Goal: Task Accomplishment & Management: Complete application form

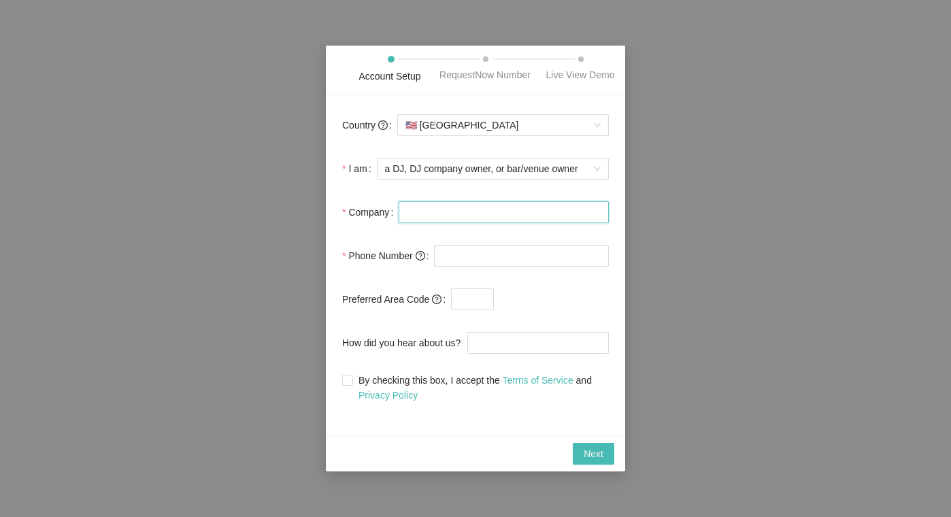
click at [440, 218] on input "Company" at bounding box center [503, 212] width 210 height 22
type input "[PERSON_NAME]"
click at [464, 259] on input "tel" at bounding box center [521, 256] width 175 height 22
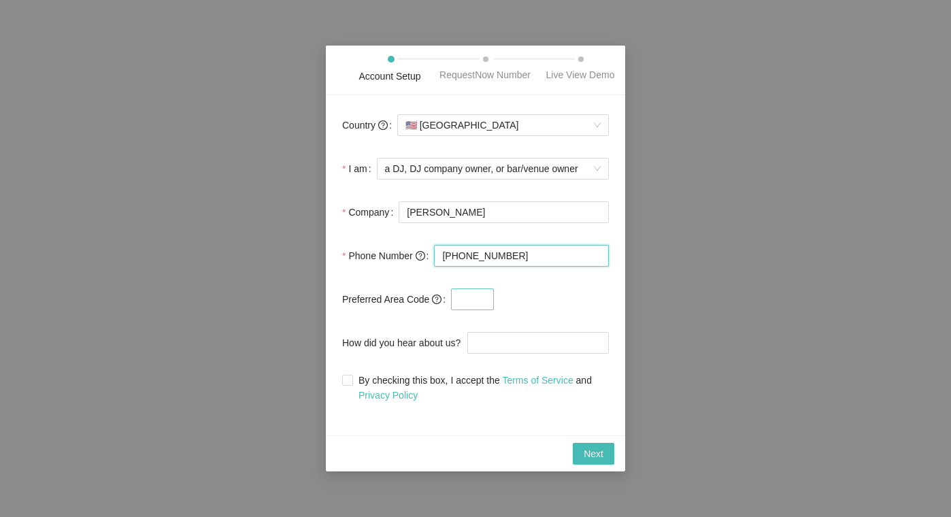
type input "[PHONE_NUMBER]"
click at [483, 303] on input "text" at bounding box center [472, 299] width 43 height 22
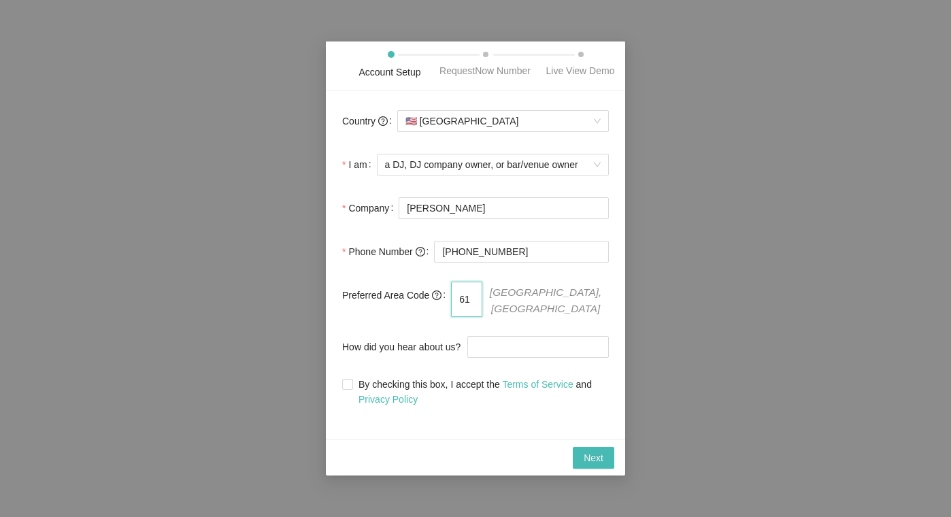
type input "6"
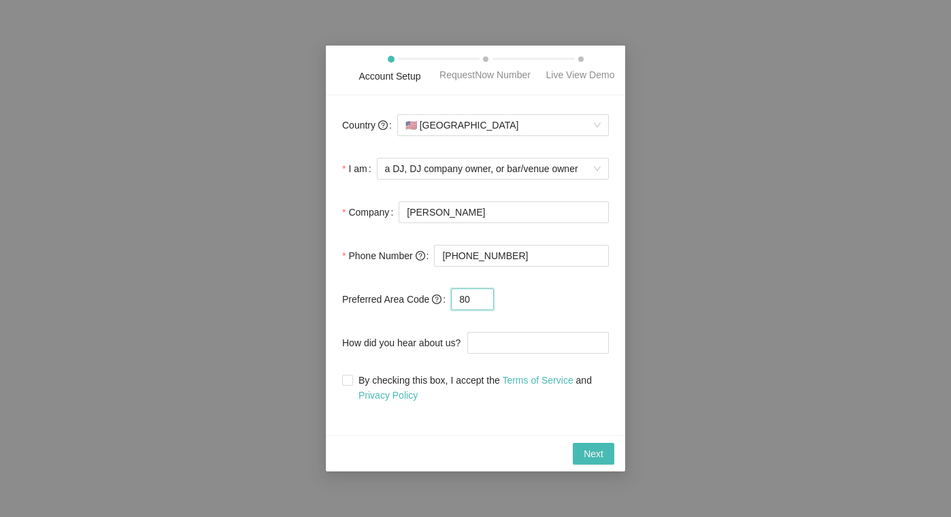
type input "8"
type input "7"
type input "6"
type input "9"
type input "7"
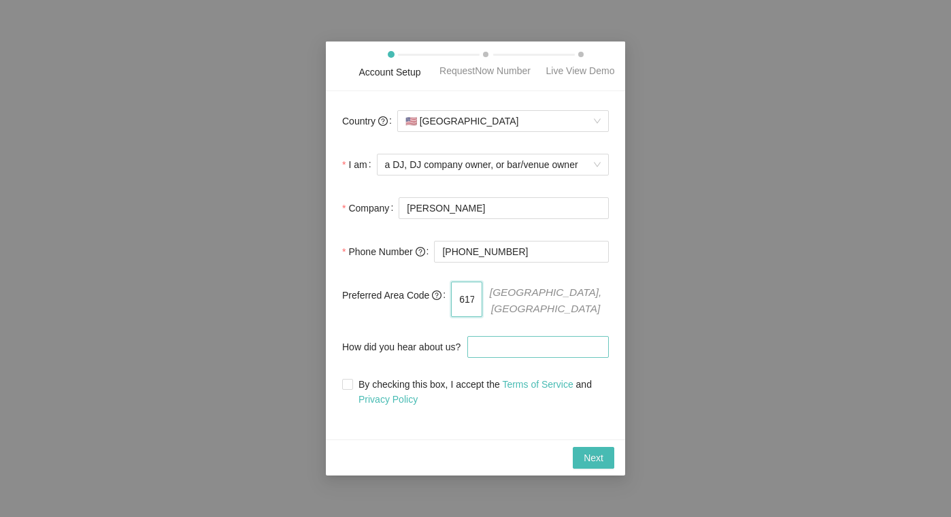
type input "617"
click at [490, 351] on input "How did you hear about us?" at bounding box center [537, 347] width 141 height 22
type input "Email"
click at [351, 382] on input "By checking this box, I accept the Terms of Service and Privacy Policy" at bounding box center [347, 384] width 10 height 10
checkbox input "true"
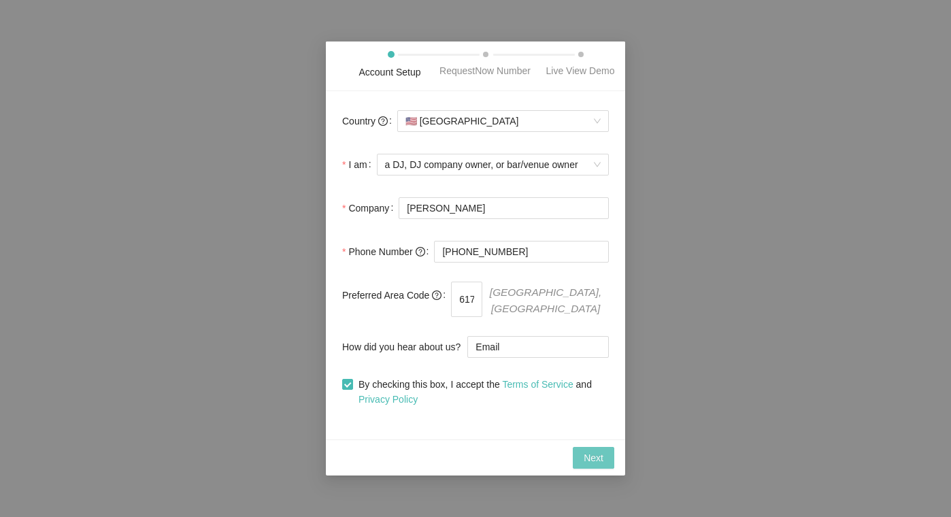
click at [588, 456] on span "Next" at bounding box center [593, 457] width 20 height 15
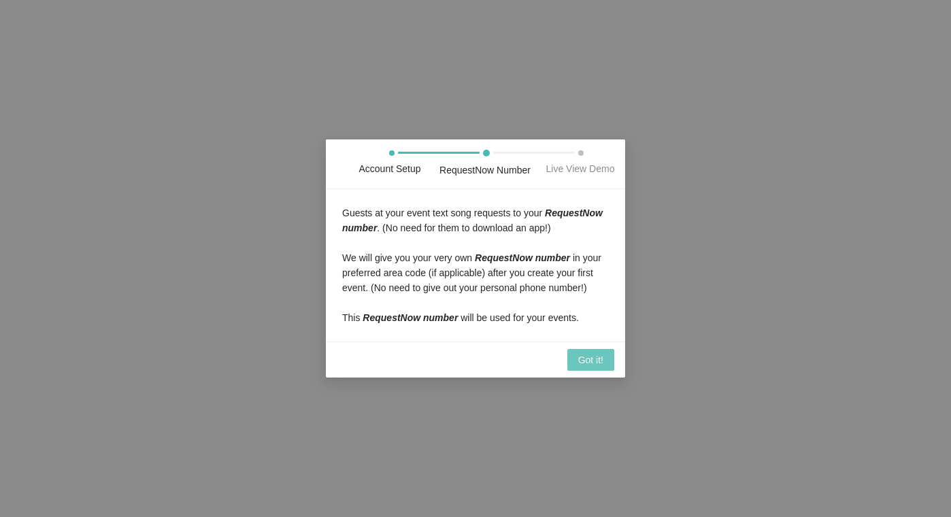
click at [594, 367] on span "Got it!" at bounding box center [590, 359] width 25 height 15
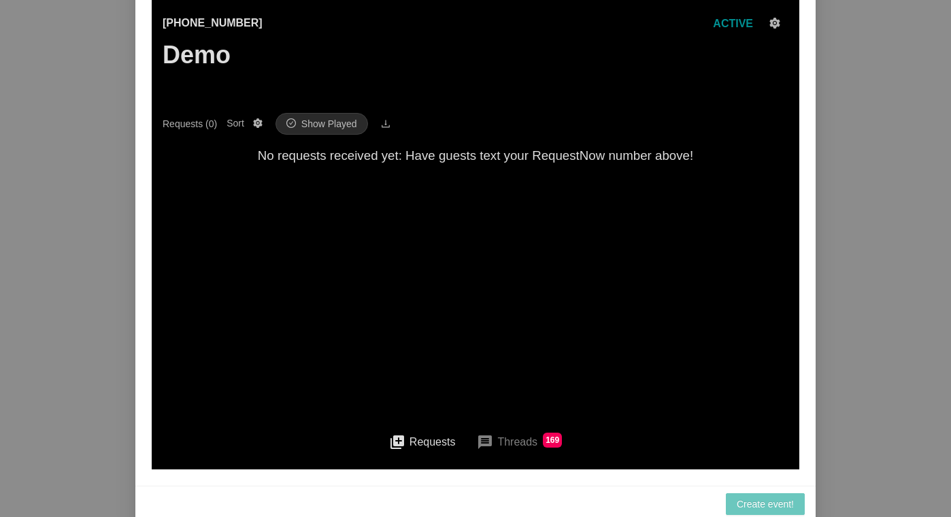
scroll to position [151, 0]
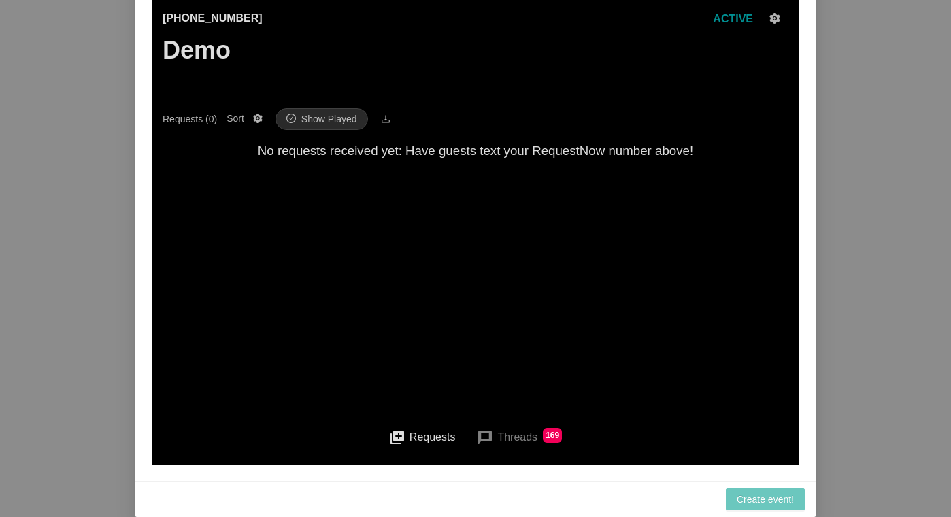
click at [753, 496] on span "Create event!" at bounding box center [764, 499] width 57 height 15
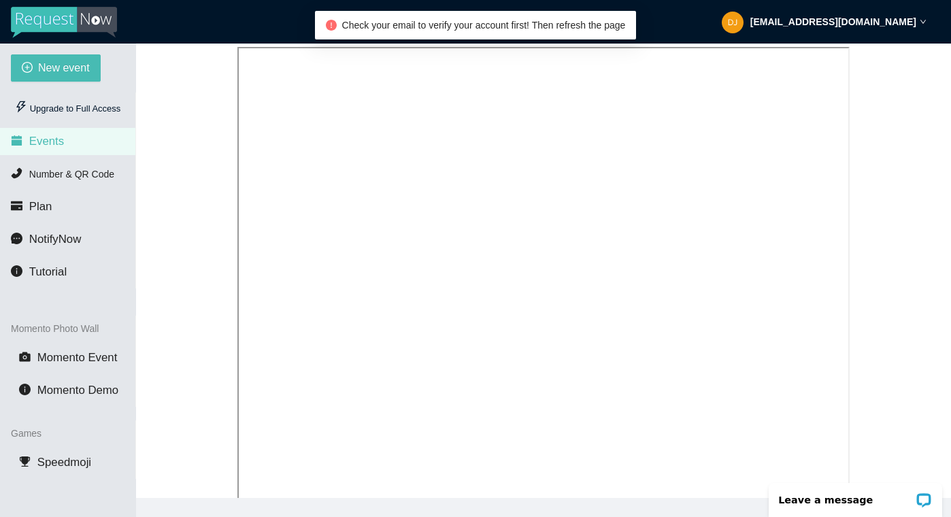
scroll to position [352, 0]
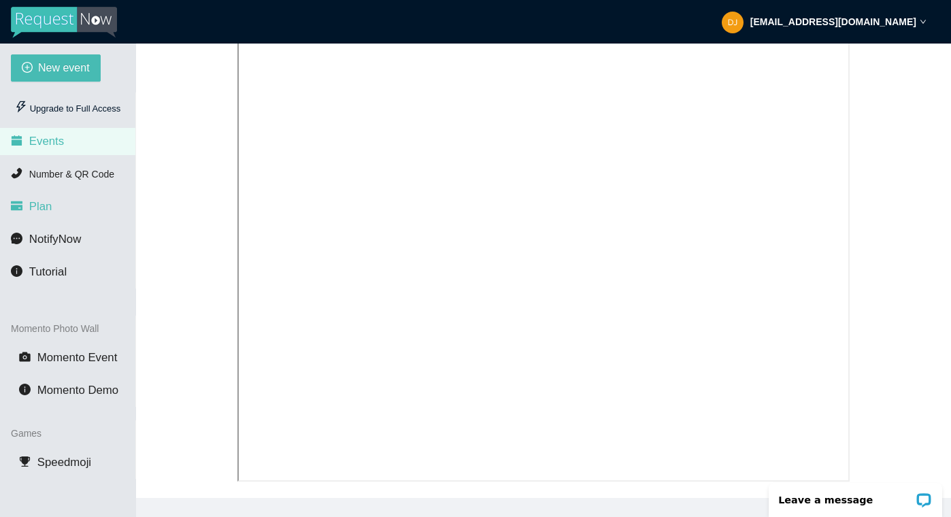
click at [47, 204] on span "Plan" at bounding box center [40, 206] width 23 height 13
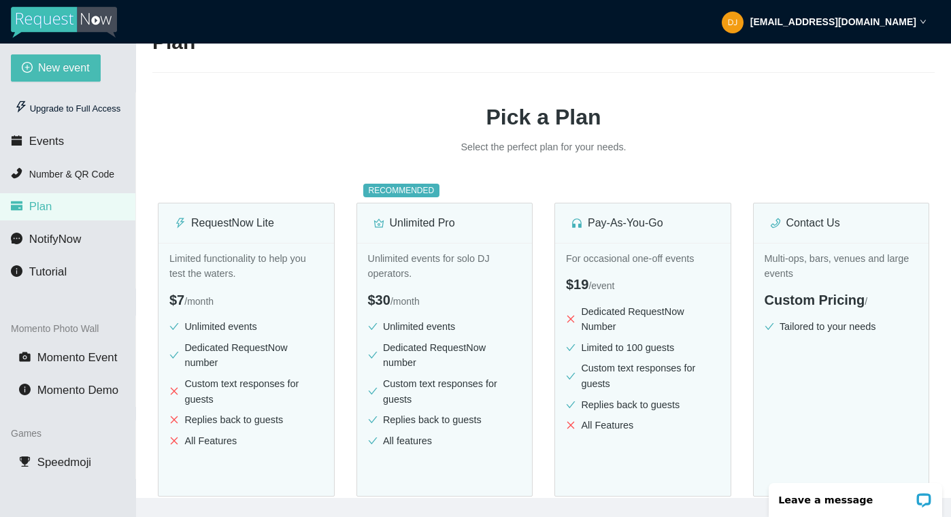
scroll to position [75, 0]
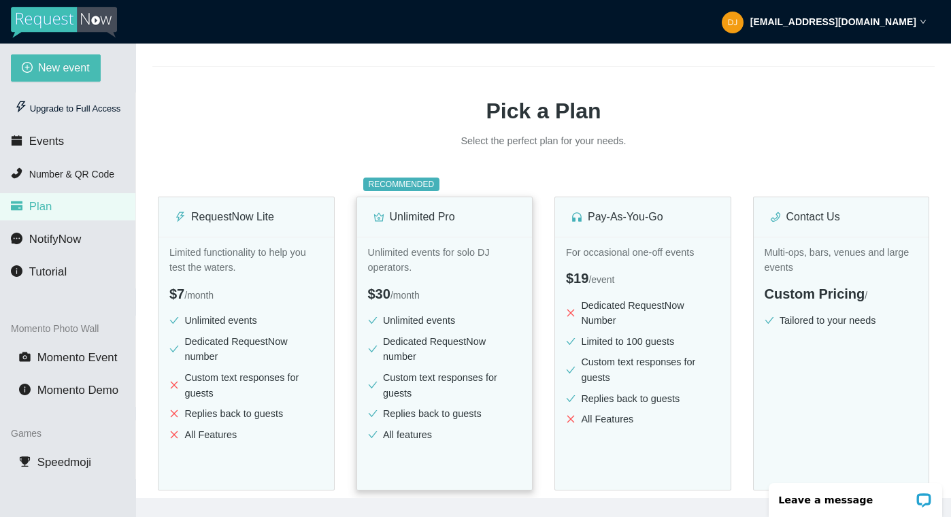
click at [434, 256] on p "Unlimited events for solo DJ operators." at bounding box center [445, 260] width 154 height 31
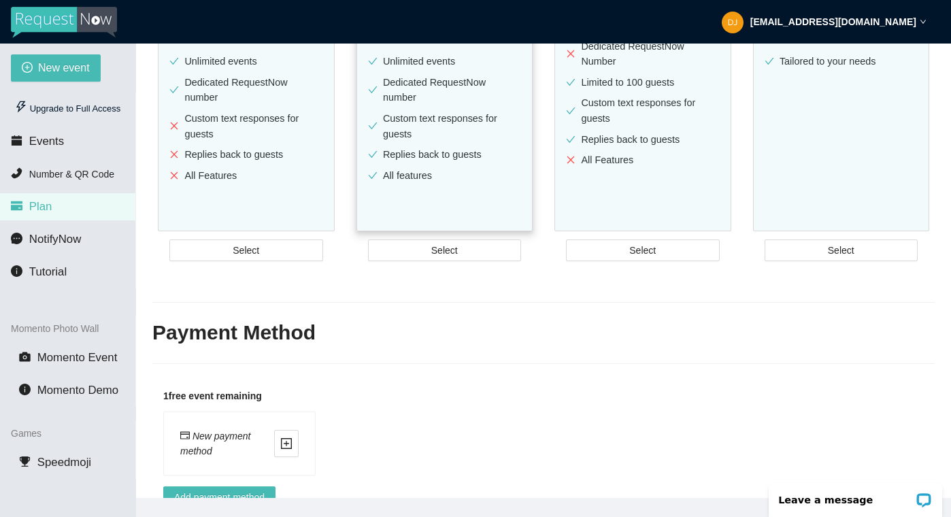
scroll to position [371, 0]
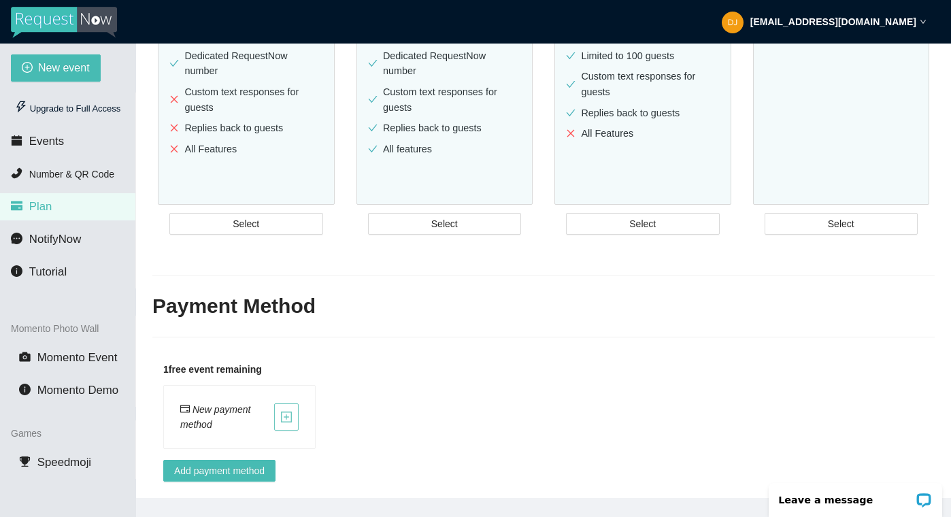
click at [282, 411] on icon "plus-square" at bounding box center [286, 417] width 12 height 12
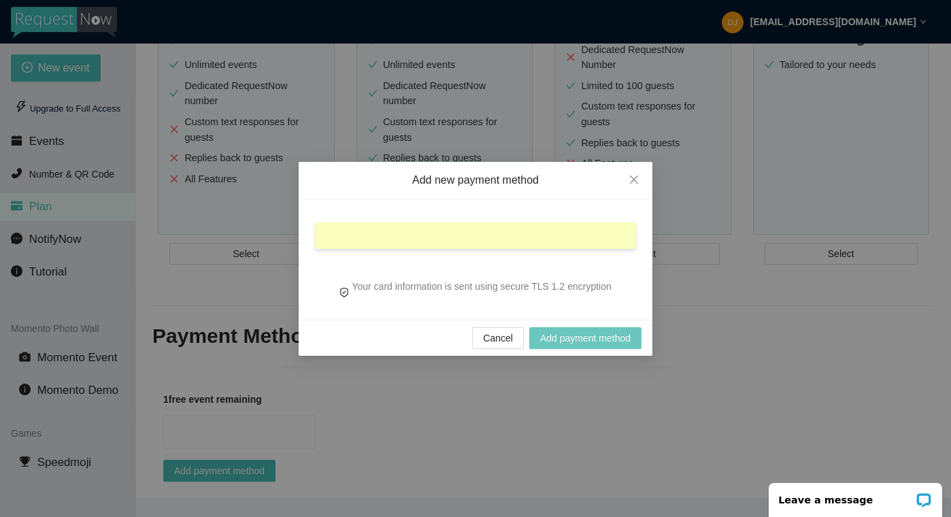
click at [570, 337] on span "Add payment method" at bounding box center [585, 337] width 90 height 15
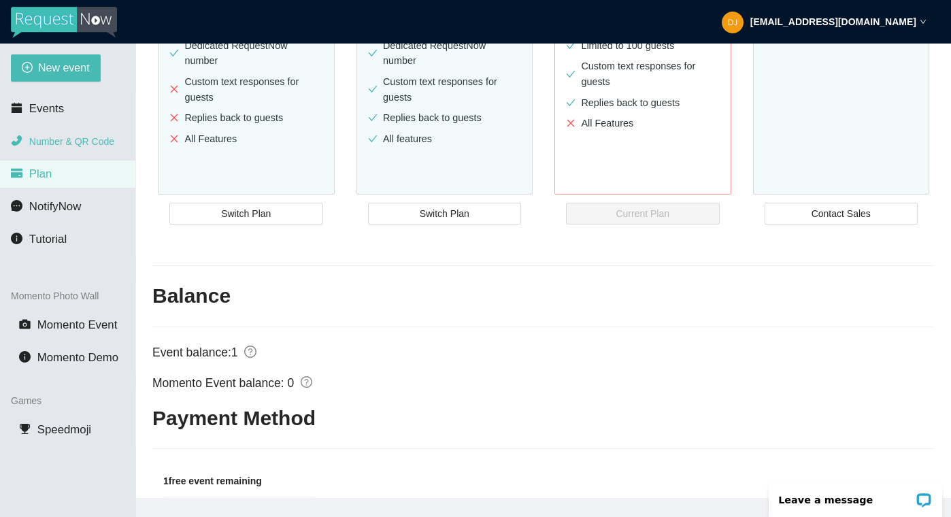
click at [87, 143] on span "Number & QR Code" at bounding box center [71, 141] width 85 height 11
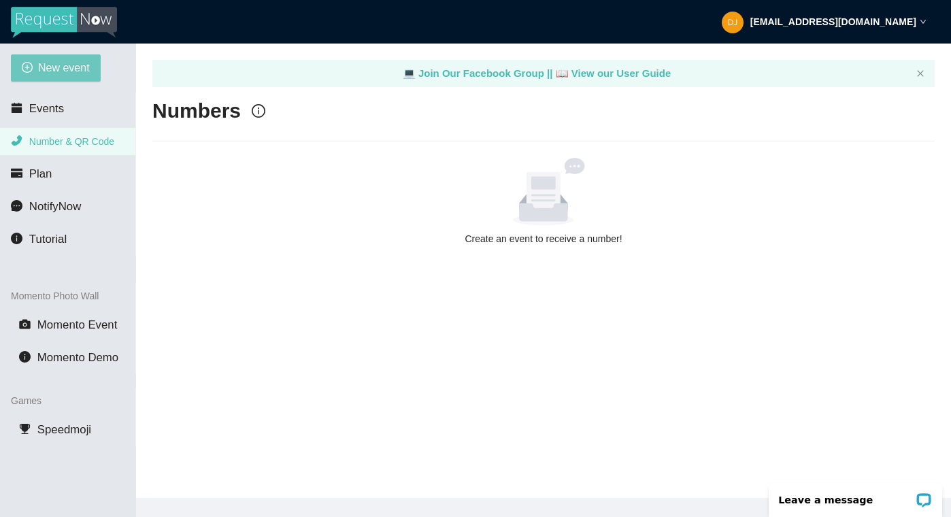
click at [69, 72] on span "New event" at bounding box center [64, 67] width 52 height 17
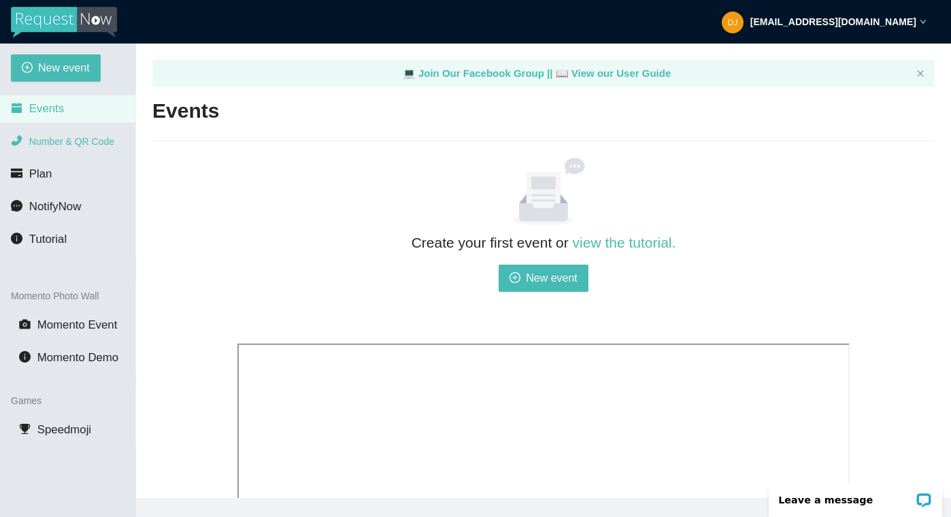
click at [62, 139] on span "Number & QR Code" at bounding box center [71, 141] width 85 height 11
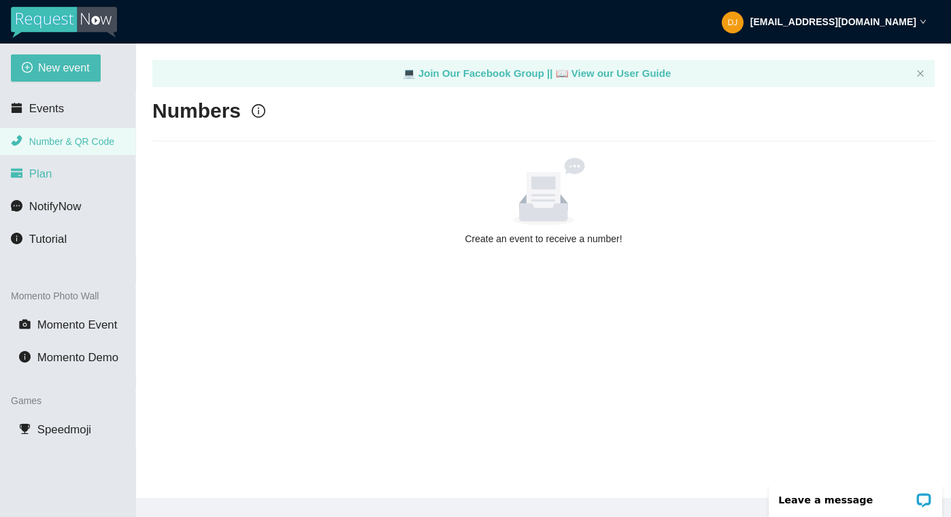
click at [46, 172] on span "Plan" at bounding box center [40, 173] width 23 height 13
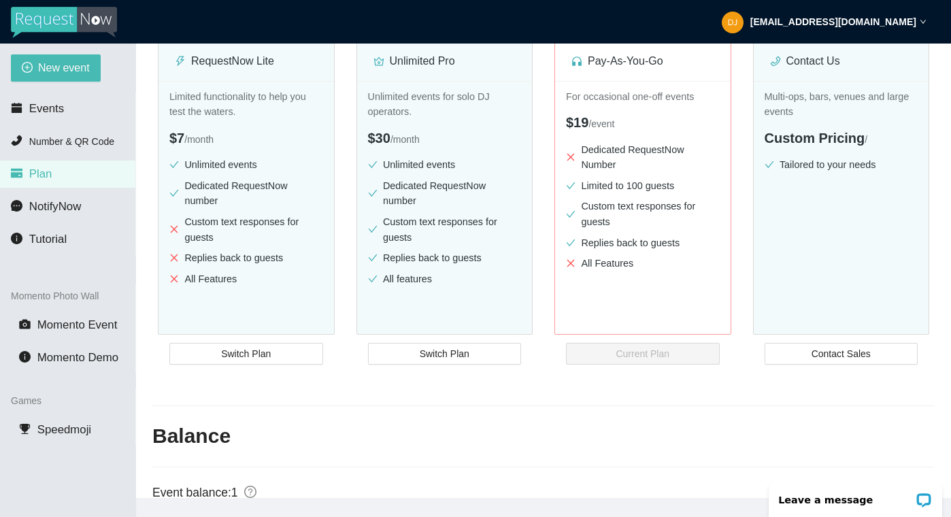
scroll to position [231, 0]
click at [437, 354] on span "Switch Plan" at bounding box center [445, 352] width 50 height 15
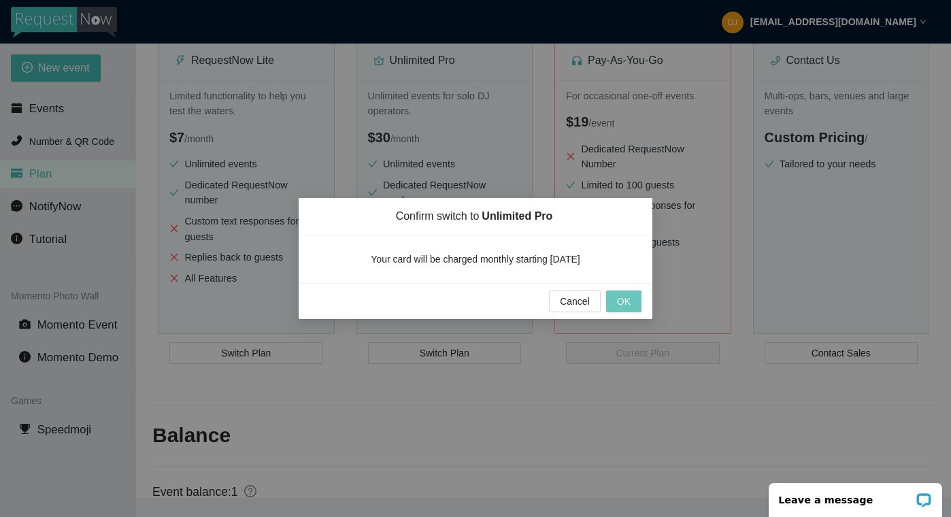
click at [615, 300] on button "OK" at bounding box center [623, 301] width 35 height 22
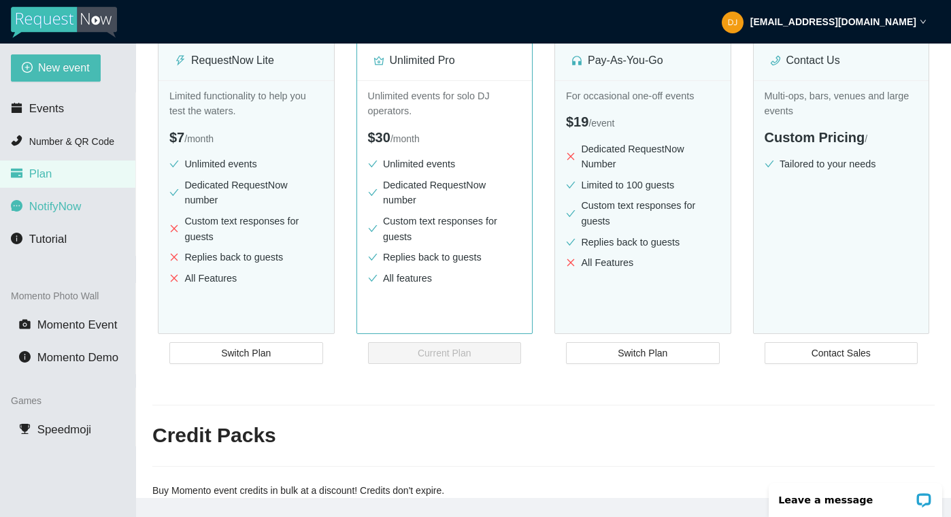
click at [65, 207] on span "NotifyNow" at bounding box center [55, 206] width 52 height 13
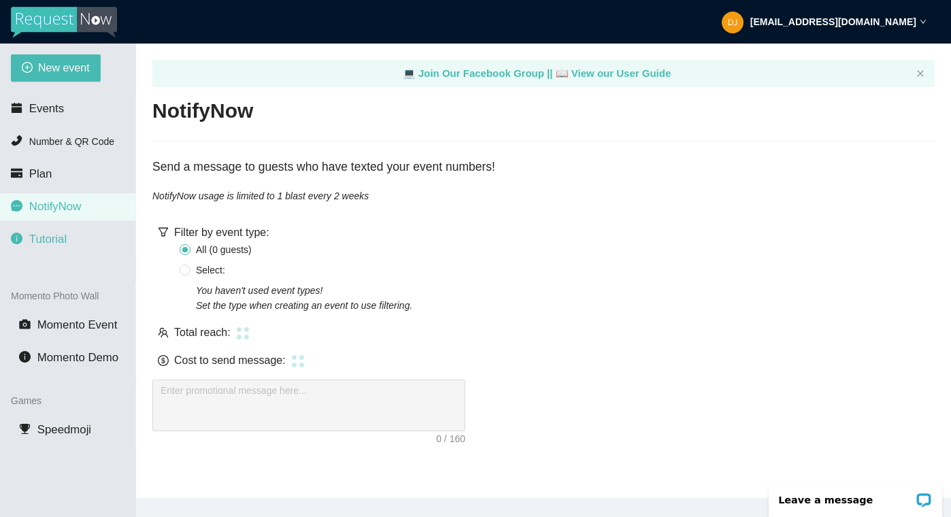
click at [52, 250] on li "Tutorial" at bounding box center [67, 239] width 135 height 27
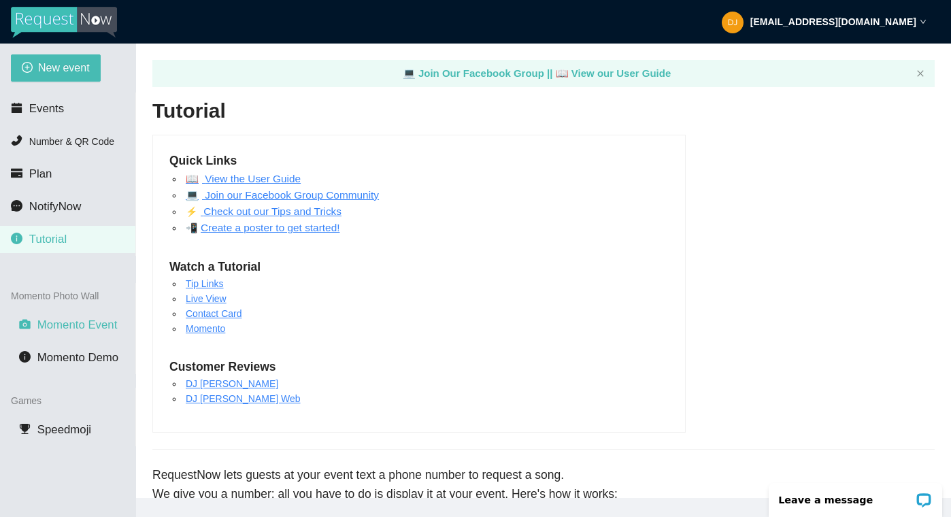
click at [60, 330] on span "Momento Event" at bounding box center [77, 324] width 80 height 13
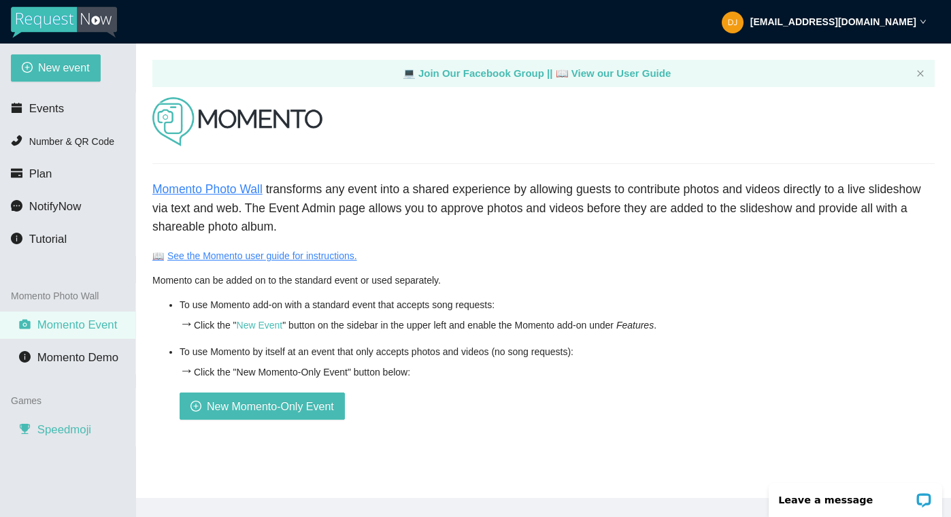
click at [67, 425] on span "Speedmoji" at bounding box center [64, 429] width 54 height 13
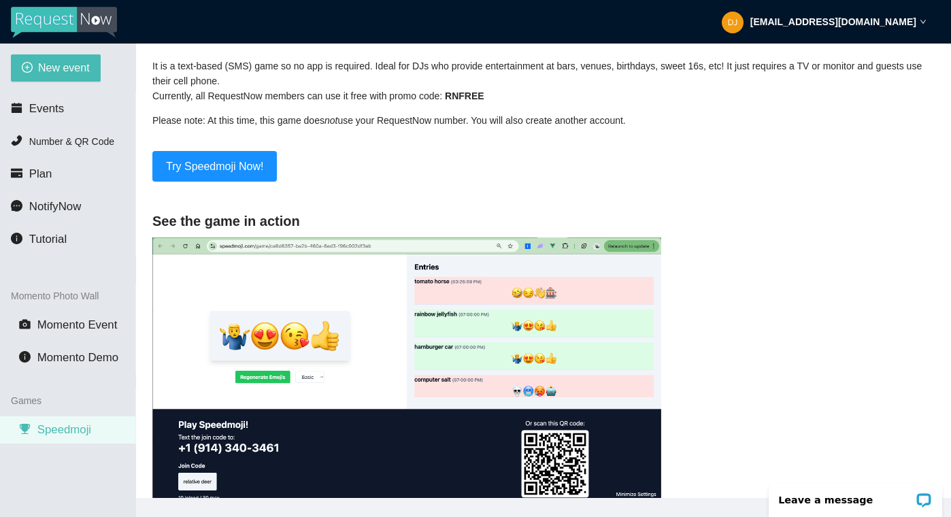
scroll to position [133, 0]
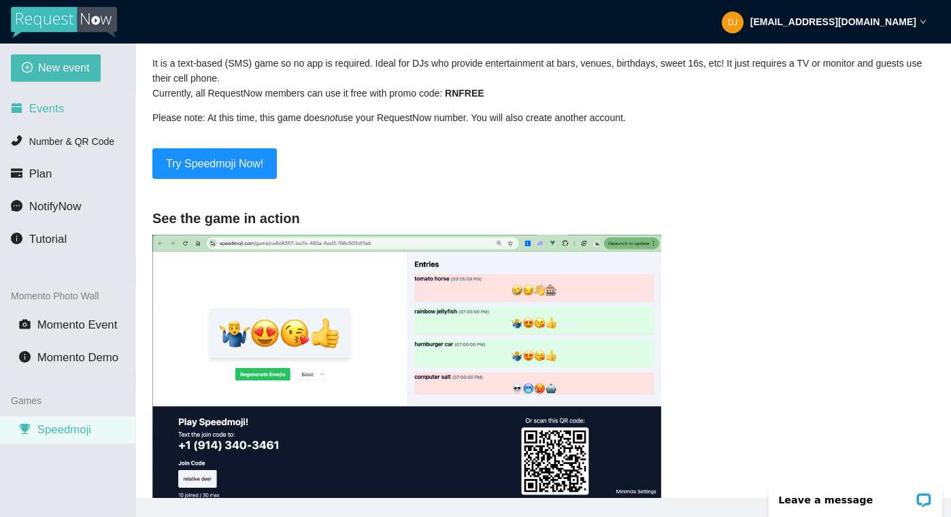
click at [57, 110] on span "Events" at bounding box center [46, 108] width 35 height 13
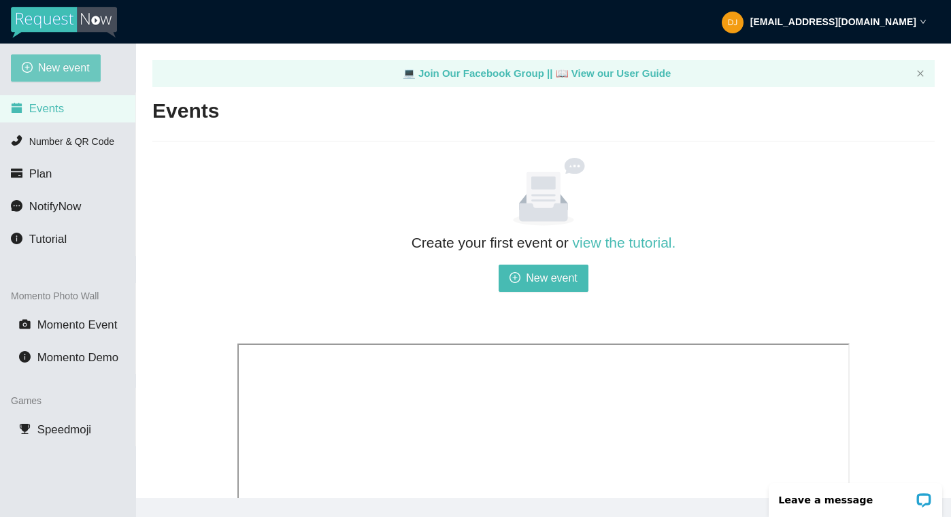
click at [61, 68] on span "New event" at bounding box center [64, 67] width 52 height 17
type textarea "[URL][DOMAIN_NAME]"
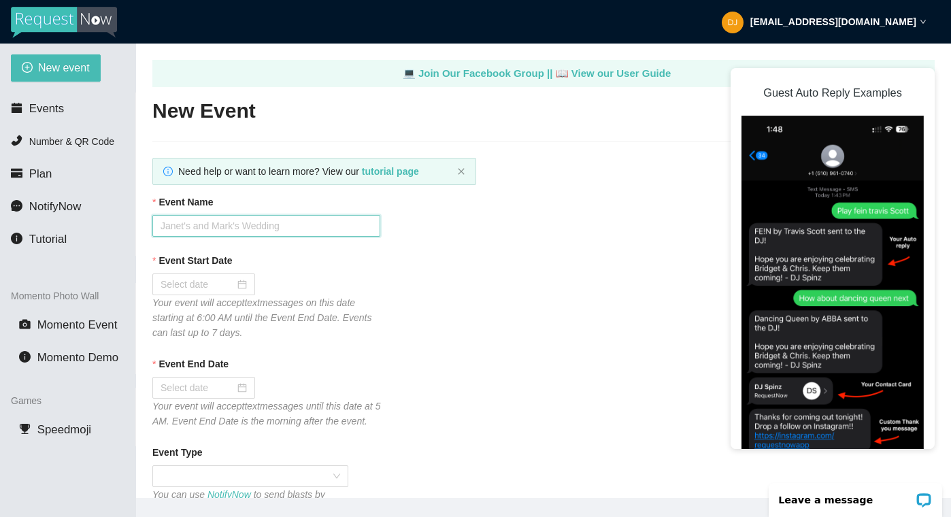
click at [191, 227] on input "Event Name" at bounding box center [266, 226] width 228 height 22
type input "[PERSON_NAME] Academy"
click at [224, 281] on input "Event Start Date" at bounding box center [197, 284] width 74 height 15
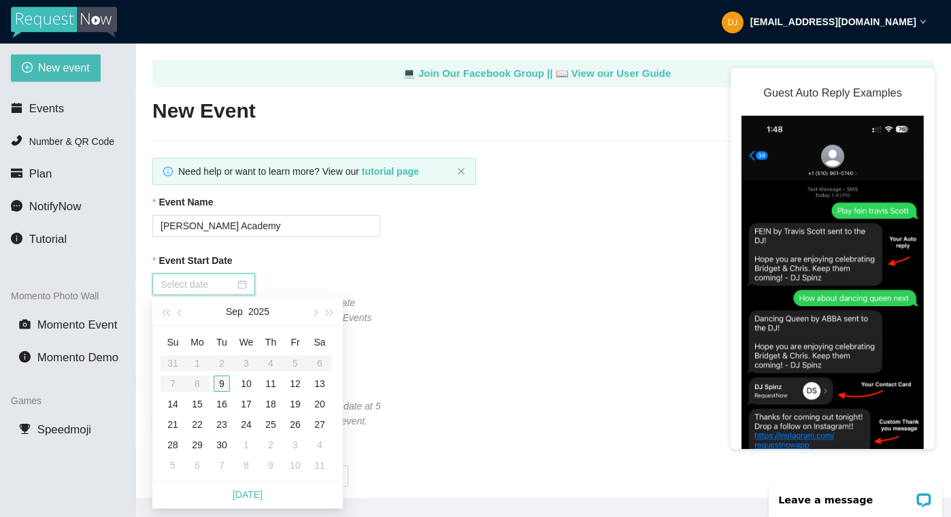
type input "[DATE]"
click at [220, 381] on div "9" at bounding box center [221, 383] width 16 height 16
type input "[DATE]"
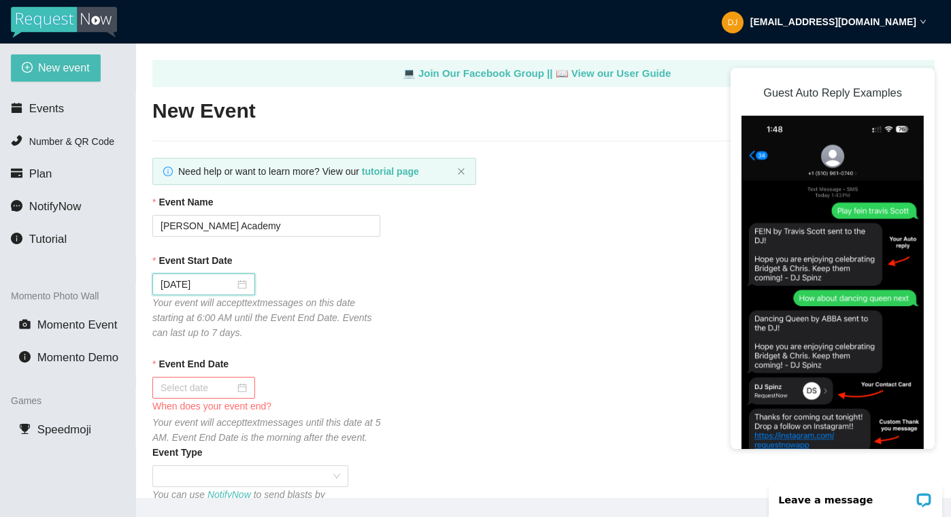
click at [204, 386] on input "Event End Date" at bounding box center [197, 387] width 74 height 15
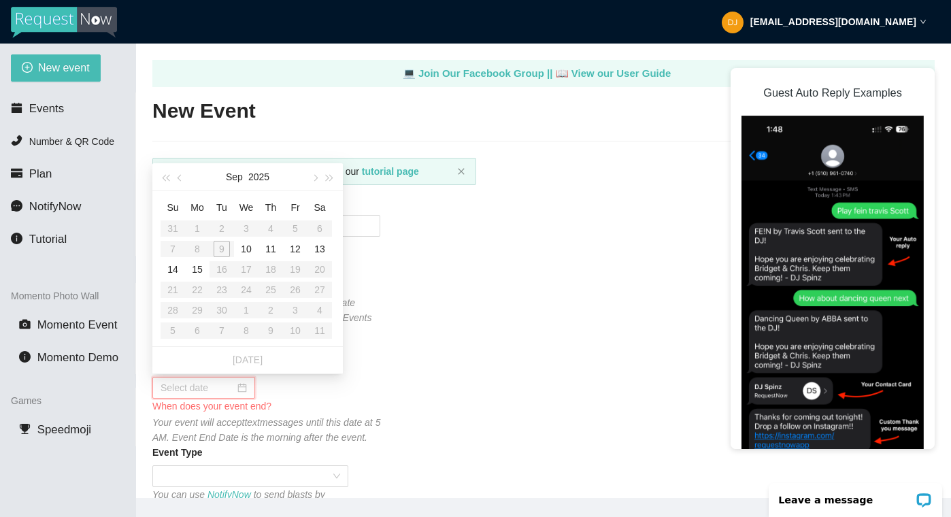
click at [225, 250] on table "Su Mo Tu We Th Fr Sa 31 1 2 3 4 5 6 7 8 9 10 11 12 13 14 15 16 17 18 19 20 21 2…" at bounding box center [245, 268] width 171 height 144
type input "[DATE]"
click at [245, 246] on div "10" at bounding box center [246, 249] width 16 height 16
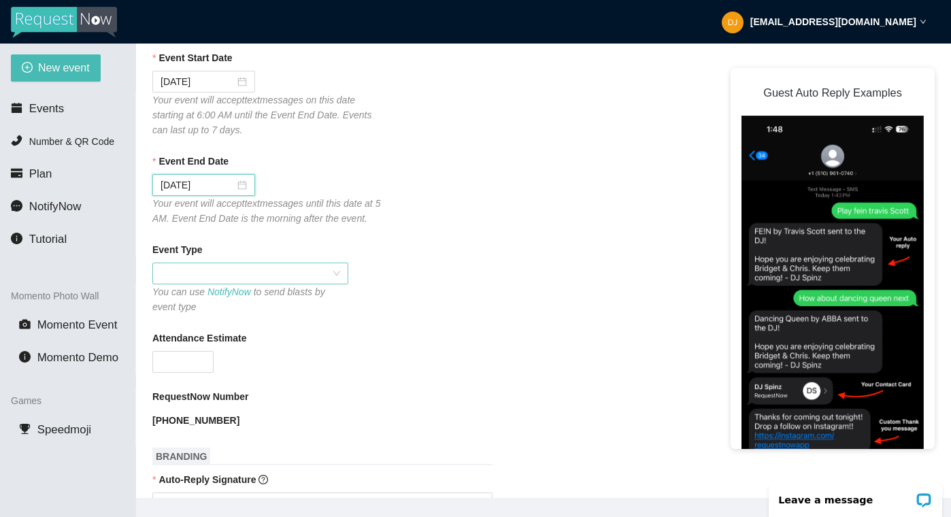
scroll to position [205, 0]
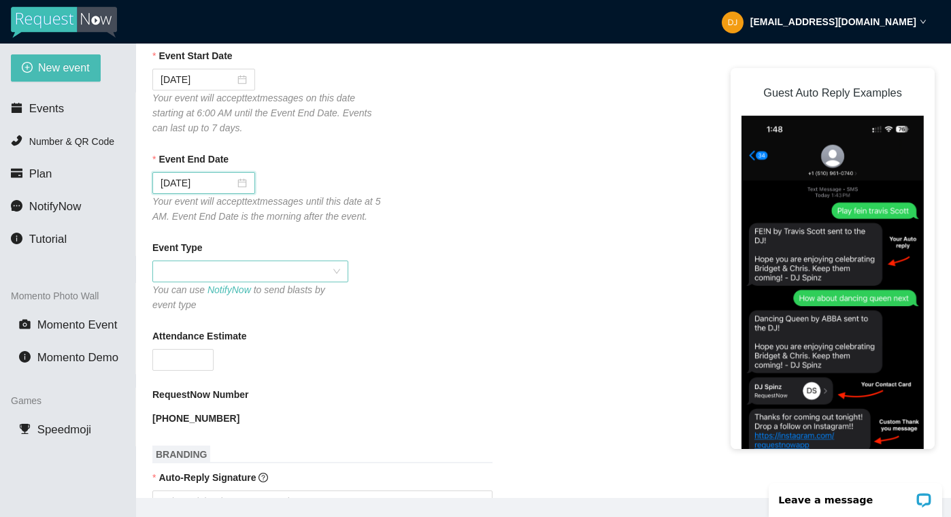
click at [305, 281] on span at bounding box center [249, 271] width 179 height 20
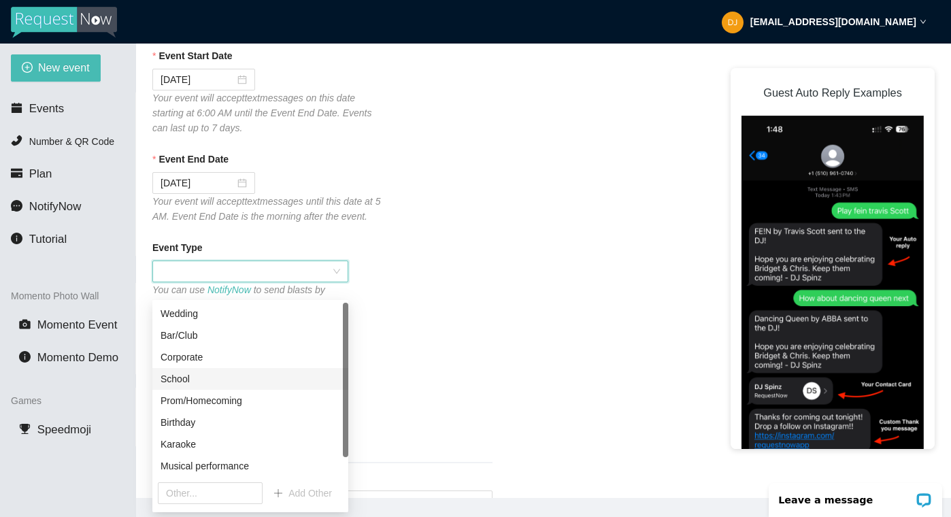
click at [262, 379] on div "School" at bounding box center [249, 378] width 179 height 15
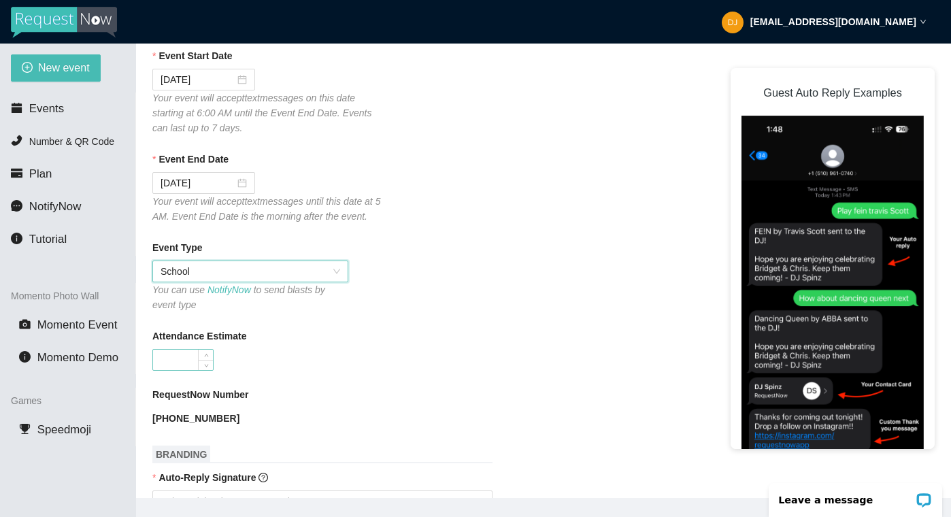
click at [190, 370] on input "Attendance Estimate" at bounding box center [183, 359] width 60 height 20
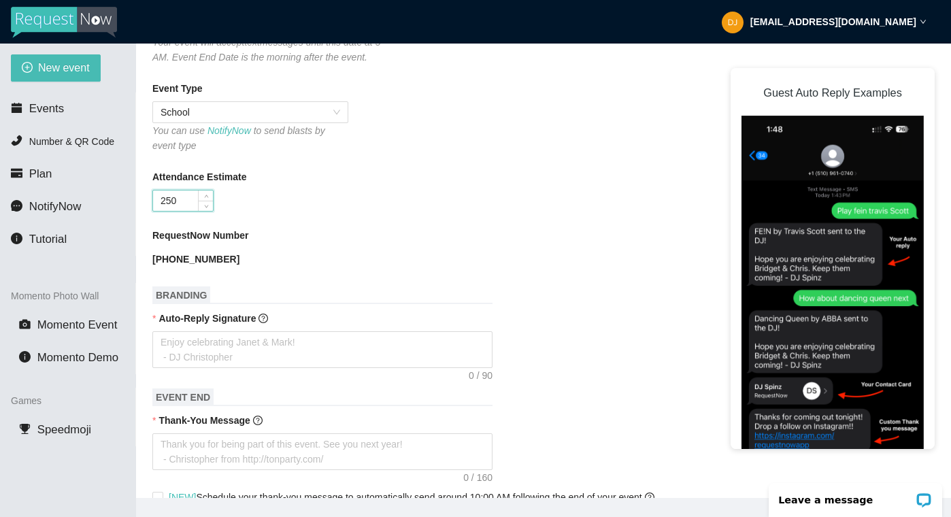
scroll to position [392, 0]
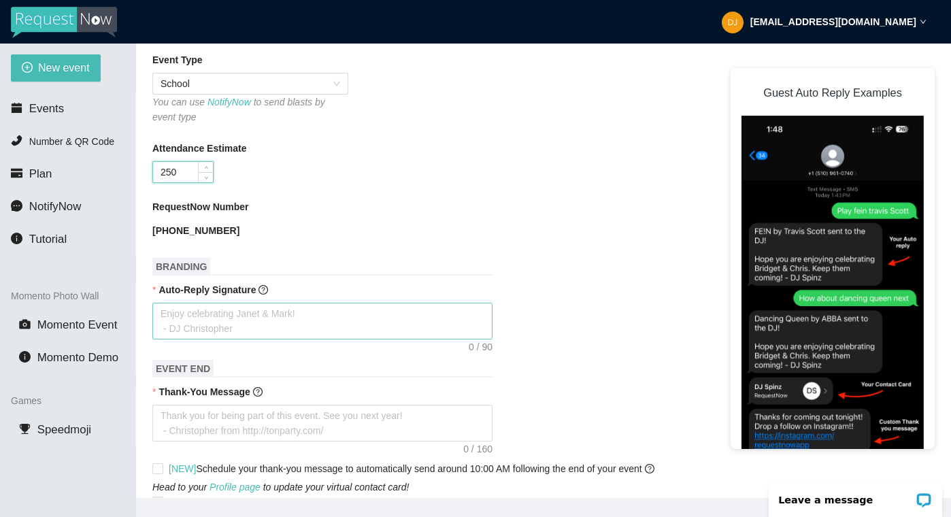
type input "250"
click at [184, 331] on textarea "Auto-Reply Signature" at bounding box center [322, 321] width 340 height 37
type textarea "w"
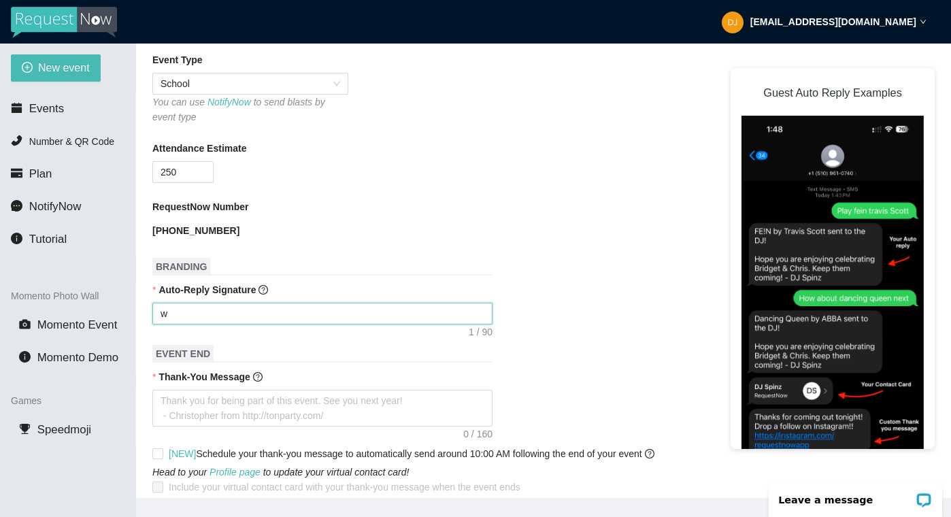
type textarea "ww"
type textarea "www"
type textarea "www."
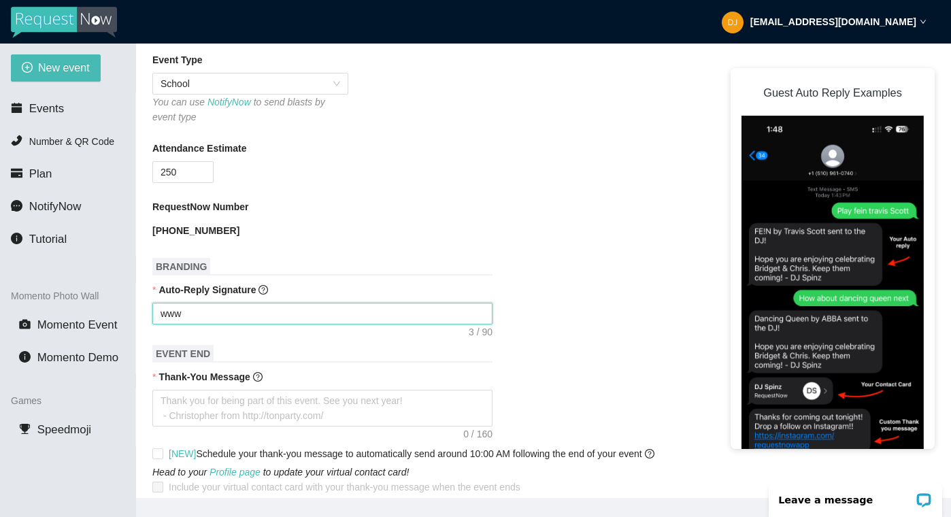
type textarea "www."
type textarea "www.D"
type textarea "www.DJ"
type textarea "www.DJZ"
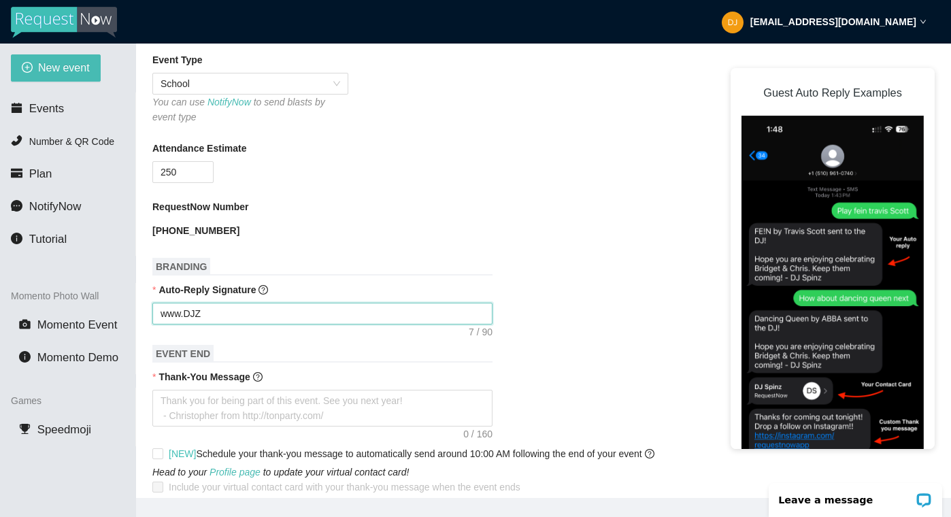
type textarea "www.DJ"
type textarea "www.D"
type textarea "www."
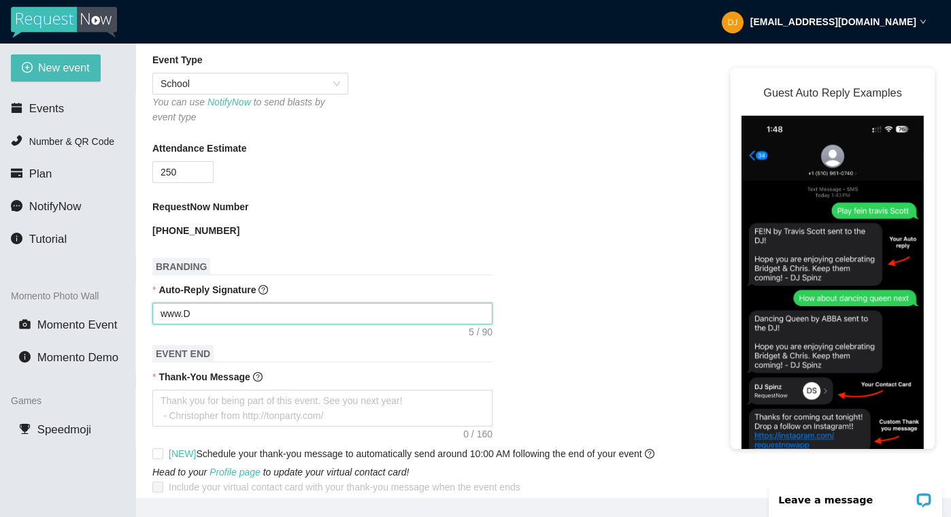
type textarea "www."
type textarea "www.d"
type textarea "[DOMAIN_NAME]"
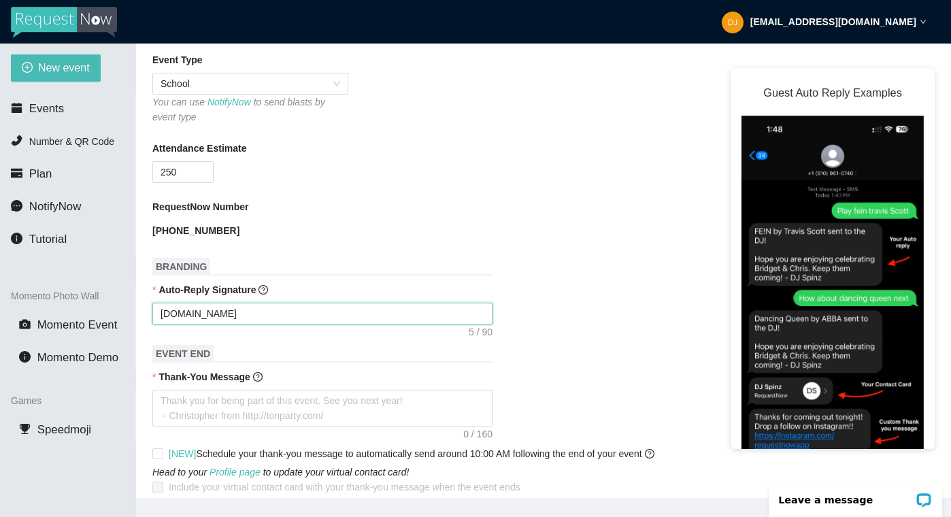
type textarea "www.djz"
type textarea "www.djza"
type textarea "www.djzat"
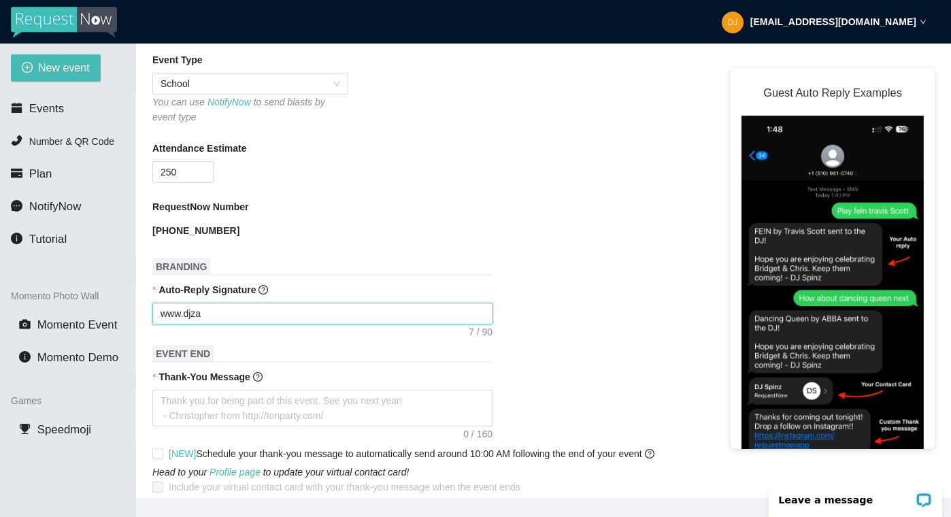
type textarea "www.djzat"
type textarea "www.djzati"
type textarea "www.djzati."
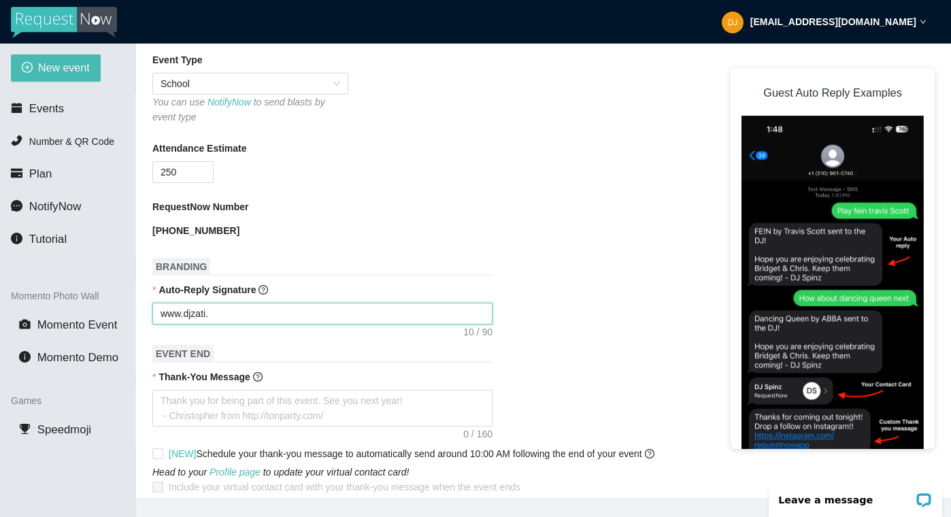
type textarea "www.djzati.c"
type textarea "[DOMAIN_NAME]"
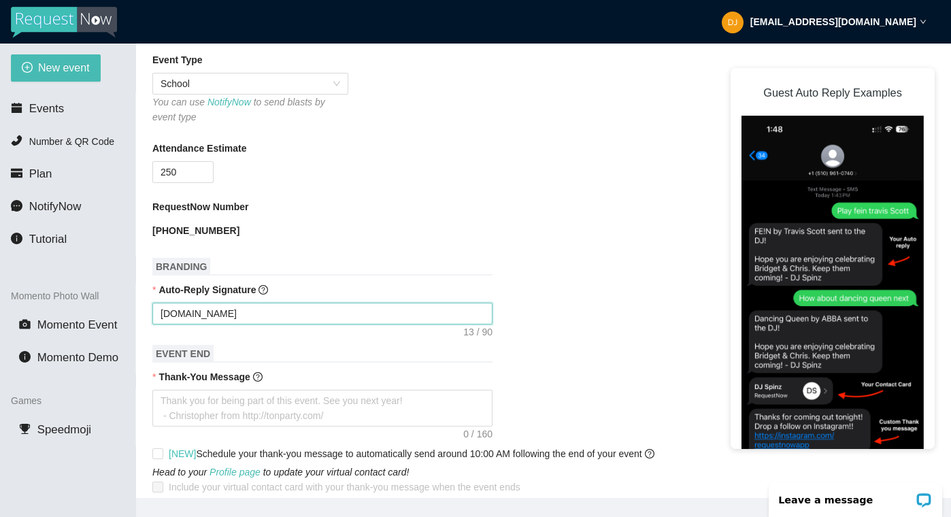
type textarea "[DOMAIN_NAME]"
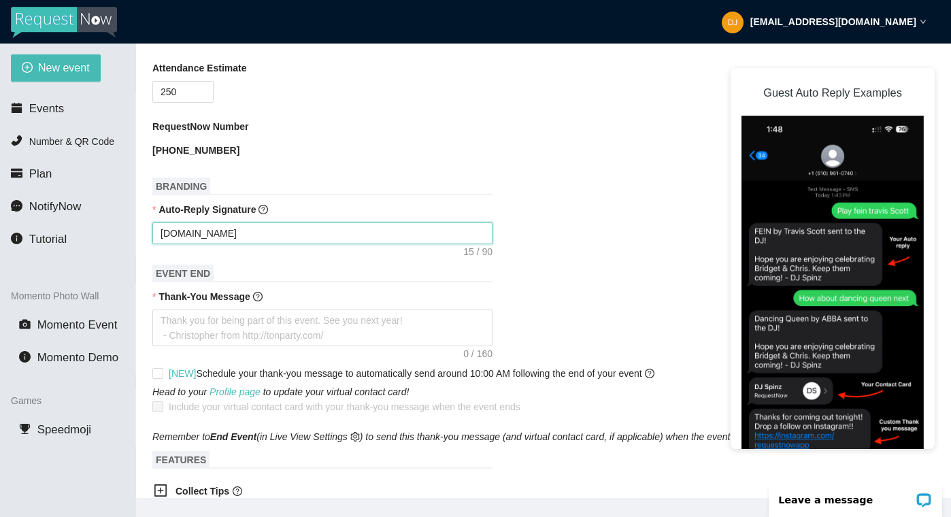
scroll to position [478, 0]
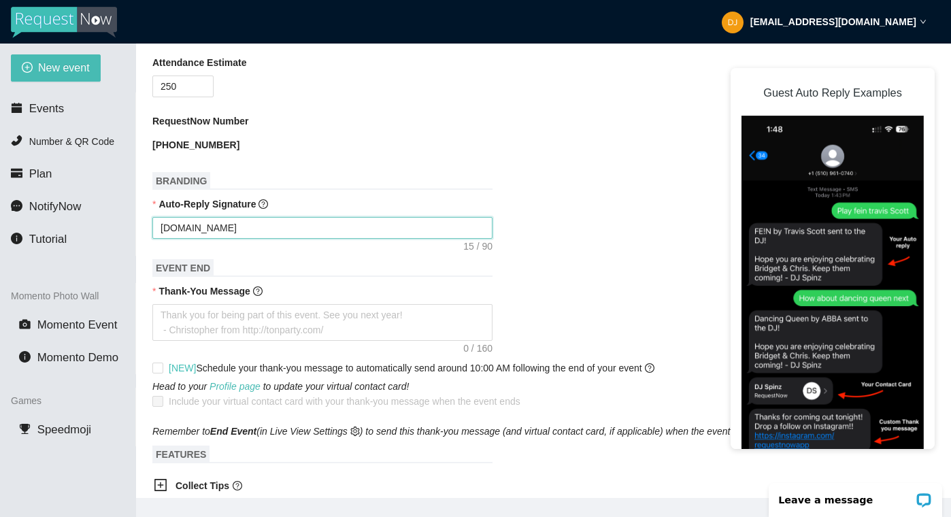
click at [160, 239] on textarea "[DOMAIN_NAME]" at bounding box center [322, 228] width 340 height 22
type textarea "Twww.djzati.com"
type textarea "Thwww.djzati.com"
type textarea "Thawww.djzati.com"
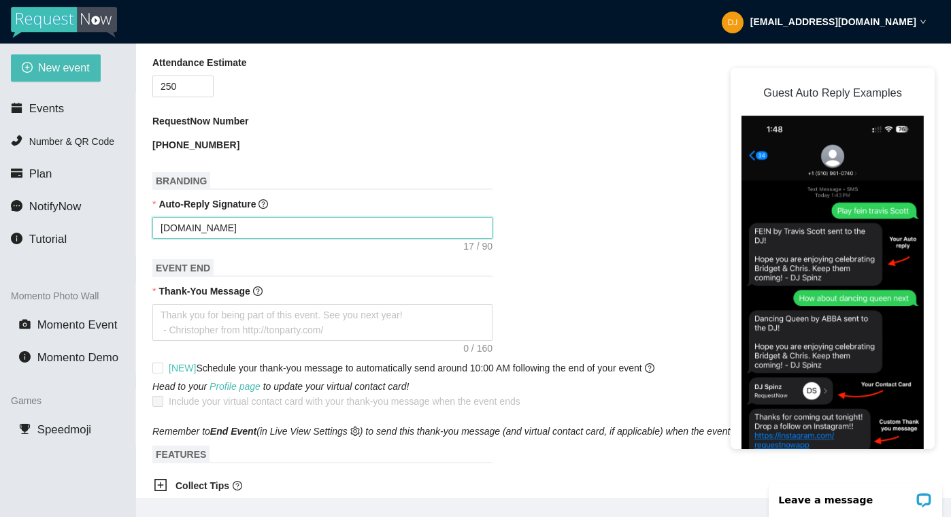
type textarea "Thawww.djzati.com"
type textarea "Thanwww.djzati.com"
type textarea "Thankwww.djzati.com"
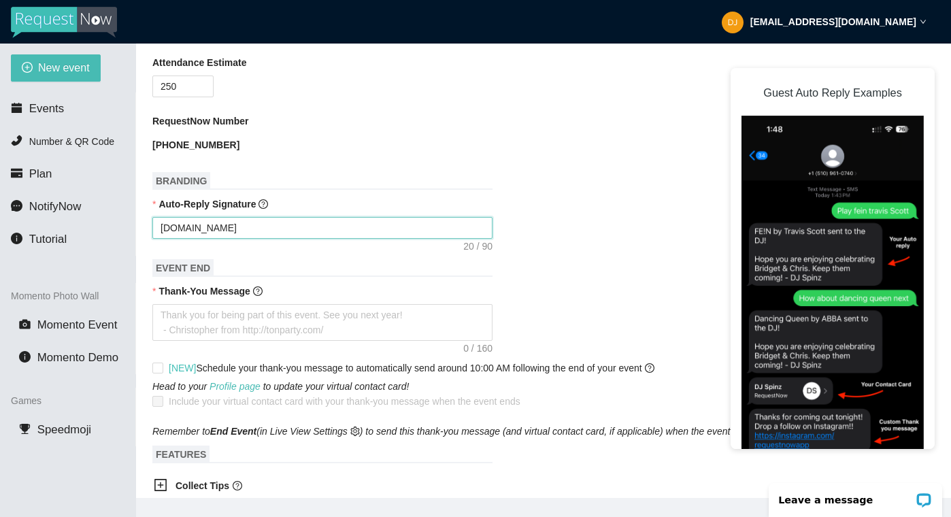
type textarea "Thank www.djzati.com"
type textarea "Thank ywww.djzati.com"
type textarea "Thank yowww.djzati.com"
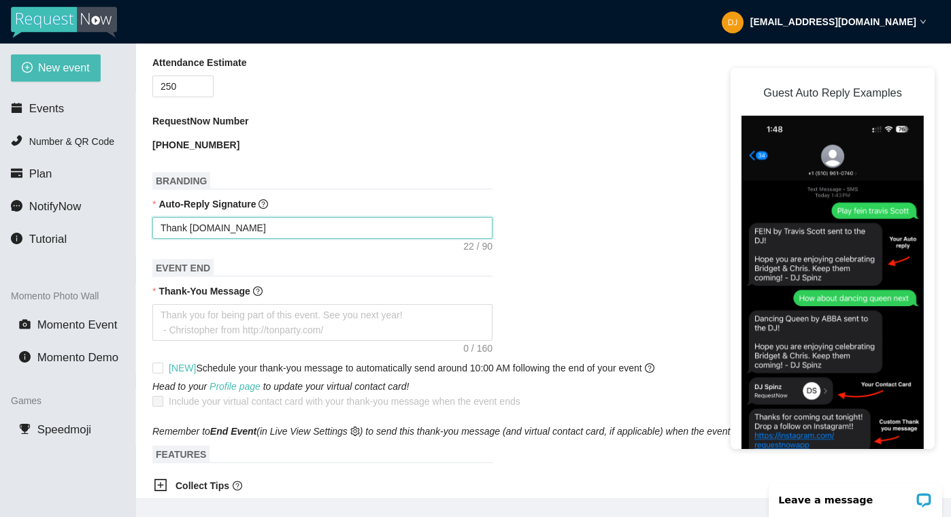
type textarea "Thank yowww.djzati.com"
type textarea "Thank youwww.djzati.com"
type textarea "Thank you www.djzati.com"
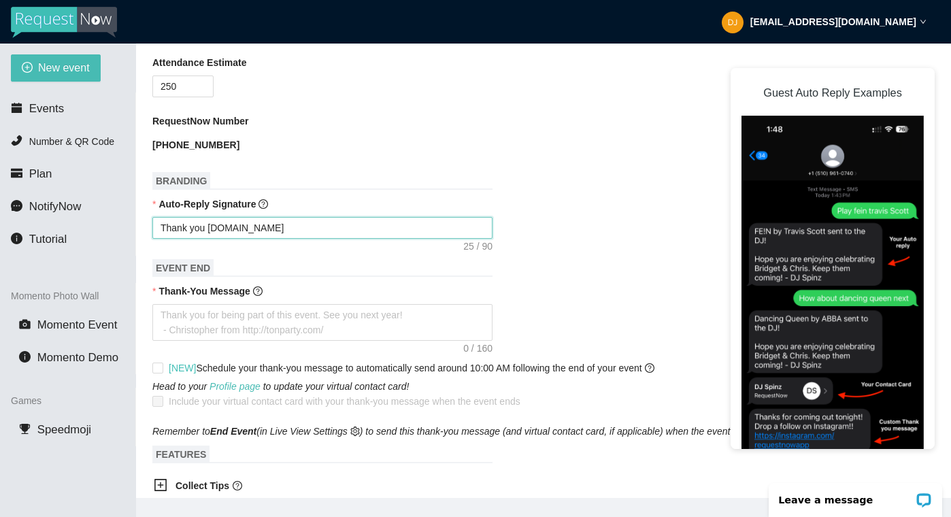
type textarea "Thank you fwww.djzati.com"
type textarea "Thank you fowww.djzati.com"
type textarea "Thank you forwww.djzati.com"
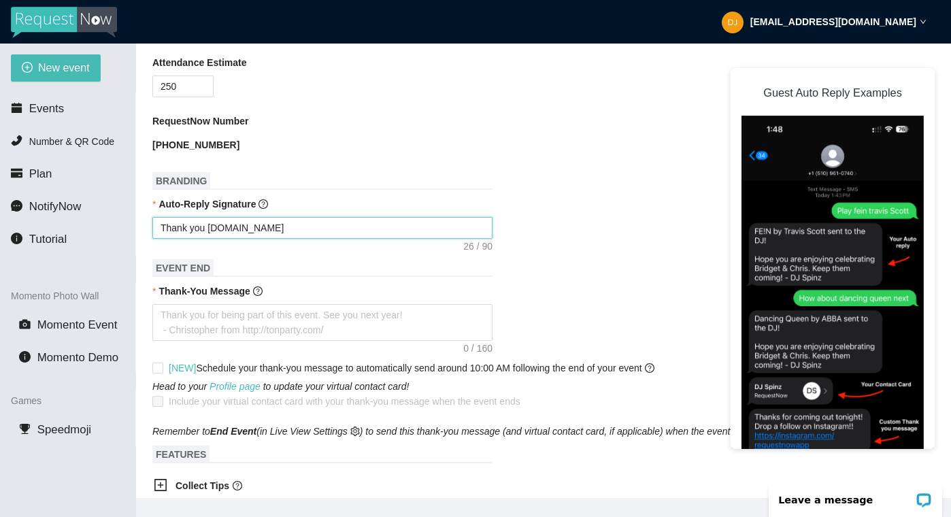
type textarea "Thank you forwww.djzati.com"
type textarea "Thank you for www.djzati.com"
type textarea "Thank you for ywww.djzati.com"
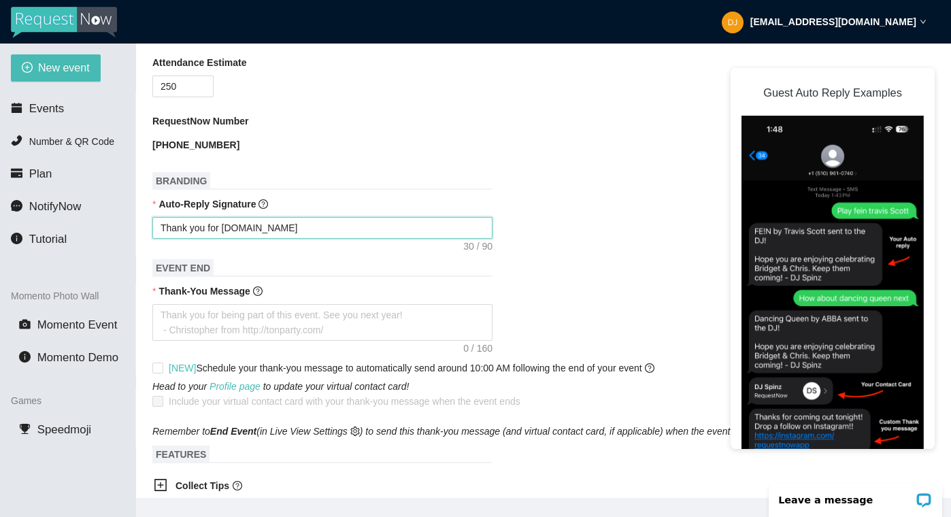
type textarea "Thank you for yowww.djzati.com"
type textarea "Thank you for youwww.djzati.com"
type textarea "Thank you for yourwww.djzati.com"
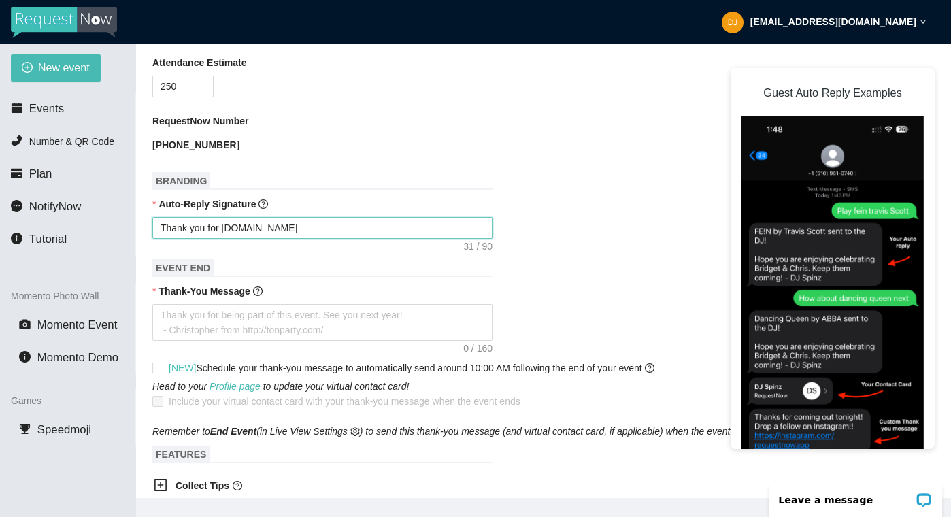
type textarea "Thank you for yourwww.djzati.com"
type textarea "Thank you for your www.djzati.com"
type textarea "Thank you for yourwww.djzati.com"
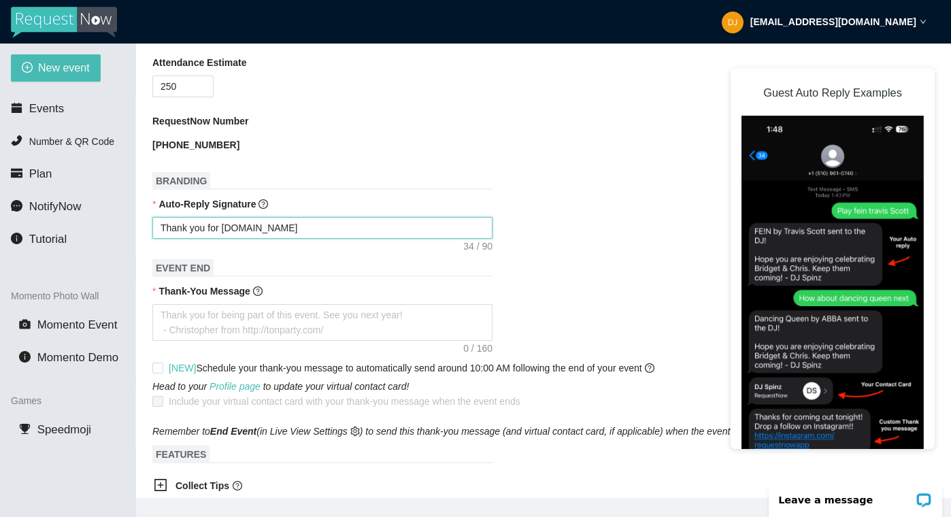
type textarea "Thank you for youwww.djzati.com"
type textarea "Thank you for yowww.djzati.com"
type textarea "Thank you for ywww.djzati.com"
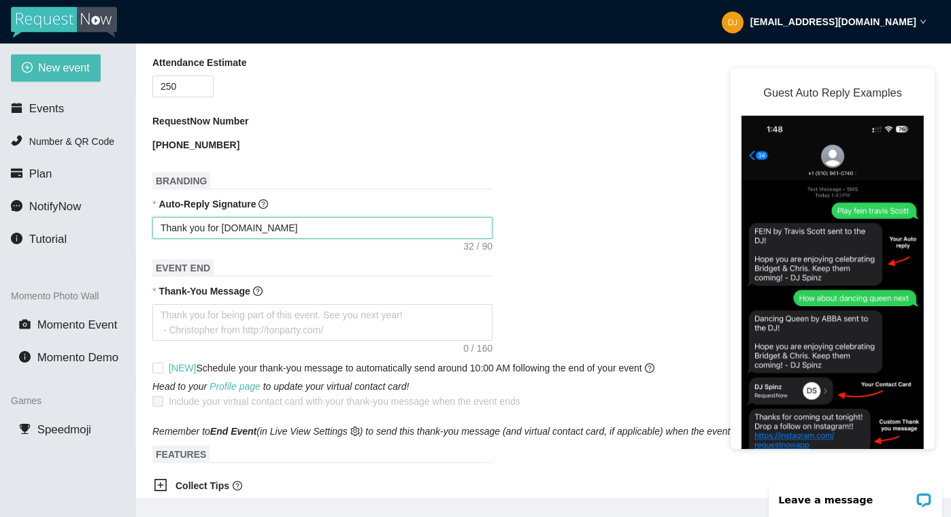
type textarea "Thank you for ywww.djzati.com"
type textarea "Thank you for www.djzati.com"
type textarea "Thank you for swww.djzati.com"
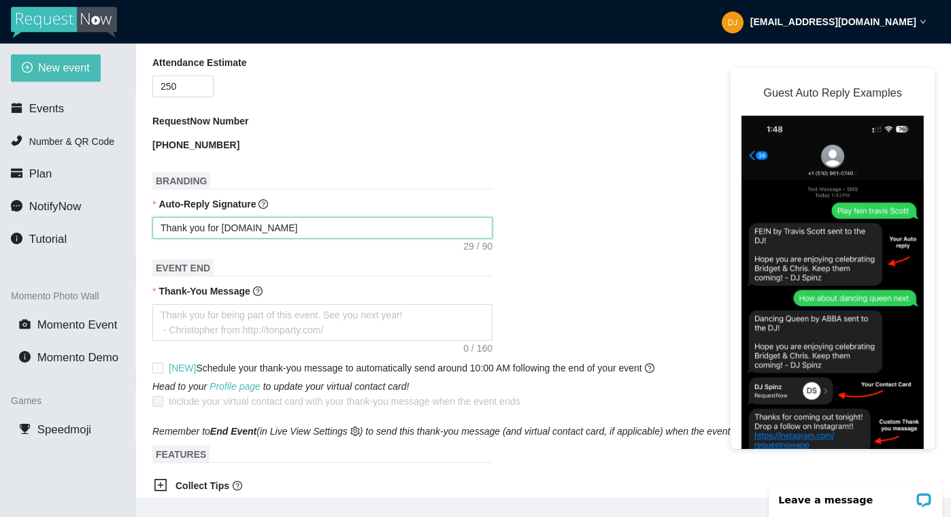
type textarea "Thank you for suwww.djzati.com"
type textarea "Thank you for sumwww.djzati.com"
type textarea "Thank you for sumbwww.djzati.com"
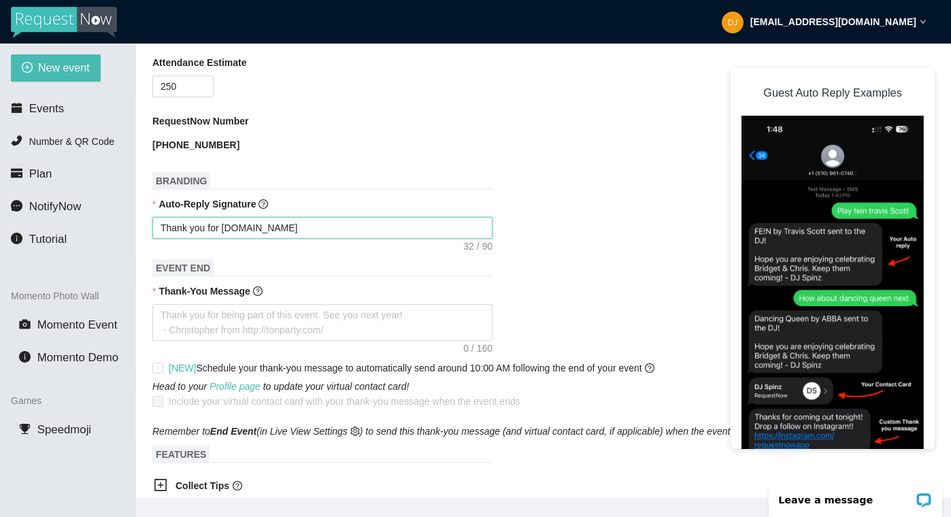
type textarea "Thank you for sumbwww.djzati.com"
type textarea "Thank you for sumwww.djzati.com"
type textarea "Thank you for suwww.djzati.com"
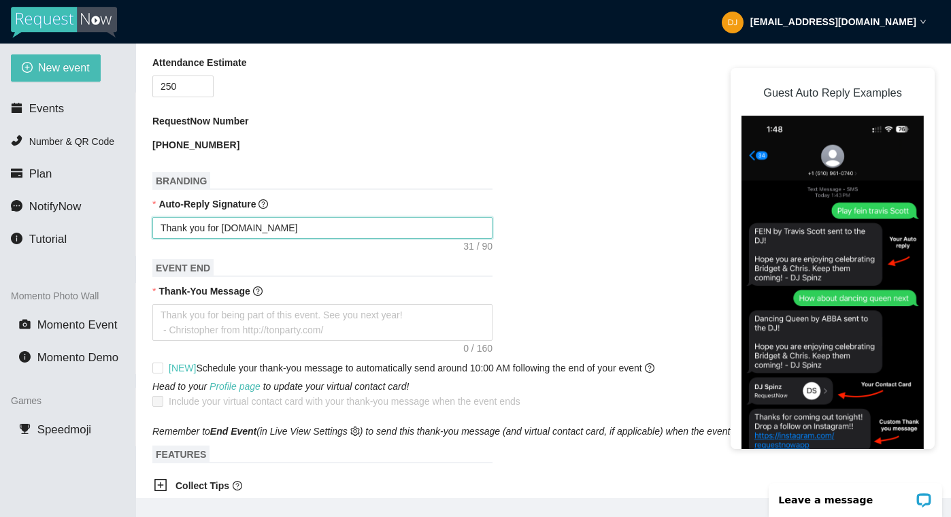
type textarea "Thank you for subwww.djzati.com"
type textarea "Thank you for submwww.djzati.com"
type textarea "Thank you for submiwww.djzati.com"
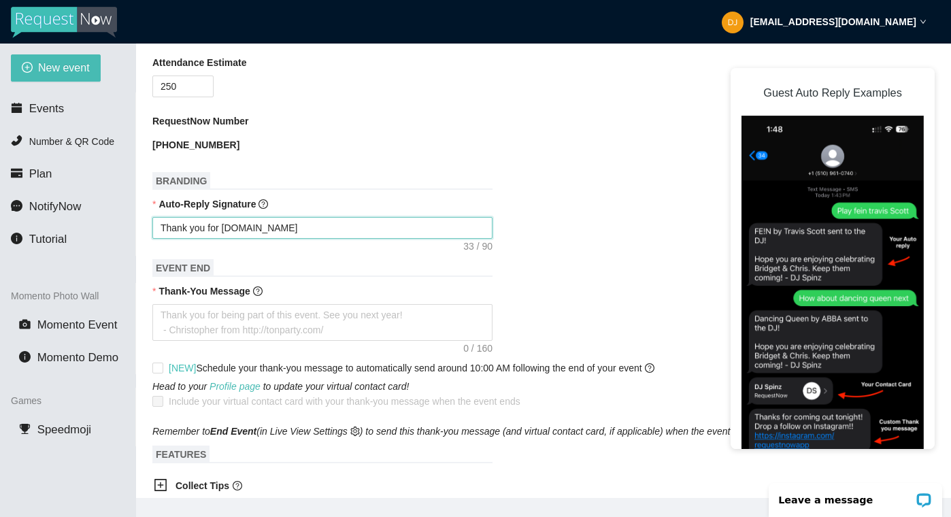
type textarea "Thank you for submiwww.djzati.com"
type textarea "Thank you for submitwww.djzati.com"
type textarea "Thank you for submittwww.djzati.com"
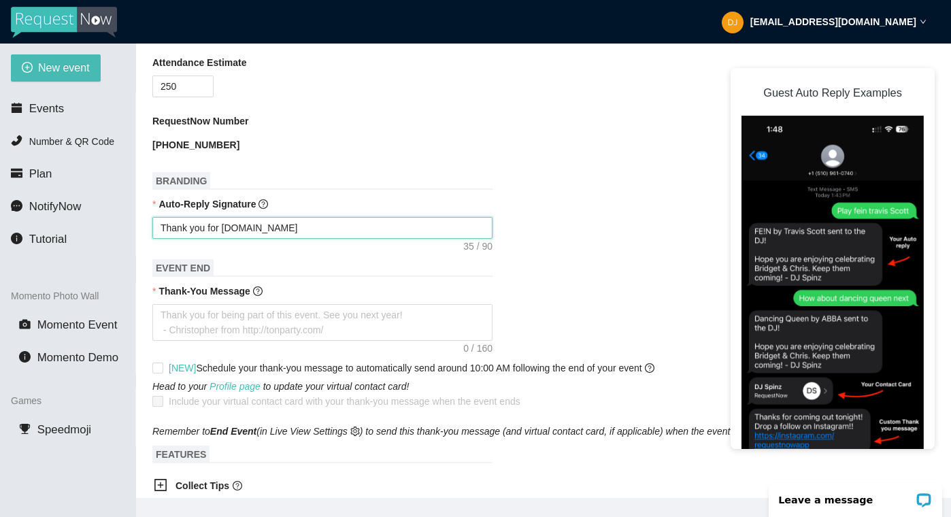
type textarea "Thank you for submittiwww.djzati.com"
type textarea "Thank you for submittinwww.djzati.com"
type textarea "Thank you for submittingwww.djzati.com"
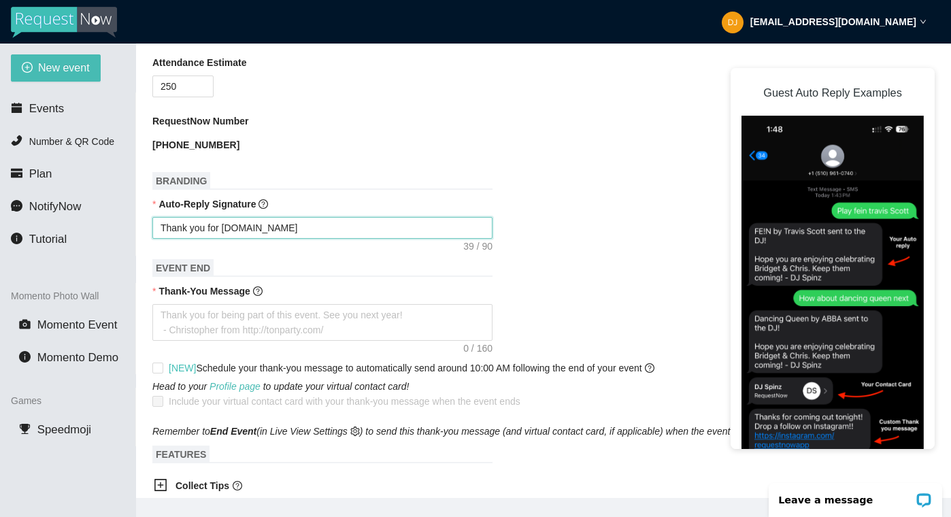
type textarea "Thank you for submitting www.djzati.com"
type textarea "Thank you for submitting ywww.djzati.com"
type textarea "Thank you for submitting yowww.djzati.com"
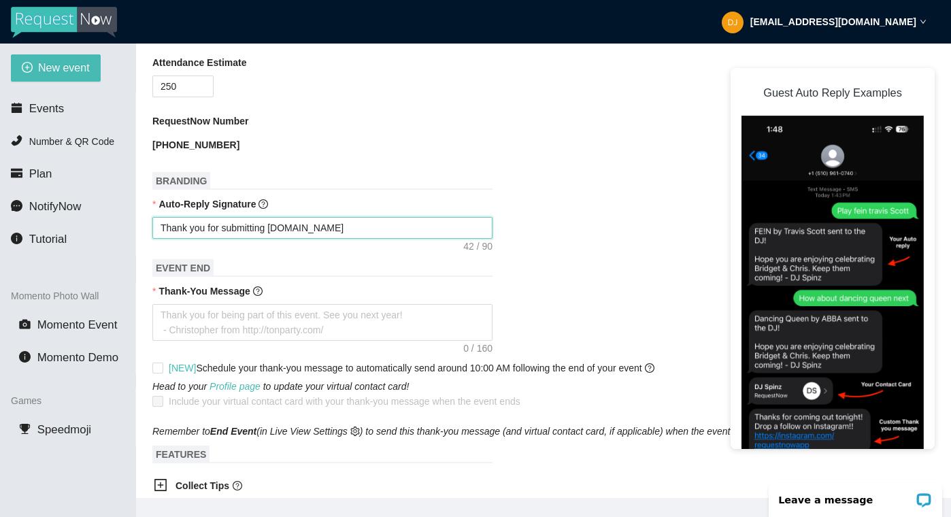
type textarea "Thank you for submitting youwww.djzati.com"
type textarea "Thank you for submitting yourwww.djzati.com"
type textarea "Thank you for submitting your www.djzati.com"
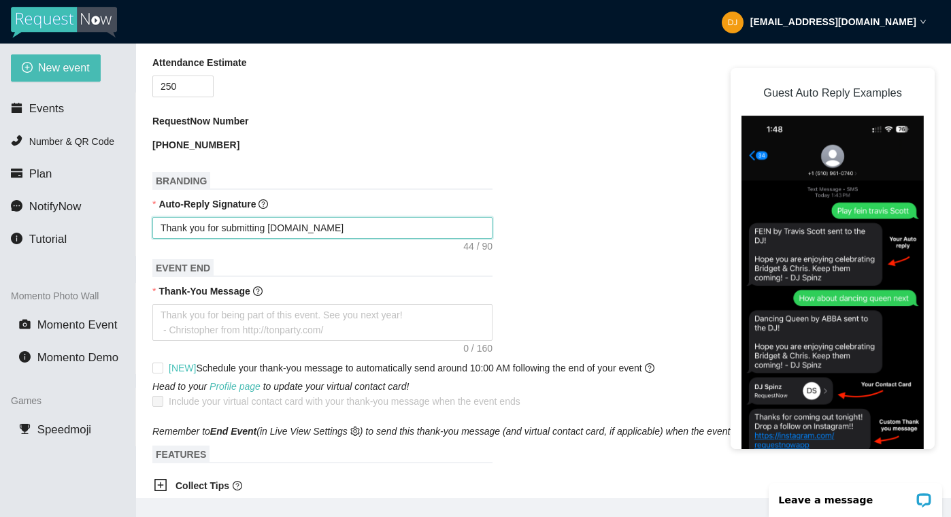
type textarea "Thank you for submitting your www.djzati.com"
type textarea "Thank you for submitting your rwww.djzati.com"
type textarea "Thank you for submitting your rewww.djzati.com"
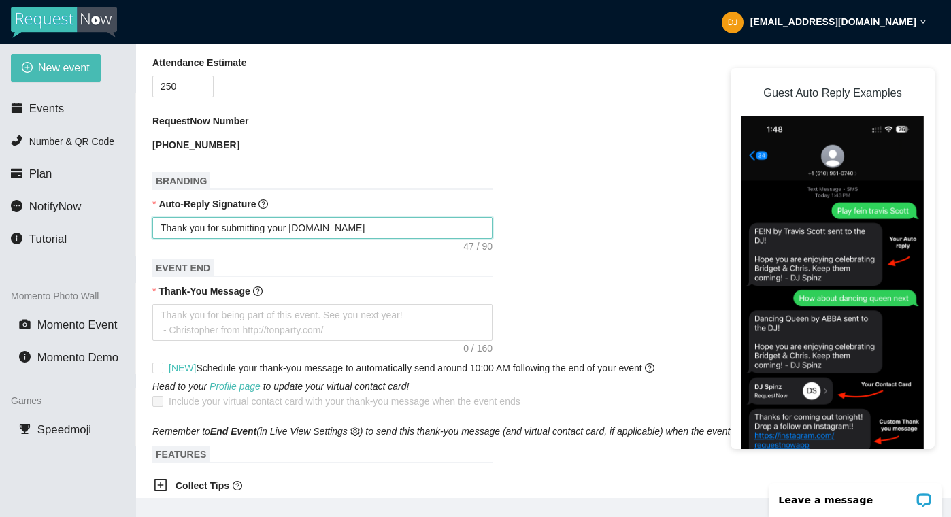
type textarea "Thank you for submitting your rwww.djzati.com"
type textarea "Thank you for submitting your www.djzati.com"
type textarea "Thank you for submitting your mwww.djzati.com"
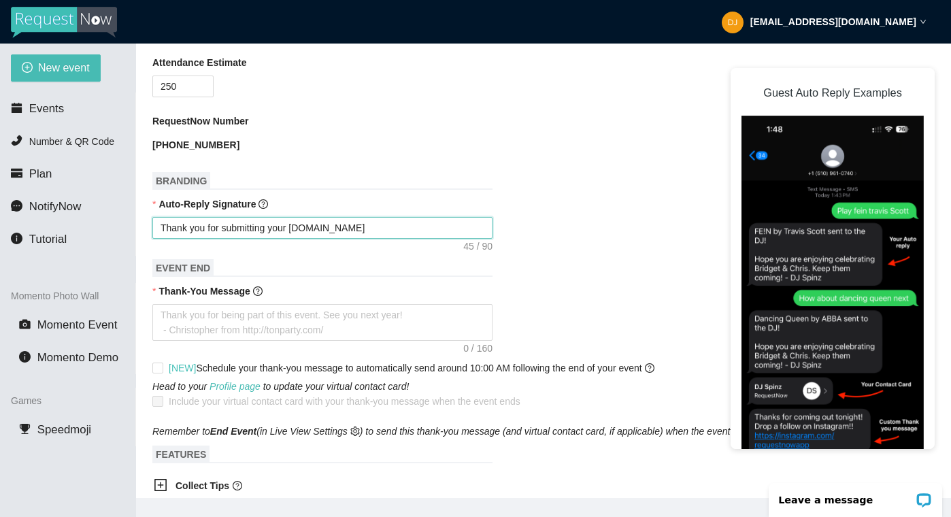
type textarea "Thank you for submitting your mwww.djzati.com"
type textarea "Thank you for submitting your muwww.djzati.com"
type textarea "Thank you for submitting your muswww.djzati.com"
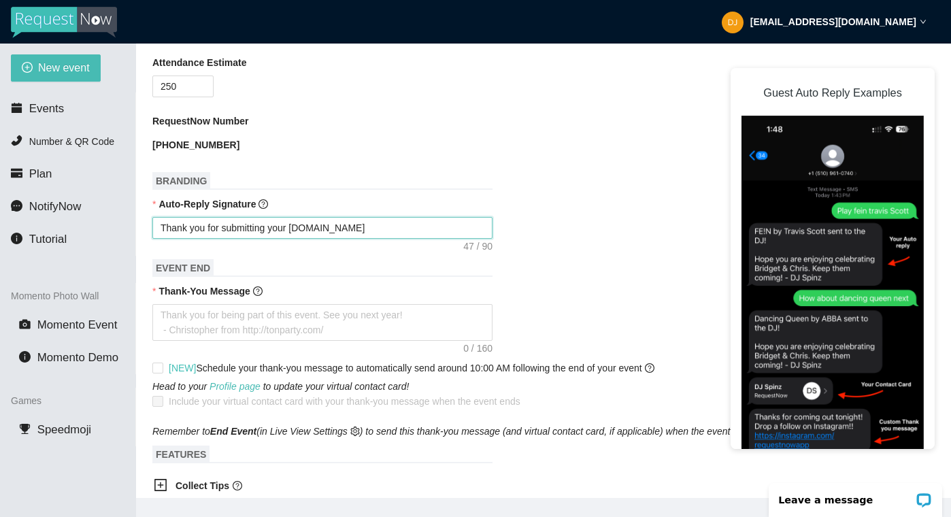
type textarea "Thank you for submitting your musiwww.djzati.com"
type textarea "Thank you for submitting your musicwww.djzati.com"
type textarea "Thank you for submitting your music www.djzati.com"
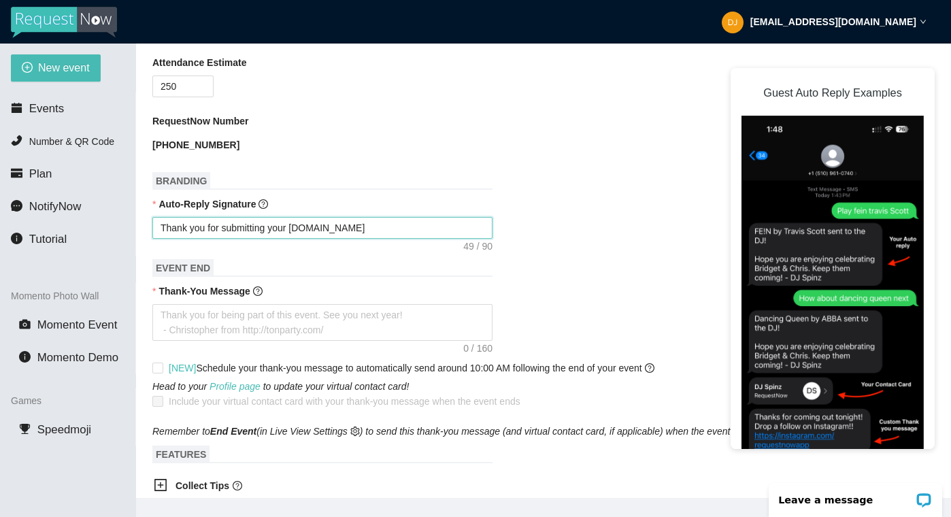
type textarea "Thank you for submitting your music www.djzati.com"
type textarea "Thank you for submitting your music rwww.djzati.com"
type textarea "Thank you for submitting your music rewww.djzati.com"
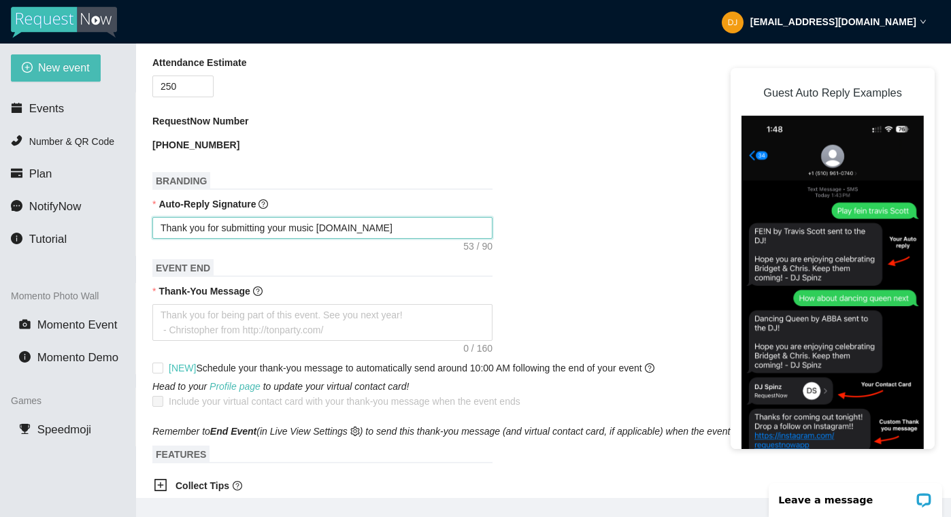
type textarea "Thank you for submitting your music reqwww.djzati.com"
type textarea "Thank you for submitting your music requwww.djzati.com"
type textarea "Thank you for submitting your music requewww.djzati.com"
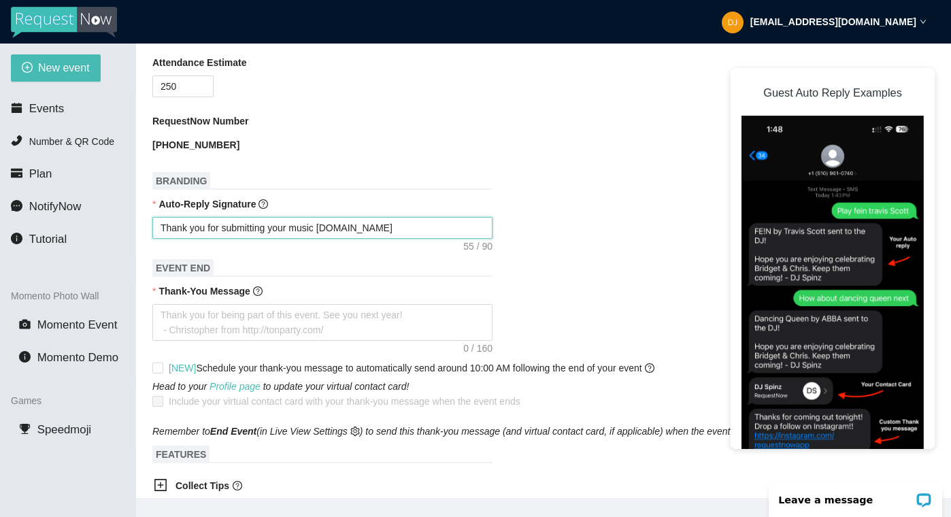
type textarea "Thank you for submitting your music requewww.djzati.com"
type textarea "Thank you for submitting your music requeswww.djzati.com"
type textarea "Thank you for submitting your music requestwww.djzati.com"
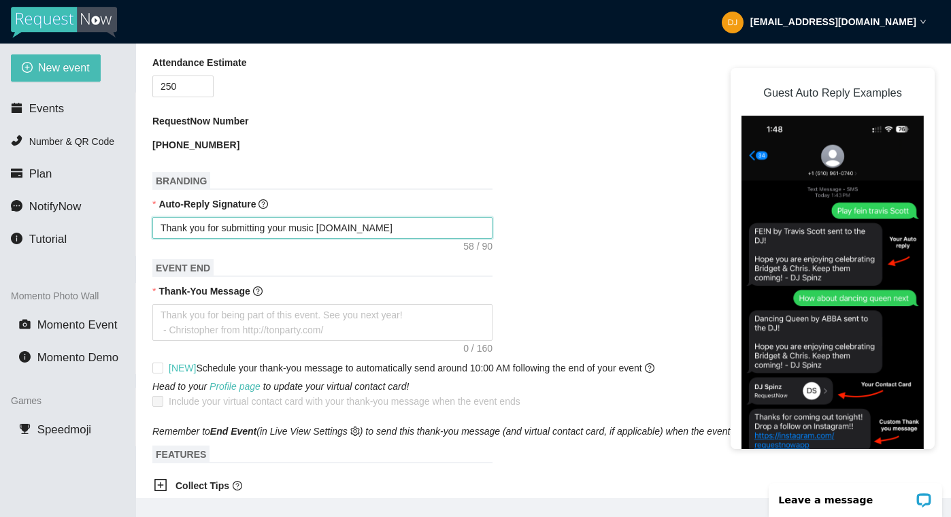
type textarea "Thank you for submitting your music request@www.djzati.com"
type textarea "Thank you for submitting your music requestwww.djzati.com"
type textarea "Thank you for submitting your music request!www.djzati.com"
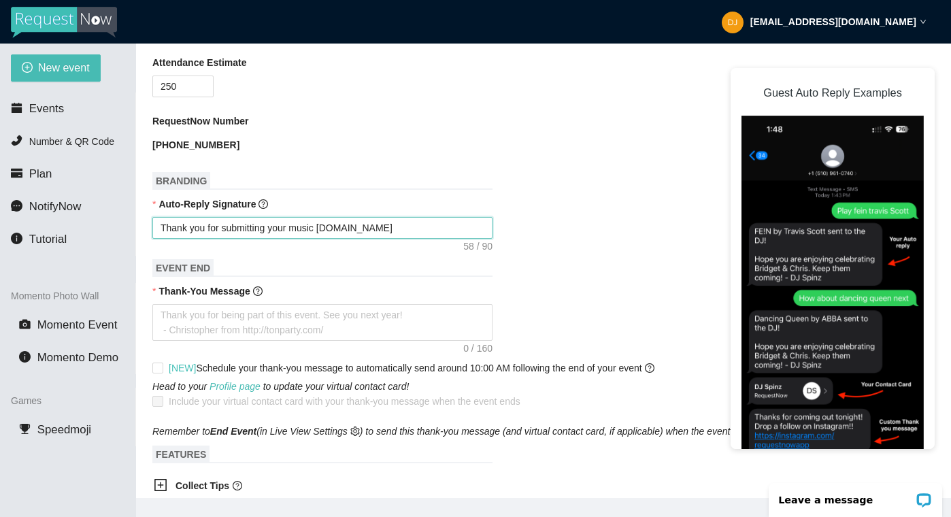
type textarea "Thank you for submitting your music request!www.djzati.com"
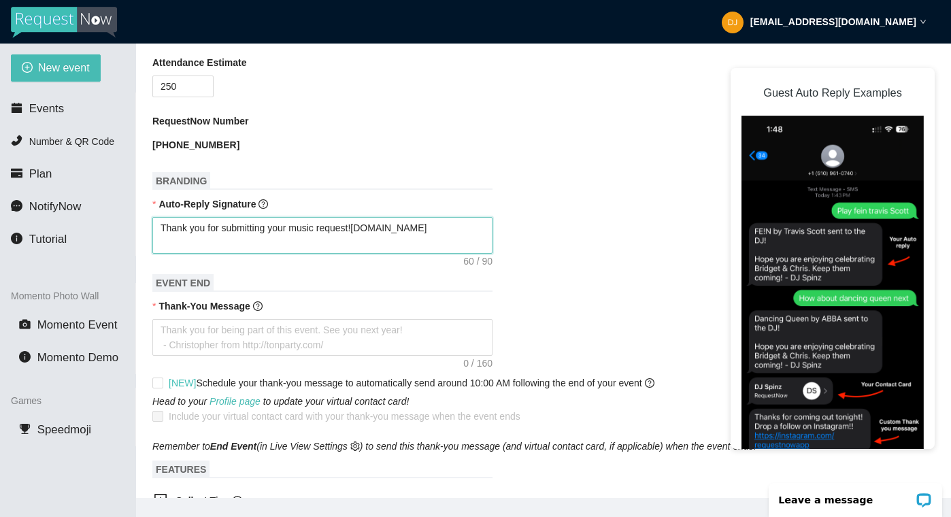
type textarea "Thank you for submitting your music request! www.djzati.com"
type textarea "Thank you for submitting your music request! Bwww.djzati.com"
type textarea "Thank you for submitting your music request! Brwww.djzati.com"
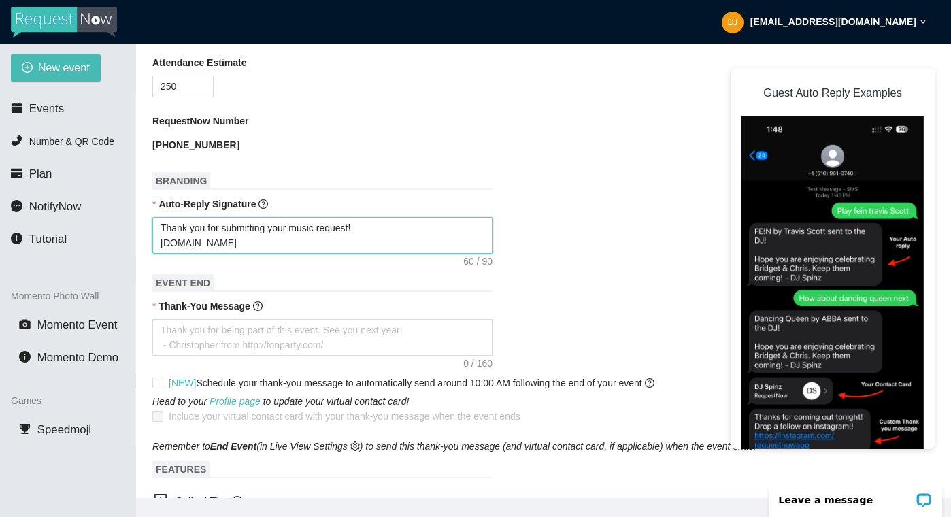
type textarea "Thank you for submitting your music request! Brwww.djzati.com"
type textarea "Thank you for submitting your music request! Brawww.djzati.com"
type textarea "Thank you for submitting your music request! Bradwww.djzati.com"
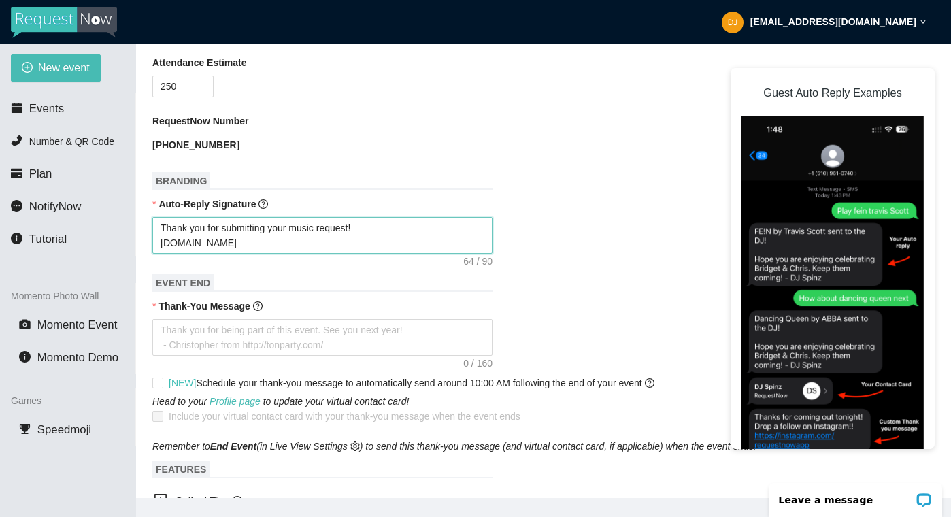
type textarea "Thank you for submitting your music request! Brad www.djzati.com"
type textarea "Thank you for submitting your music request! Bradwww.djzati.com"
type textarea "Thank you for submitting your music request! Brawww.djzati.com"
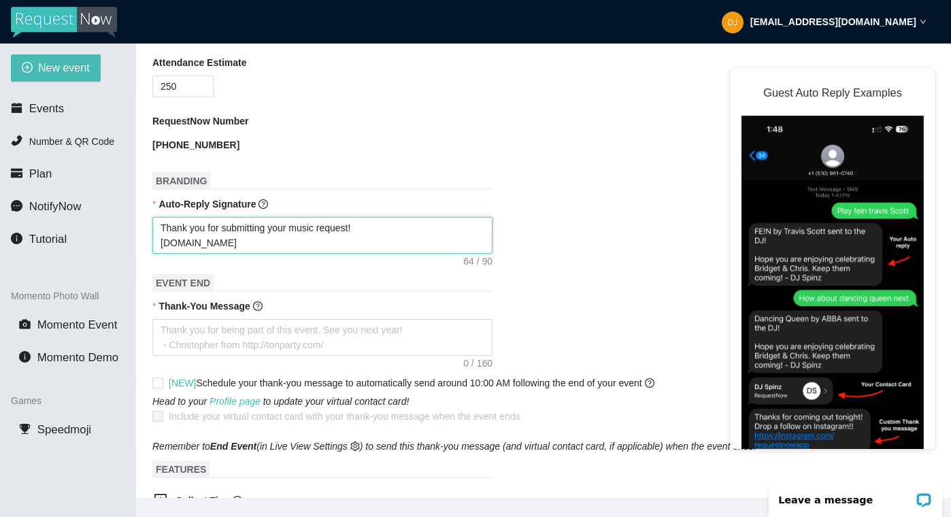
type textarea "Thank you for submitting your music request! Brawww.djzati.com"
type textarea "Thank you for submitting your music request! Brwww.djzati.com"
type textarea "Thank you for submitting your music request! Bwww.djzati.com"
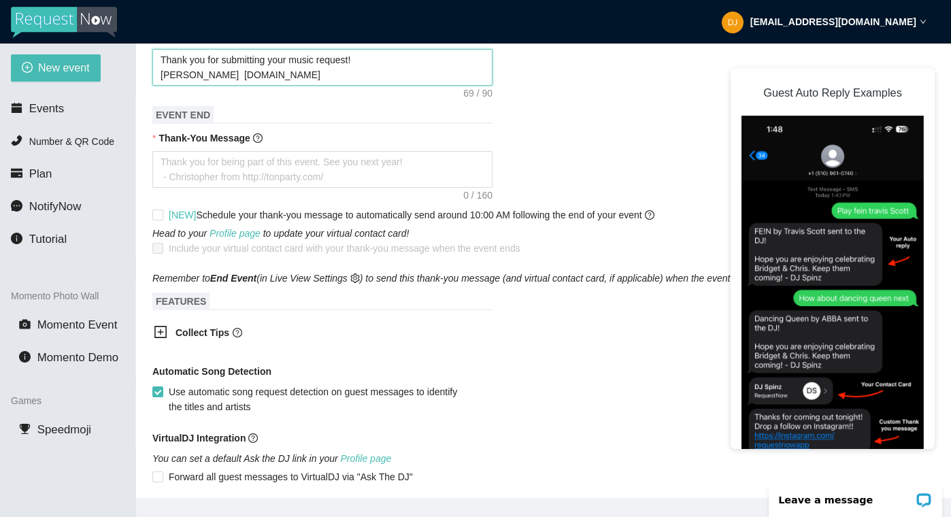
scroll to position [645, 0]
click at [162, 340] on icon "plus-square" at bounding box center [161, 333] width 14 height 14
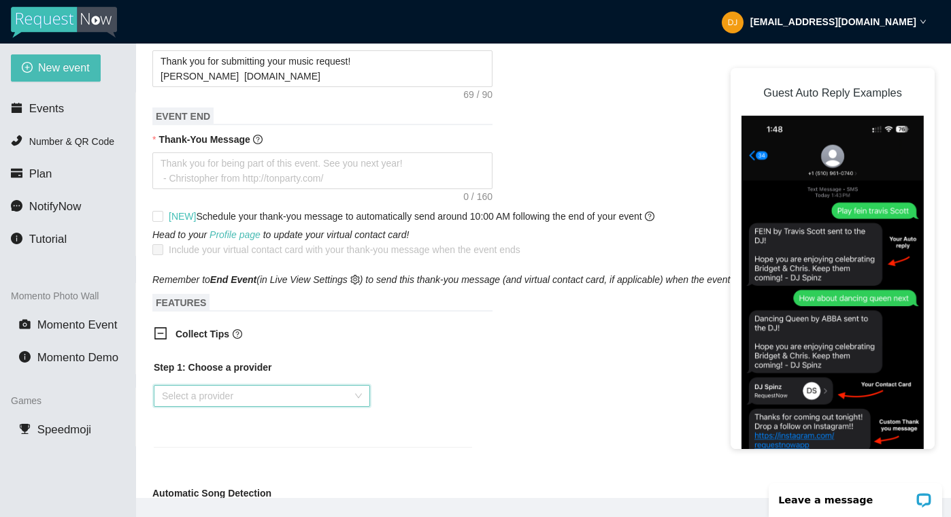
click at [218, 406] on input "search" at bounding box center [257, 396] width 190 height 20
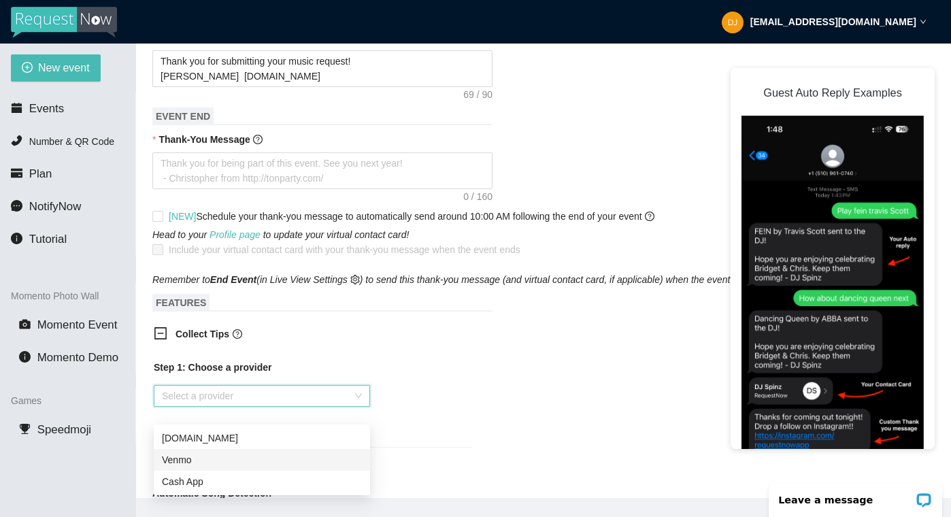
click at [214, 460] on div "Venmo" at bounding box center [262, 459] width 200 height 15
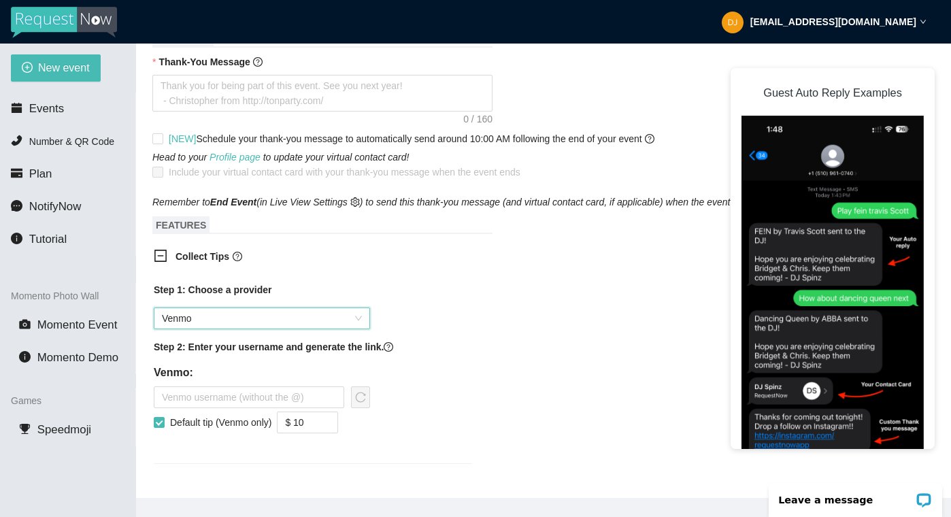
scroll to position [741, 0]
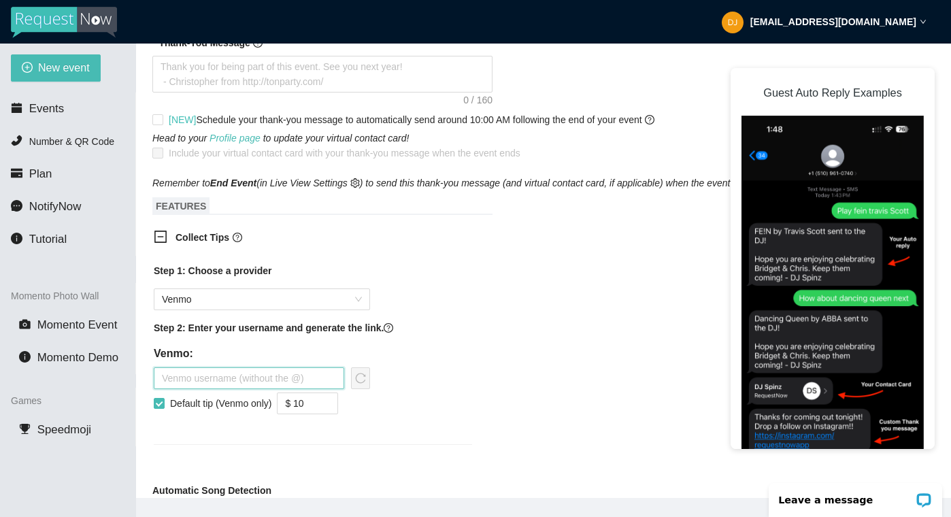
click at [215, 389] on input "text" at bounding box center [249, 378] width 190 height 22
click at [363, 383] on icon "reload" at bounding box center [360, 378] width 11 height 11
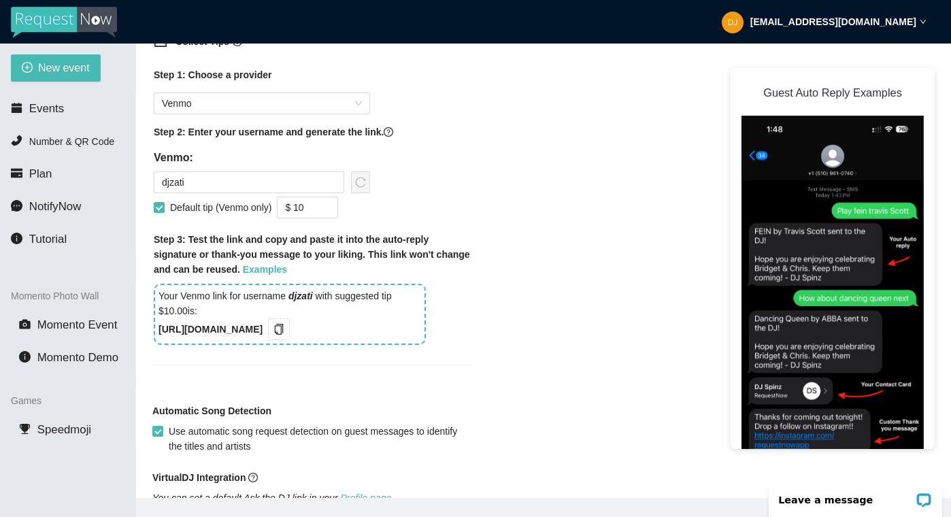
scroll to position [973, 0]
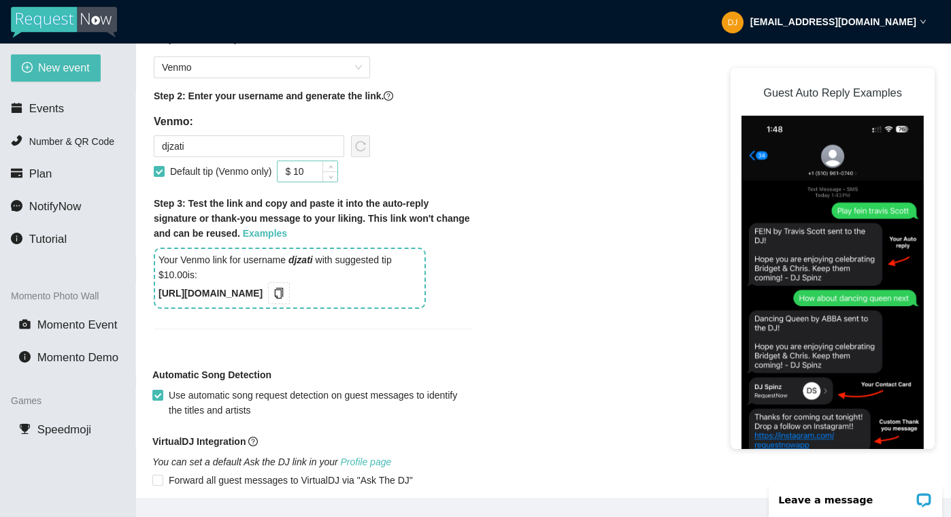
click at [314, 182] on input "$ 10" at bounding box center [307, 171] width 60 height 20
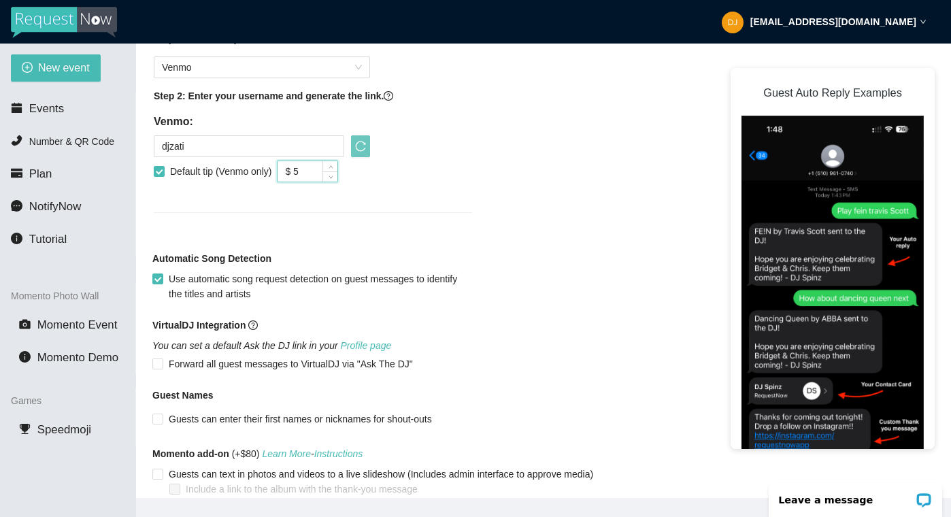
click at [427, 211] on div "Step 1: Choose a provider Venmo Step 2: Enter your username and generate the li…" at bounding box center [313, 130] width 340 height 214
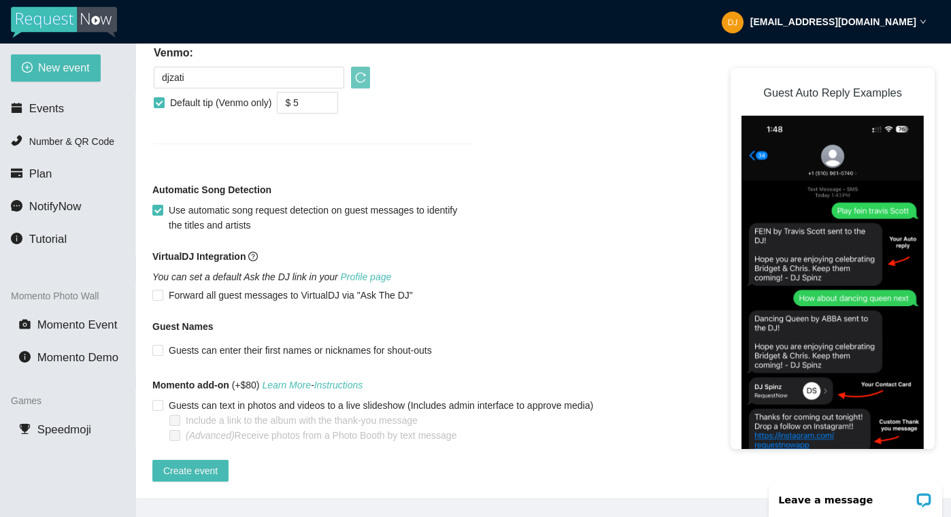
scroll to position [1067, 0]
click at [156, 345] on input "Guests can enter their first names or nicknames for shout-outs" at bounding box center [157, 350] width 10 height 10
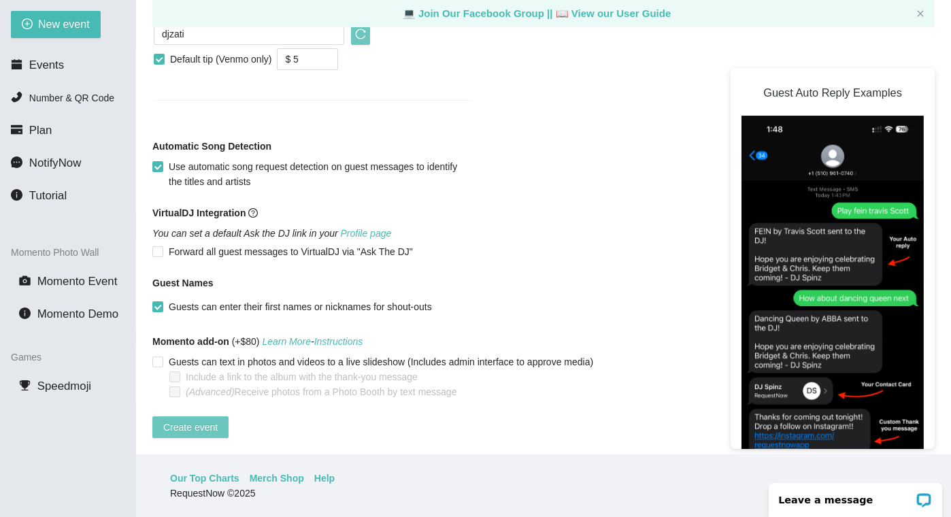
click at [209, 416] on button "Create event" at bounding box center [190, 427] width 76 height 22
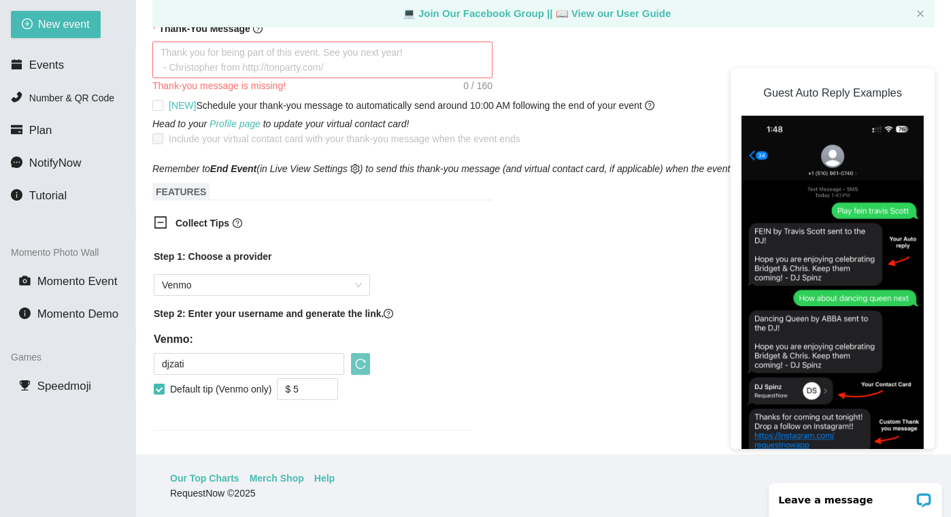
scroll to position [534, 0]
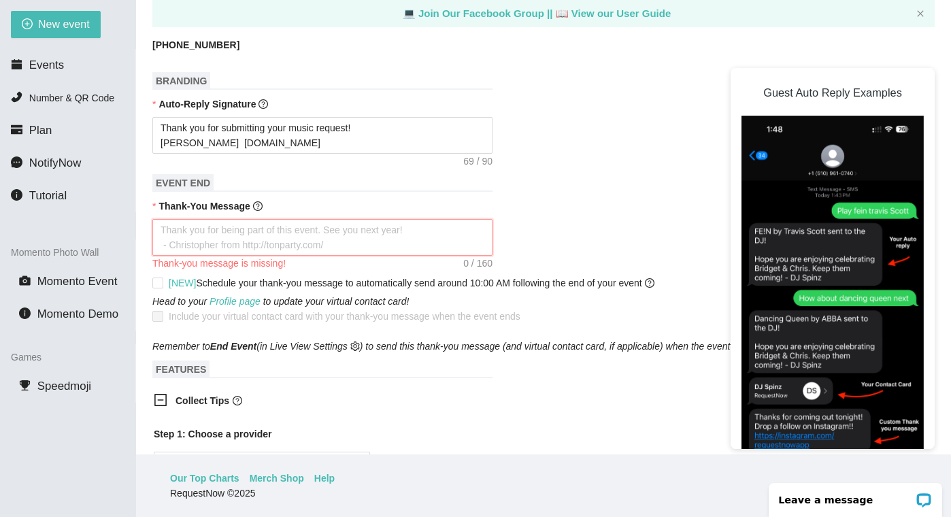
click at [182, 250] on textarea "Thank-You Message" at bounding box center [322, 237] width 340 height 37
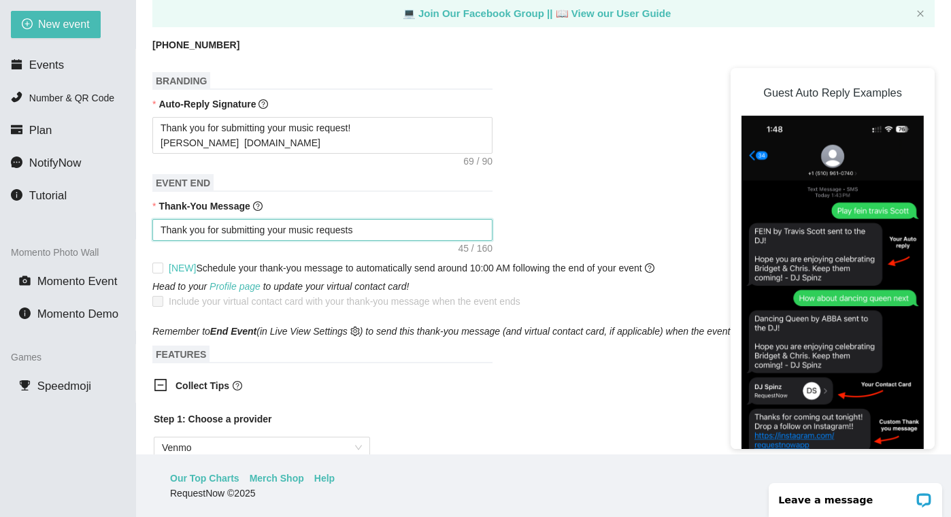
click at [273, 241] on textarea "Thank you for submitting your music requests" at bounding box center [322, 230] width 340 height 22
click at [379, 241] on textarea "Thank you for submitting in your music requests" at bounding box center [322, 230] width 340 height 22
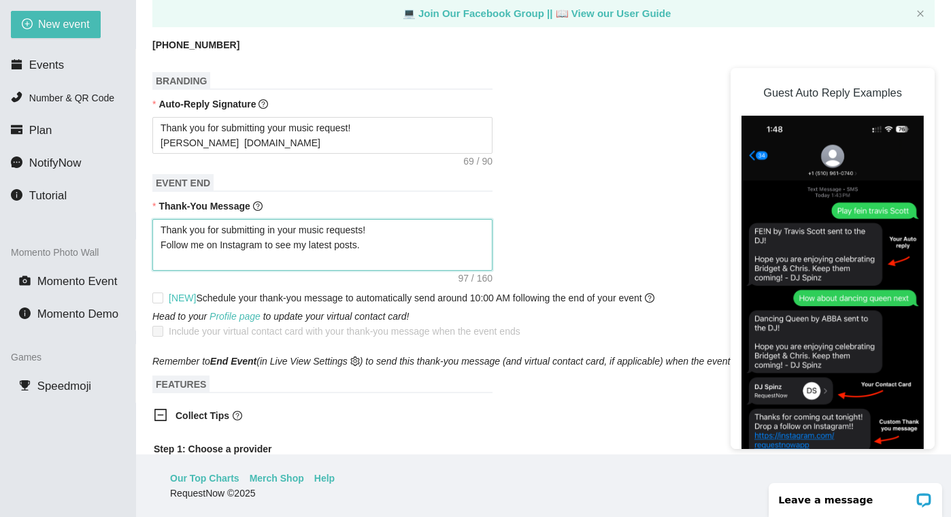
click at [391, 247] on textarea "Thank you for submitting in your music requests! Follow me on Instagram to see …" at bounding box center [322, 245] width 340 height 52
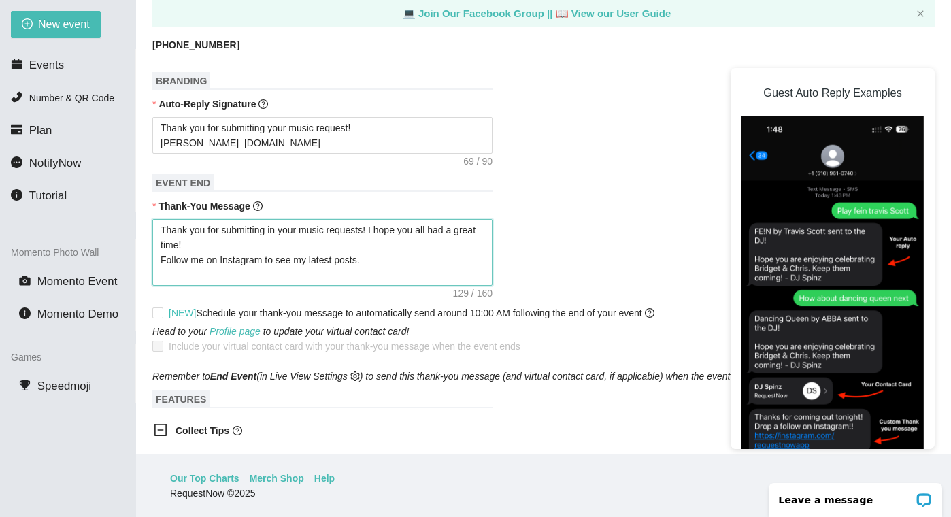
click at [371, 275] on textarea "Thank you for submitting in your music requests! I hope you all had a great tim…" at bounding box center [322, 252] width 340 height 67
drag, startPoint x: 213, startPoint y: 260, endPoint x: 375, endPoint y: 242, distance: 162.9
click at [375, 242] on textarea "Thank you for submitting in your music requests! I hope you all had a great tim…" at bounding box center [322, 252] width 340 height 67
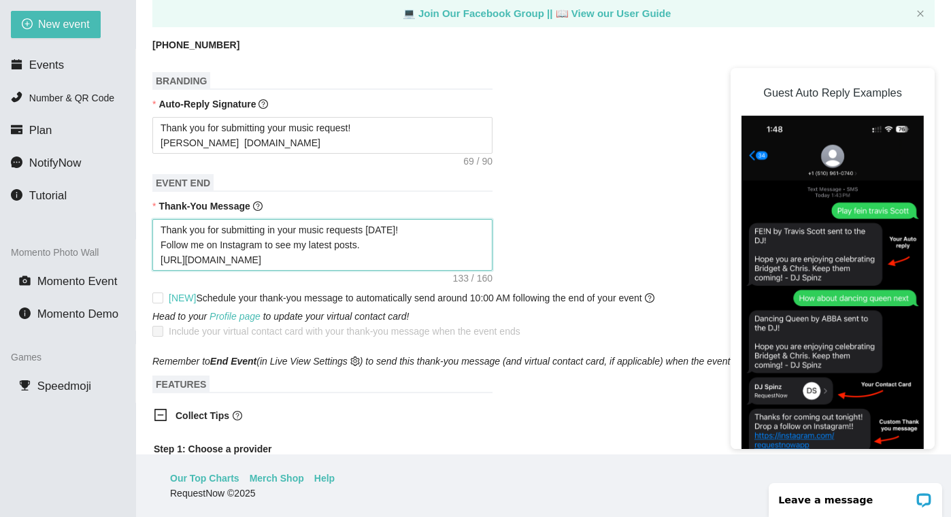
click at [316, 271] on textarea "Thank you for submitting in your music requests today! Follow me on Instagram t…" at bounding box center [322, 245] width 340 height 52
click at [156, 302] on input "[NEW] Schedule your thank-you message to automatically send around 10:00 AM fol…" at bounding box center [157, 297] width 10 height 10
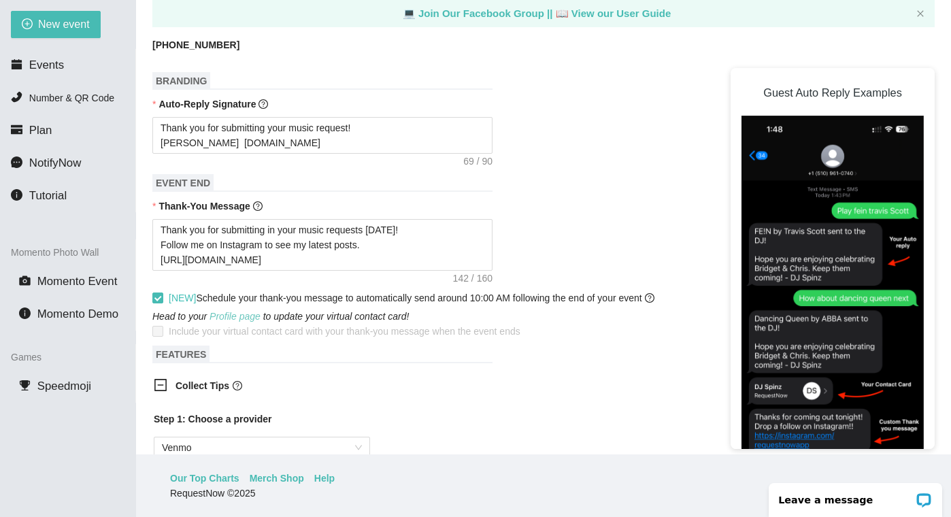
click at [233, 322] on link "Profile page" at bounding box center [234, 316] width 51 height 11
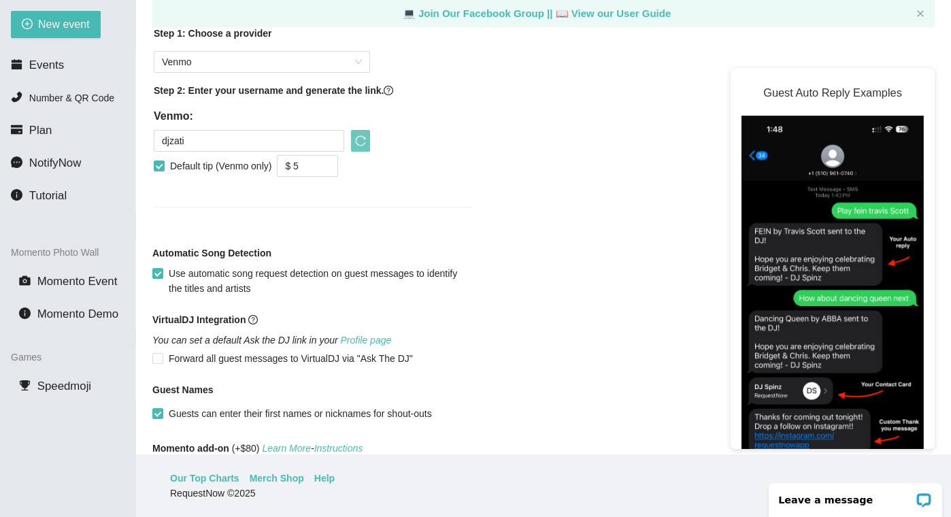
scroll to position [1053, 0]
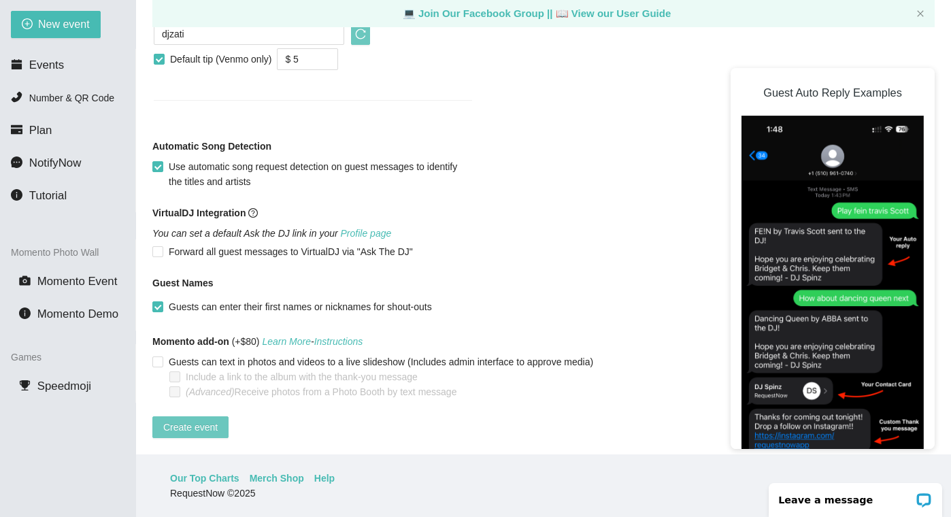
click at [194, 420] on span "Create event" at bounding box center [190, 427] width 54 height 15
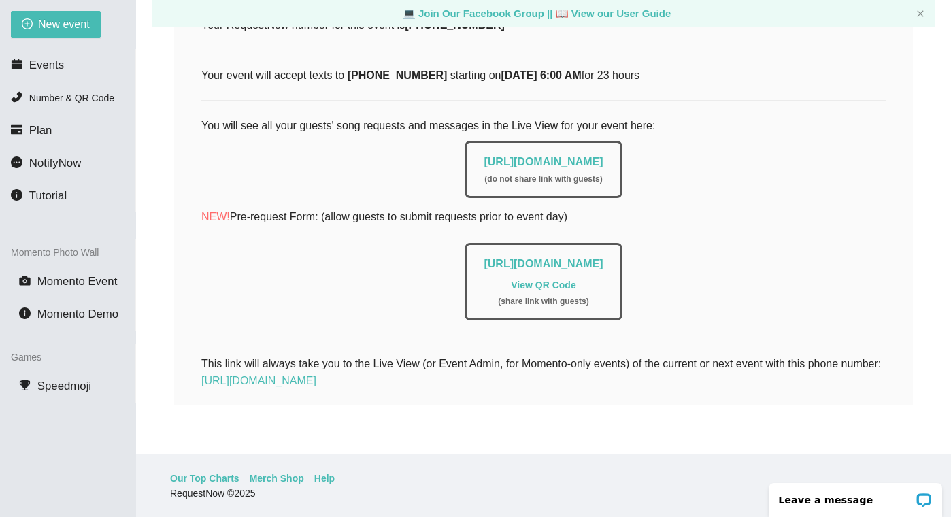
click at [545, 279] on link "View QR Code" at bounding box center [543, 284] width 65 height 11
click at [544, 258] on link "https://app.requestnow.io/add-requests/b7a29679-804b-4ba2-b68d-2bd675fdf407" at bounding box center [542, 264] width 119 height 12
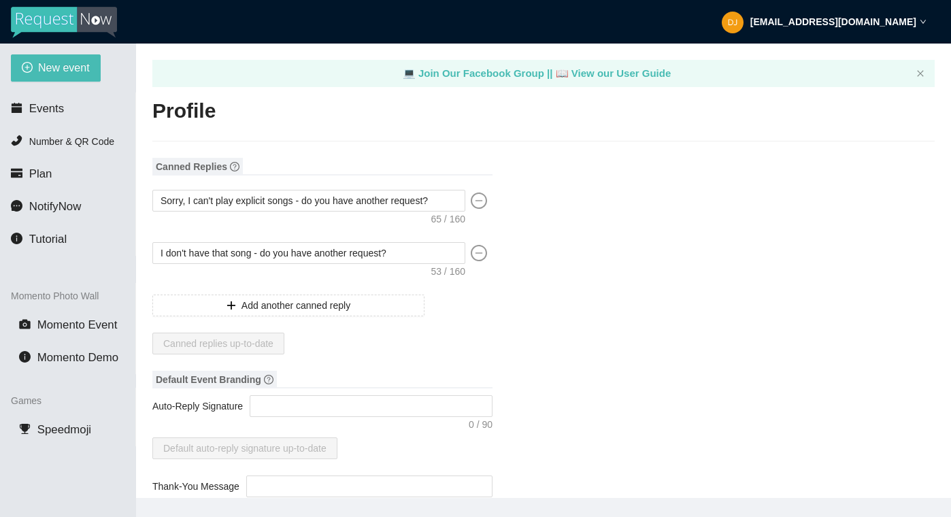
type textarea "[URL][DOMAIN_NAME]"
type input "[PERSON_NAME]"
type input "DJ"
type input "[PHONE_NUMBER]"
type input "[EMAIL_ADDRESS][DOMAIN_NAME]"
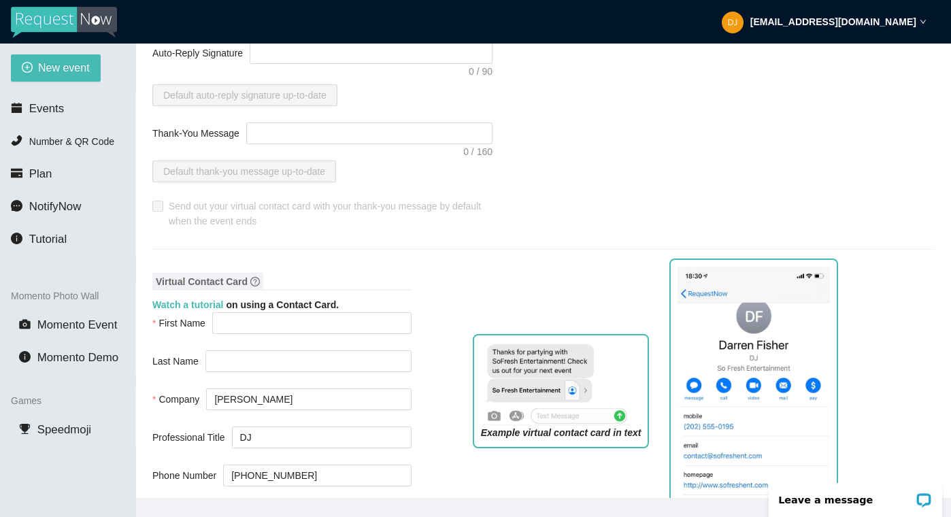
scroll to position [356, 0]
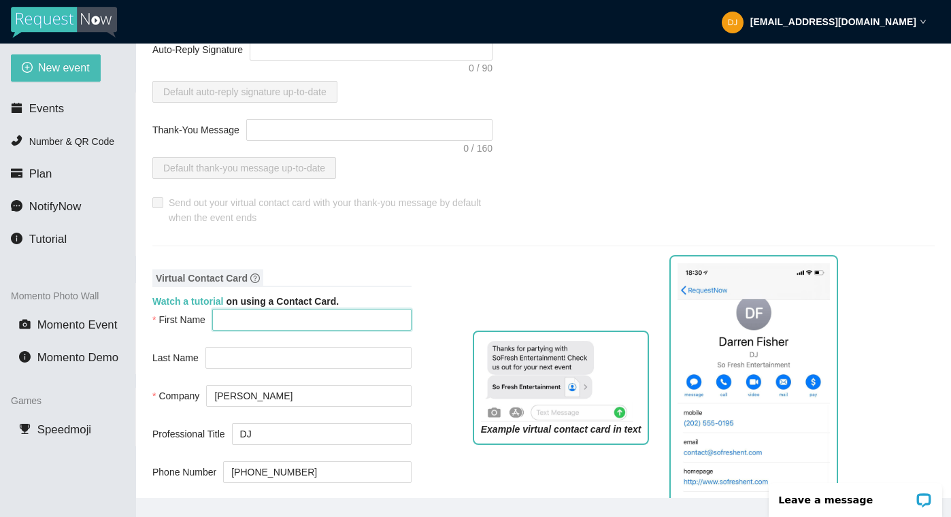
click at [275, 320] on input "First Name" at bounding box center [311, 320] width 199 height 22
type input "[PERSON_NAME]"
click at [240, 362] on input "Last Name" at bounding box center [308, 358] width 206 height 22
click at [256, 397] on input "[PERSON_NAME]" at bounding box center [308, 396] width 205 height 22
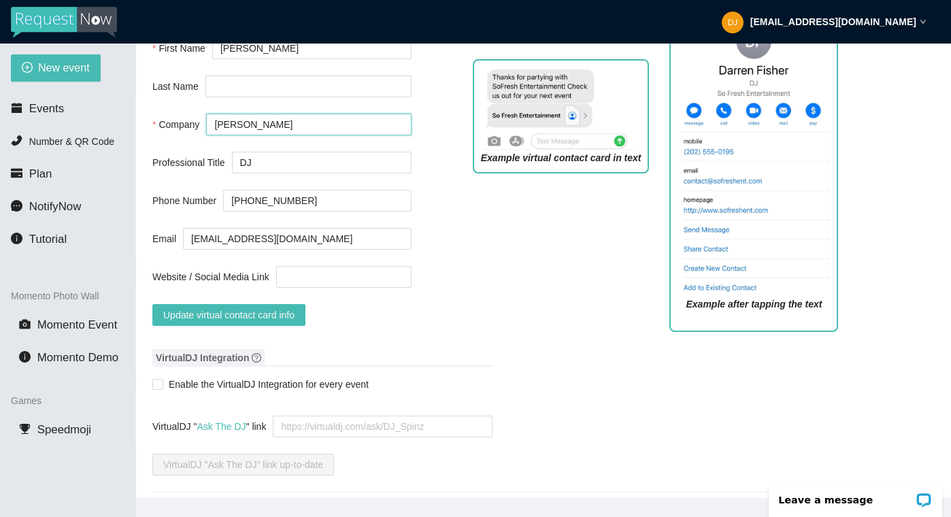
scroll to position [645, 0]
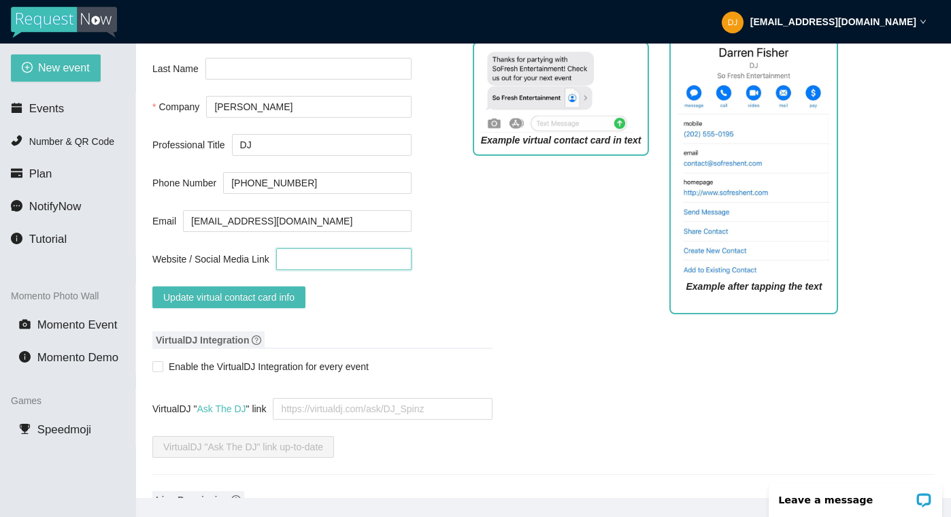
click at [322, 261] on input "Website / Social Media Link" at bounding box center [343, 259] width 135 height 22
type input "h"
click at [289, 260] on input "[DOMAIN_NAME]" at bounding box center [343, 259] width 135 height 22
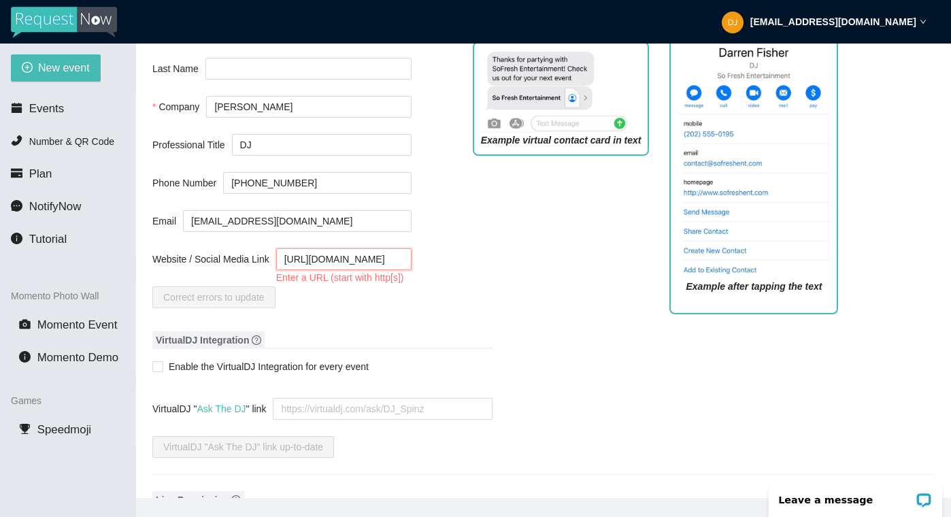
type input "[URL][DOMAIN_NAME]"
click at [375, 324] on div "Virtual Contact Card Watch a tutorial on using a Contact Card. First Name [PERS…" at bounding box center [281, 148] width 259 height 351
click at [288, 258] on input "[URL][DOMAIN_NAME]" at bounding box center [343, 259] width 135 height 22
drag, startPoint x: 409, startPoint y: 255, endPoint x: 258, endPoint y: 238, distance: 152.6
click at [258, 238] on form "First Name [PERSON_NAME] Last Name Company [PERSON_NAME] Professional Title DJ …" at bounding box center [281, 164] width 259 height 288
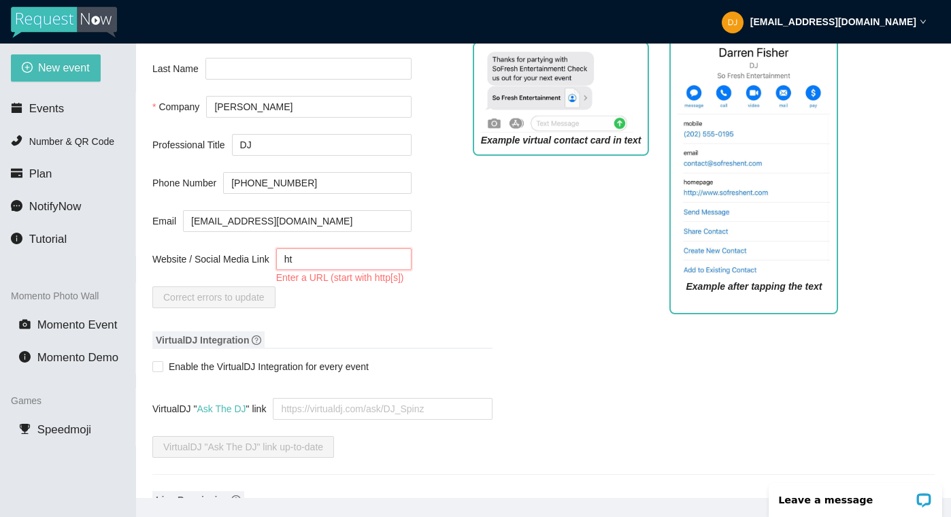
type input "h"
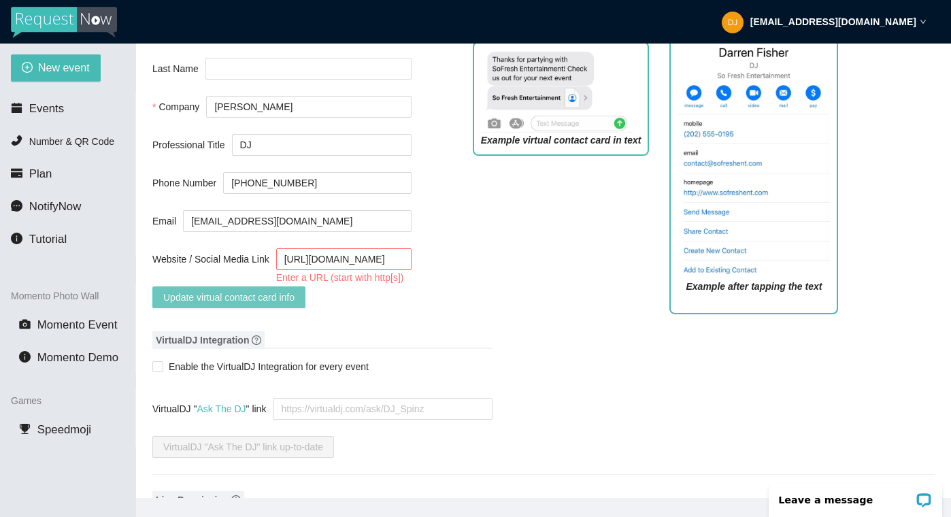
click at [239, 295] on span "Update virtual contact card info" at bounding box center [228, 297] width 131 height 15
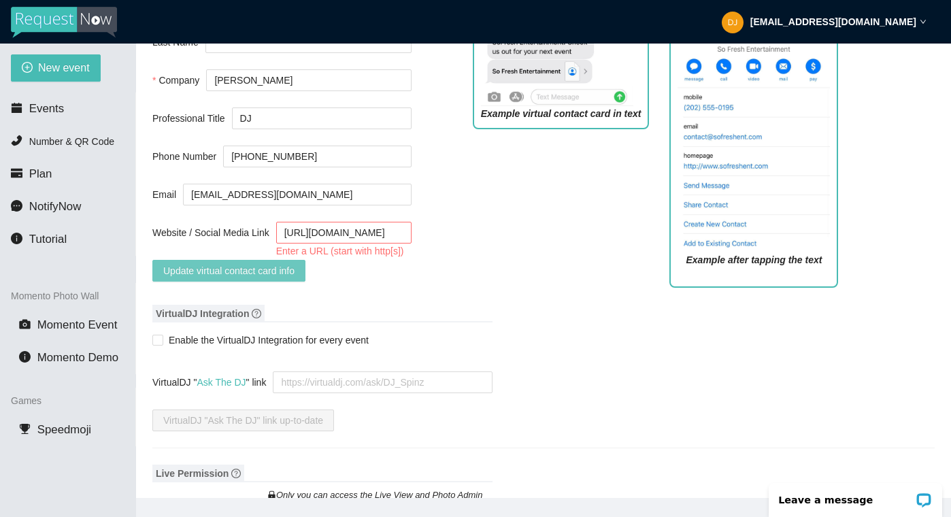
scroll to position [688, 0]
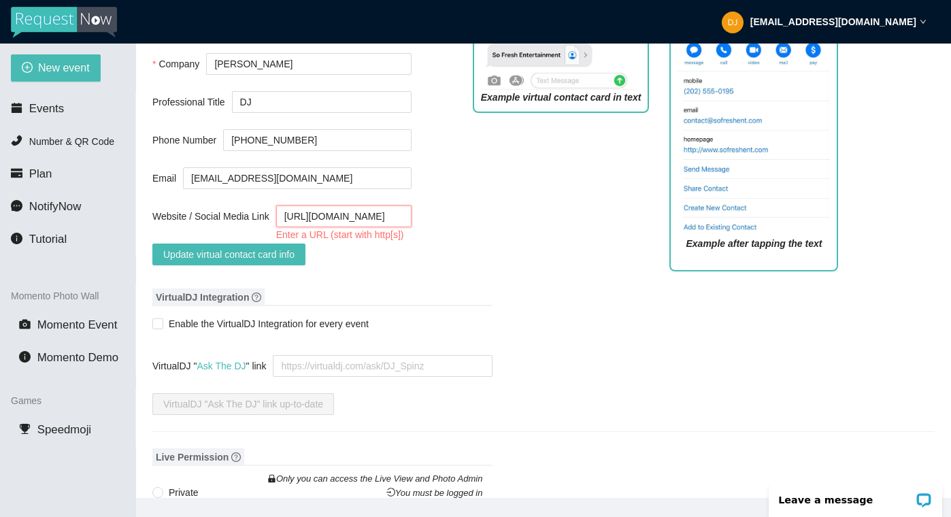
click at [309, 217] on input "[URL][DOMAIN_NAME]" at bounding box center [343, 216] width 135 height 22
click at [394, 209] on input "[URL][DOMAIN_NAME]" at bounding box center [343, 216] width 135 height 22
click at [305, 218] on input "[URL][DOMAIN_NAME]" at bounding box center [343, 216] width 135 height 22
click at [443, 264] on div "Virtual Contact Card Watch a tutorial on using a Contact Card. First Name [PERS…" at bounding box center [543, 106] width 782 height 351
click at [394, 214] on input "[URL][DOMAIN_NAME]" at bounding box center [343, 216] width 135 height 22
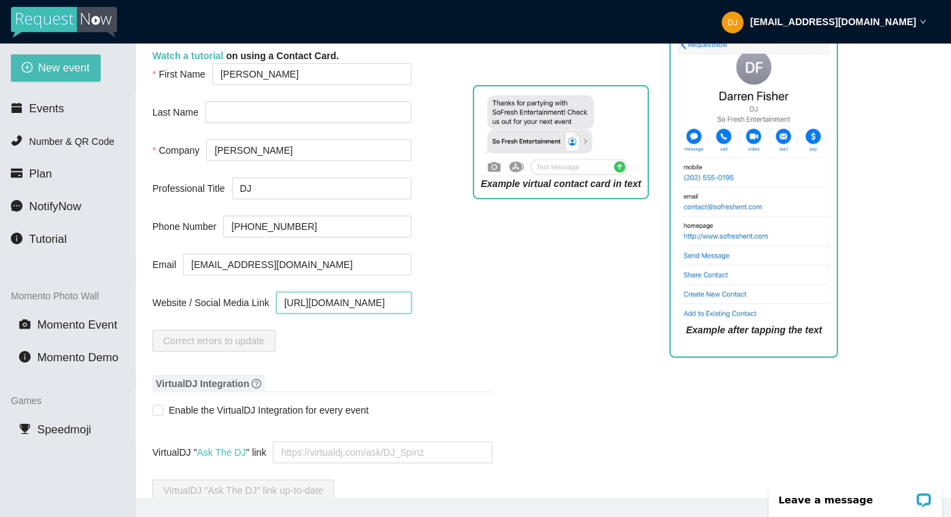
scroll to position [600, 0]
type input "[URL][DOMAIN_NAME]"
click at [774, 188] on img at bounding box center [753, 171] width 152 height 305
click at [579, 129] on img at bounding box center [557, 136] width 152 height 83
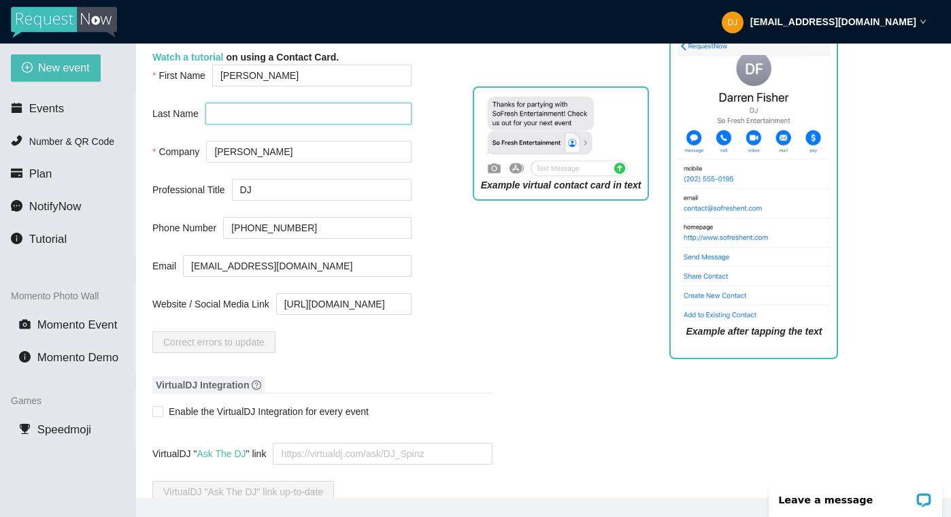
click at [267, 112] on input "Last Name" at bounding box center [308, 114] width 206 height 22
click at [498, 298] on div "Example virtual contact card in text" at bounding box center [560, 222] width 197 height 293
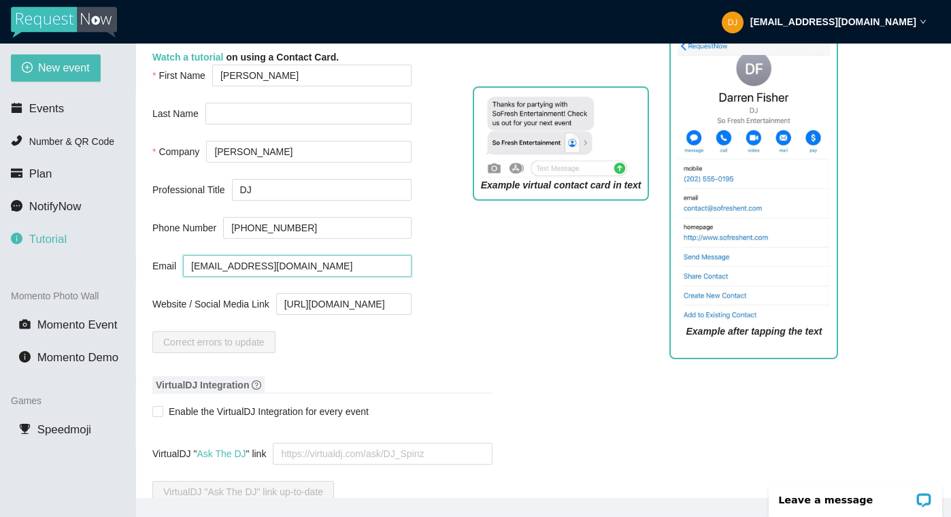
drag, startPoint x: 302, startPoint y: 266, endPoint x: 119, endPoint y: 241, distance: 184.6
click at [119, 241] on section "New event Events Number & QR Code Plan NotifyNow Tutorial Momento Photo Wall Mo…" at bounding box center [475, 302] width 951 height 517
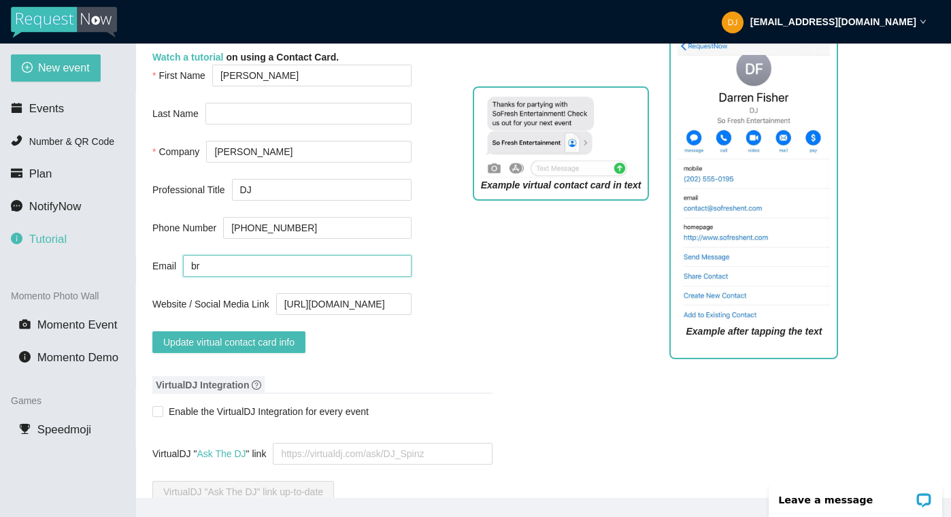
type input "b"
type input "[EMAIL_ADDRESS][DOMAIN_NAME]"
click at [466, 287] on div "Example virtual contact card in text" at bounding box center [560, 222] width 197 height 293
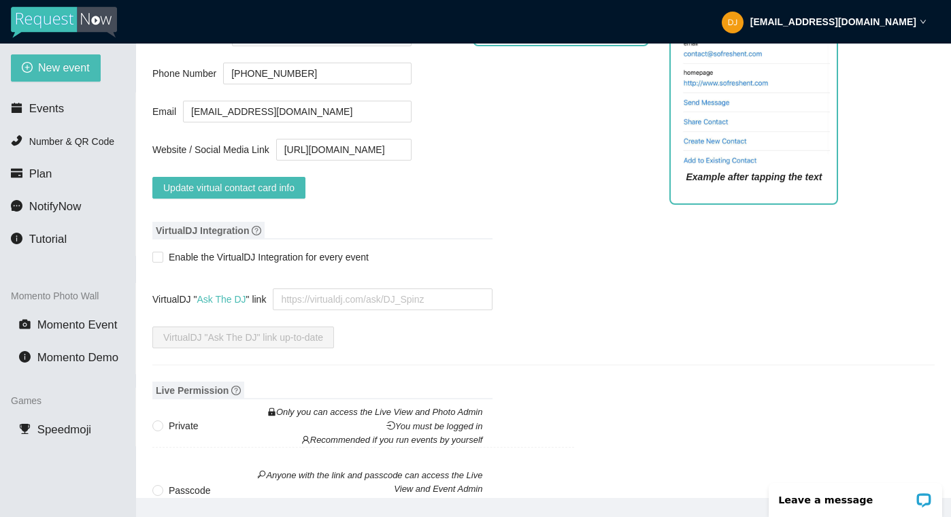
scroll to position [916, 0]
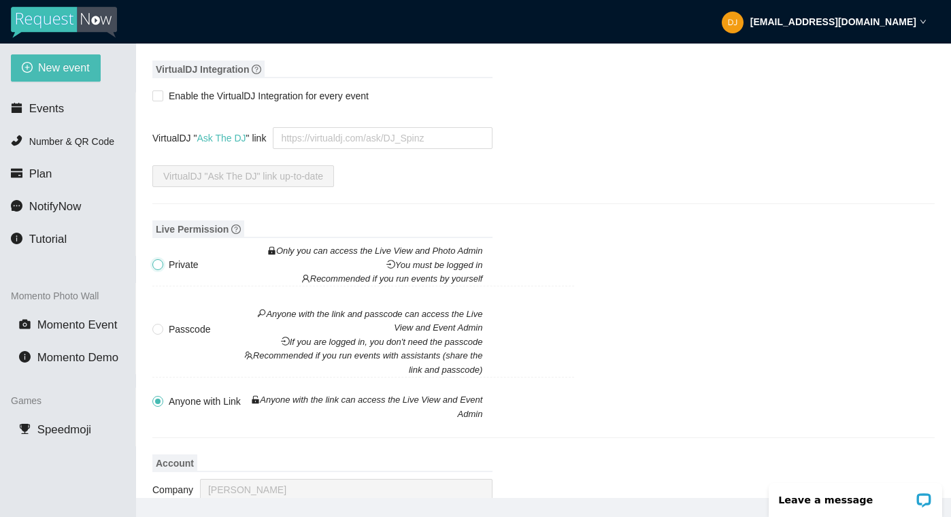
click at [158, 264] on input "Private Only you can access the Live View and Photo Admin You must be logged in…" at bounding box center [157, 264] width 10 height 10
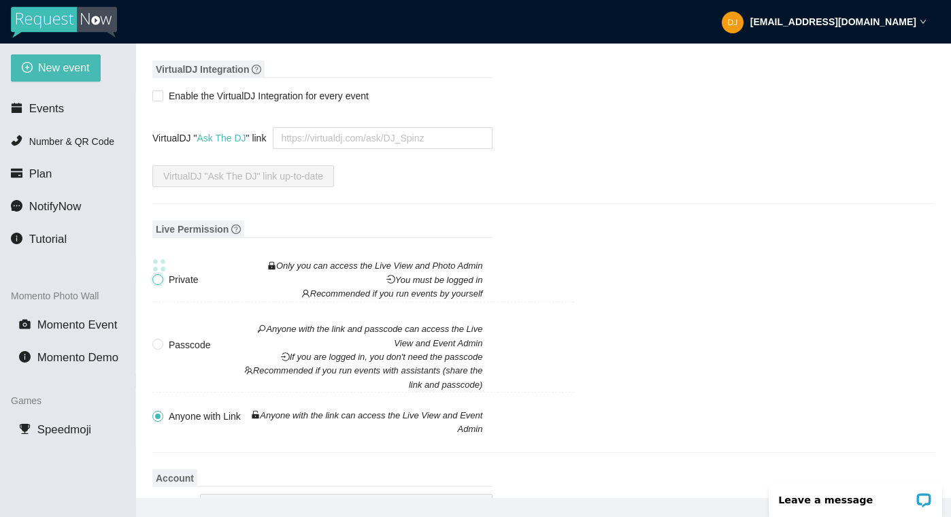
radio input "true"
radio input "false"
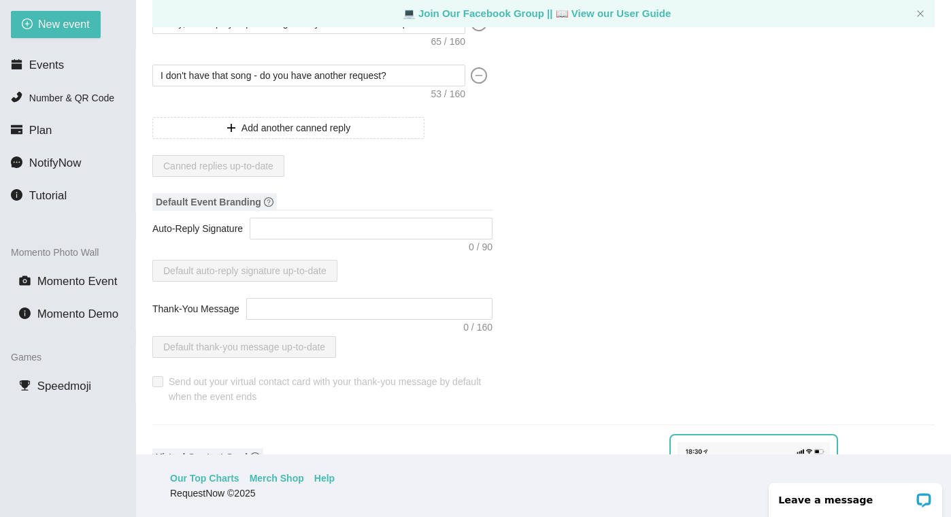
scroll to position [0, 0]
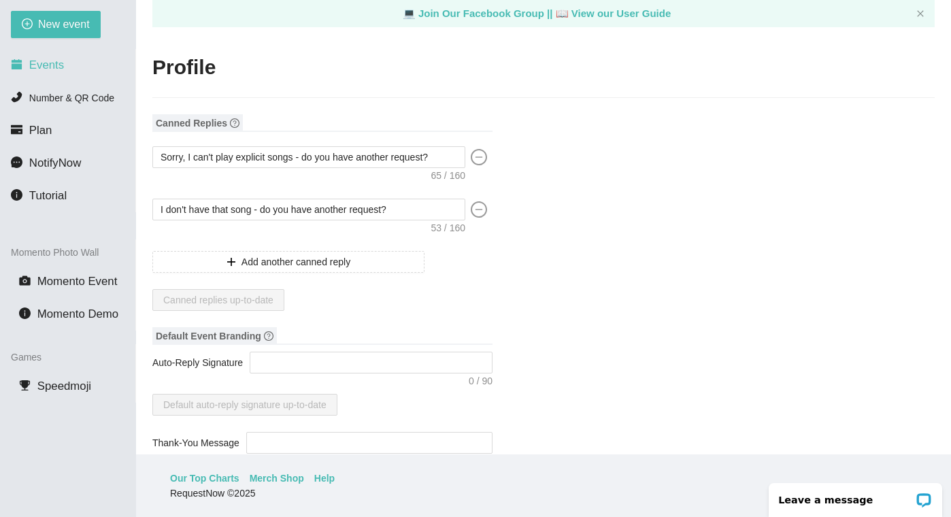
click at [52, 59] on span "Events" at bounding box center [46, 64] width 35 height 13
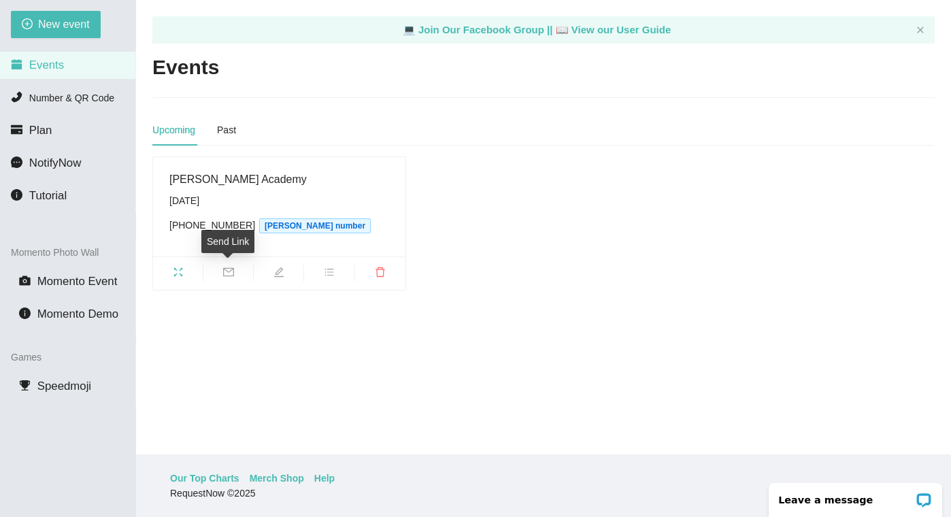
click at [230, 271] on icon "mail" at bounding box center [228, 272] width 11 height 11
click at [228, 331] on main "💻 Join Our Facebook Group || 📖 View our User Guide Events Upcoming Past [PERSON…" at bounding box center [543, 227] width 815 height 454
click at [281, 269] on icon "edit" at bounding box center [279, 272] width 10 height 10
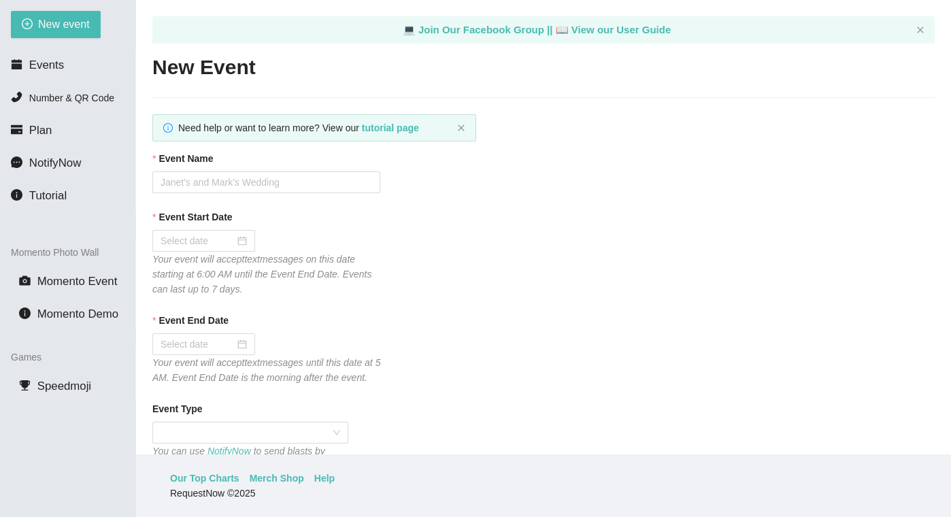
type textarea "Thank you for submitting in your music requests [DATE]! Follow me on Instagram …"
type input "[PERSON_NAME] Academy"
type input "[DATE]"
type input "250"
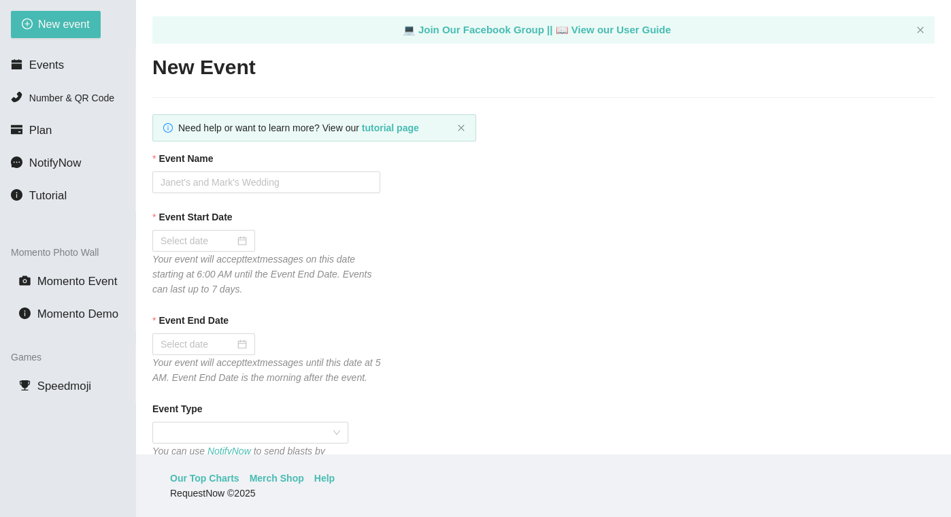
type textarea "Thank you for submitting your music request! [PERSON_NAME] [DOMAIN_NAME]"
type textarea "Thank you for submitting in your music requests [DATE]! Follow me on Instagram …"
checkbox input "true"
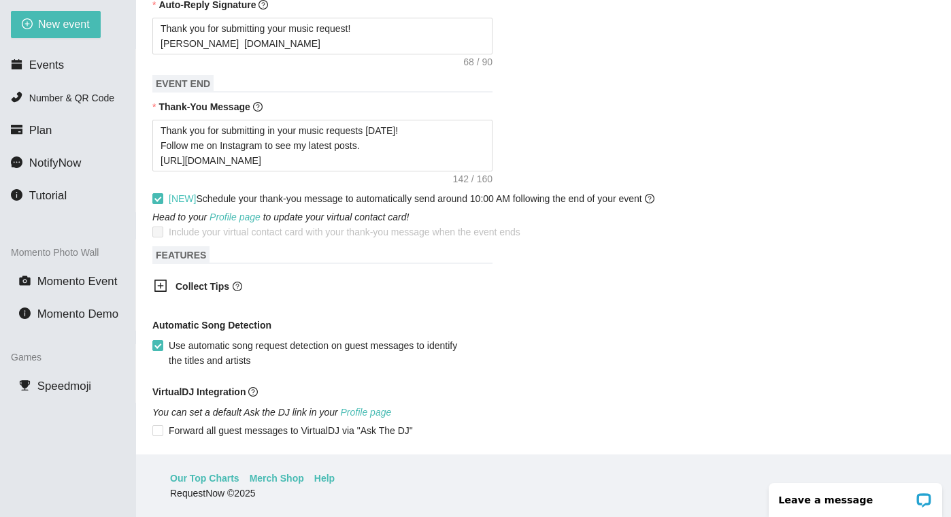
scroll to position [638, 0]
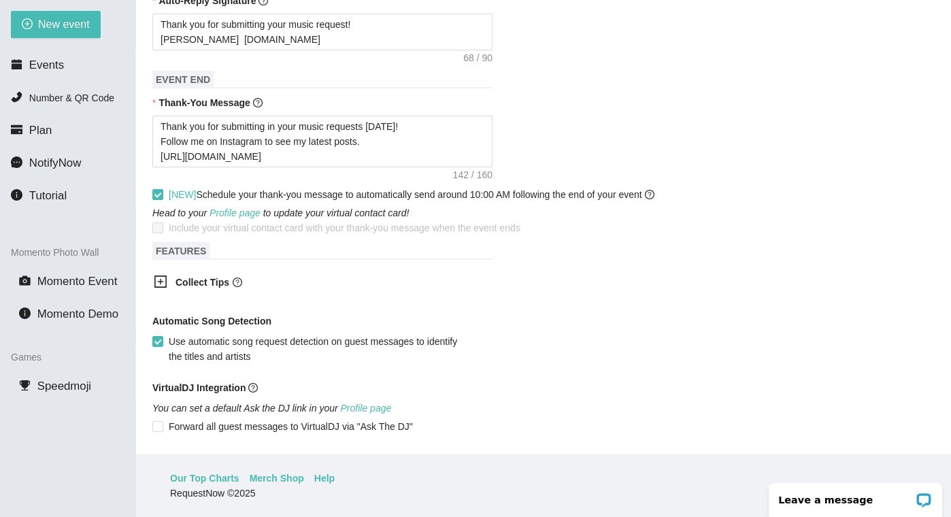
click at [159, 288] on icon "plus-square" at bounding box center [161, 282] width 14 height 14
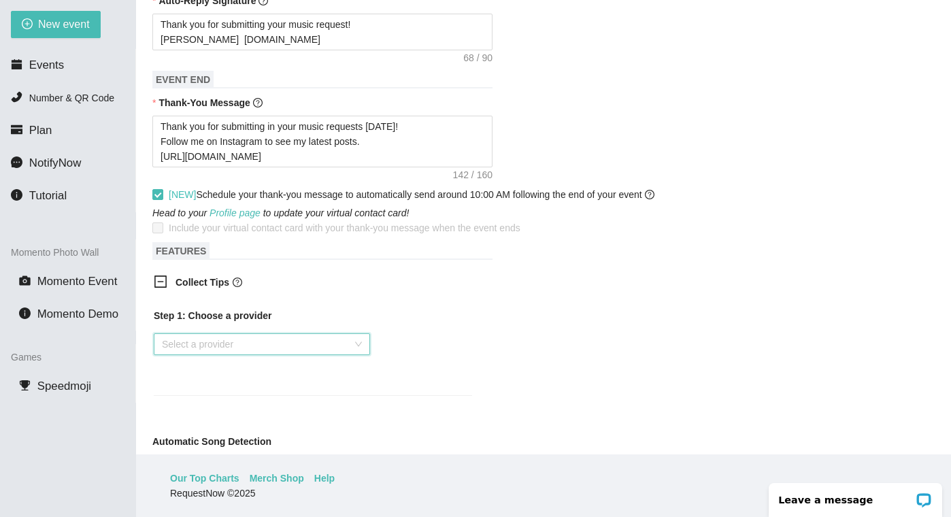
click at [236, 354] on input "search" at bounding box center [257, 344] width 190 height 20
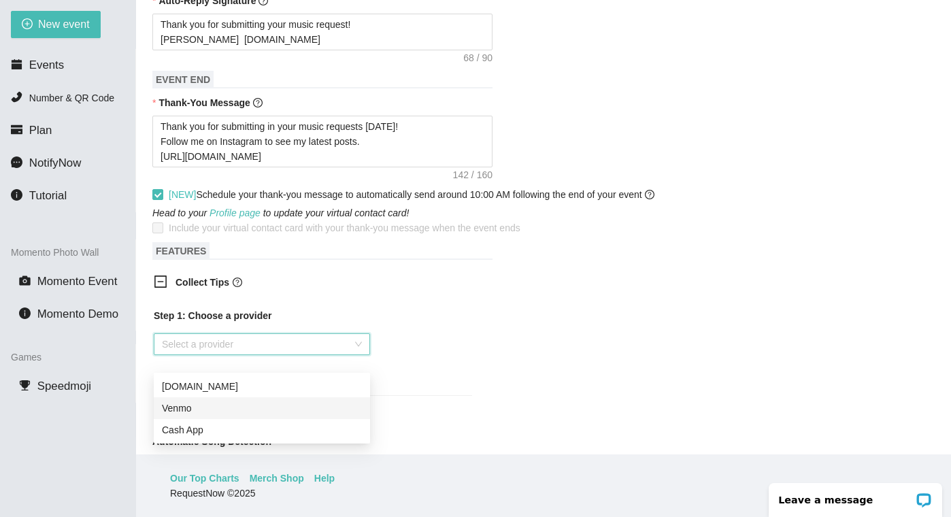
click at [228, 409] on div "Venmo" at bounding box center [262, 407] width 200 height 15
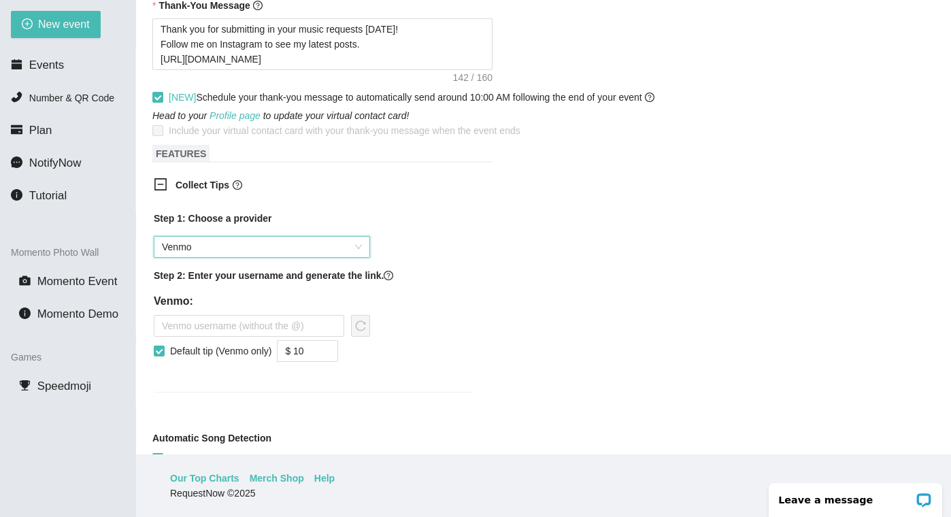
scroll to position [808, 0]
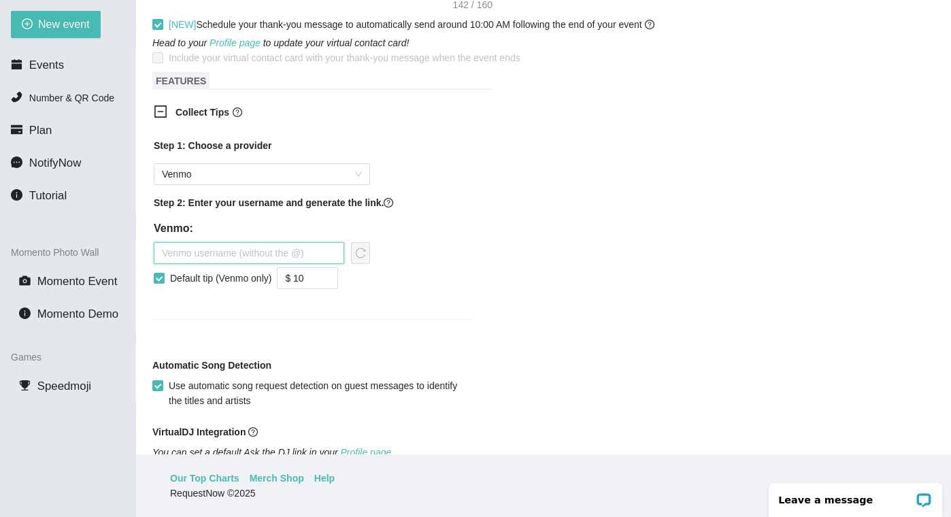
click at [228, 264] on input "text" at bounding box center [249, 253] width 190 height 22
type input "djzati"
click at [320, 288] on input "$ 10" at bounding box center [307, 278] width 60 height 20
type input "$ 5"
click at [357, 258] on icon "reload" at bounding box center [361, 253] width 10 height 10
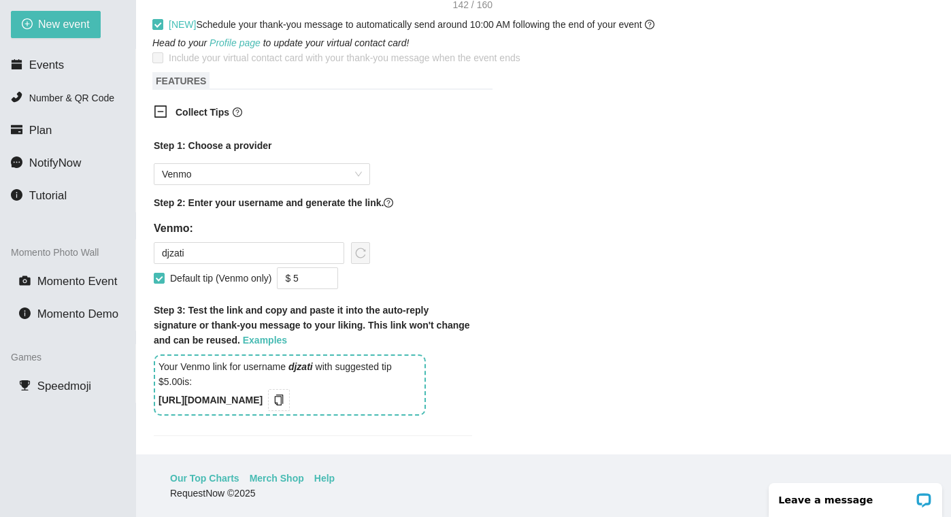
click at [245, 405] on b "[URL][DOMAIN_NAME]" at bounding box center [210, 399] width 104 height 11
click at [284, 405] on icon "copy" at bounding box center [279, 399] width 9 height 11
click at [284, 405] on icon "copy" at bounding box center [278, 399] width 11 height 11
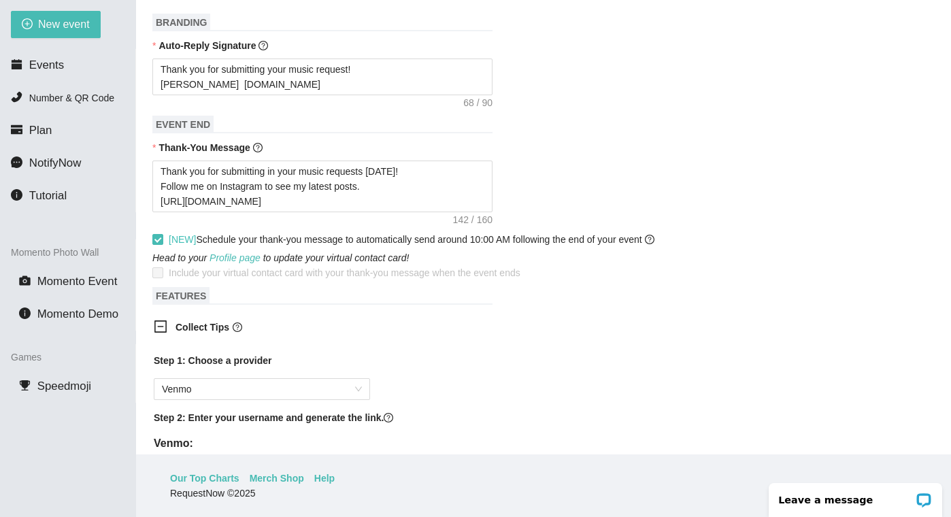
scroll to position [513, 0]
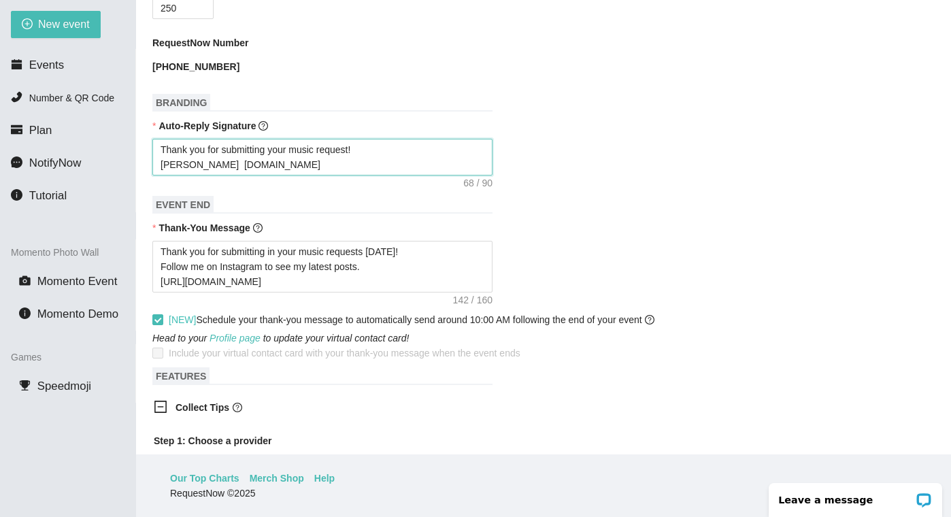
click at [371, 167] on textarea "Thank you for submitting your music request! [PERSON_NAME] [DOMAIN_NAME]" at bounding box center [322, 157] width 340 height 37
type textarea "Thank you for submitting your music request! [PERSON_NAME] [DOMAIN_NAME]"
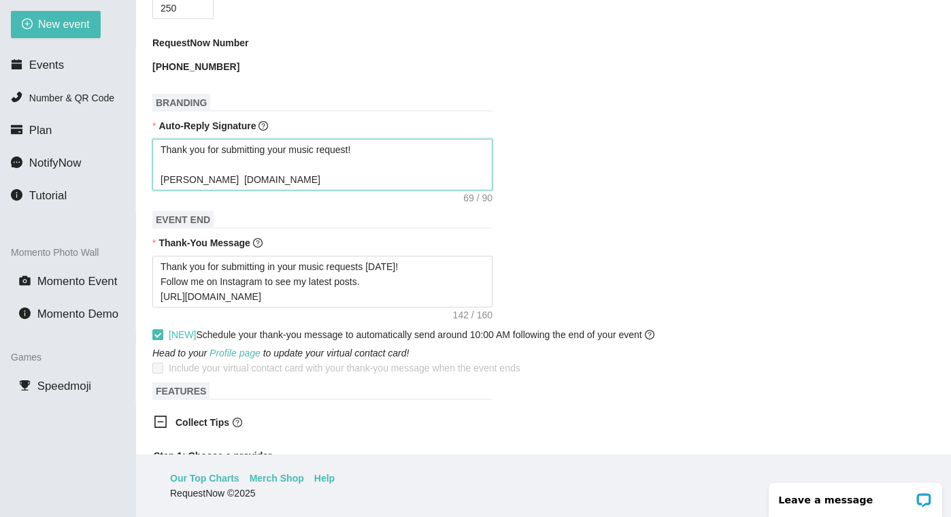
paste textarea
type textarea "Thank you for submitting your music request! [PERSON_NAME] [DOMAIN_NAME]"
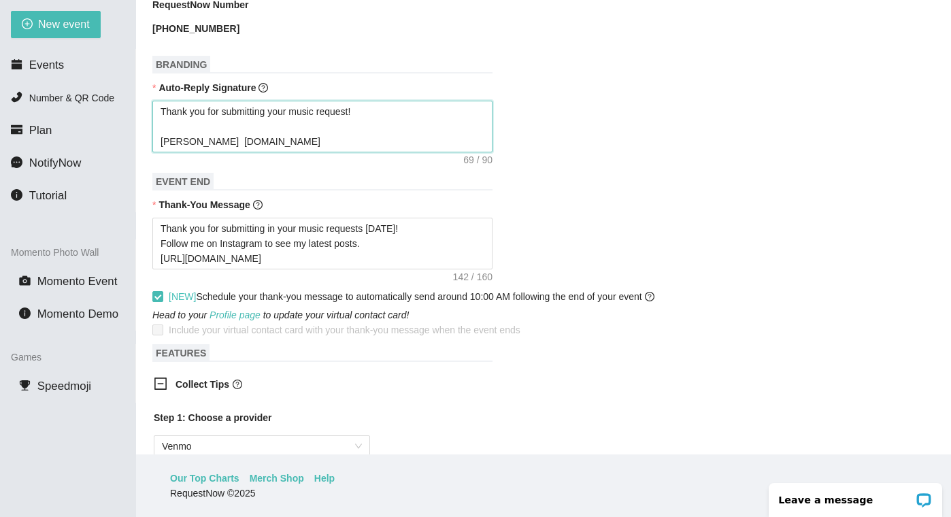
scroll to position [561, 0]
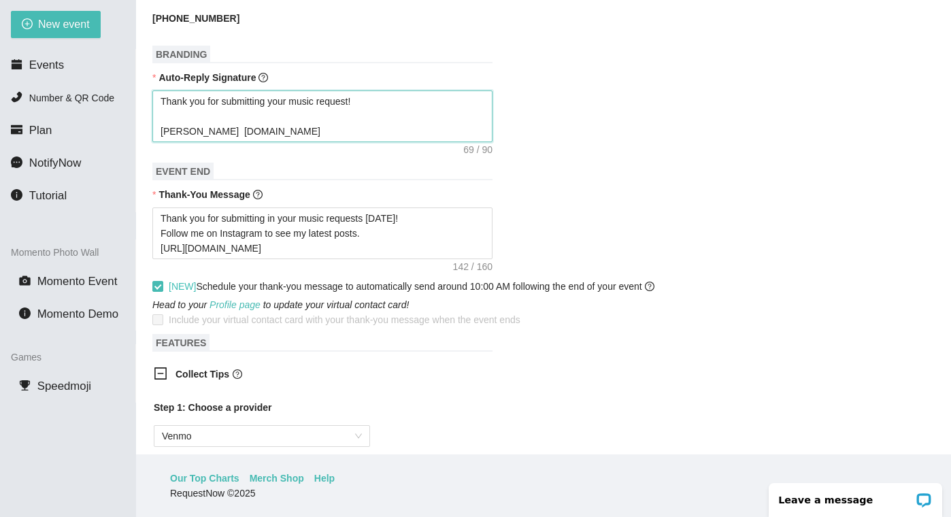
drag, startPoint x: 270, startPoint y: 144, endPoint x: 136, endPoint y: 137, distance: 134.1
click at [136, 137] on main "💻 Join Our Facebook Group || 📖 View our User Guide Edit Event Need help or want…" at bounding box center [543, 227] width 815 height 454
type textarea "Thank you for submitting your music request!"
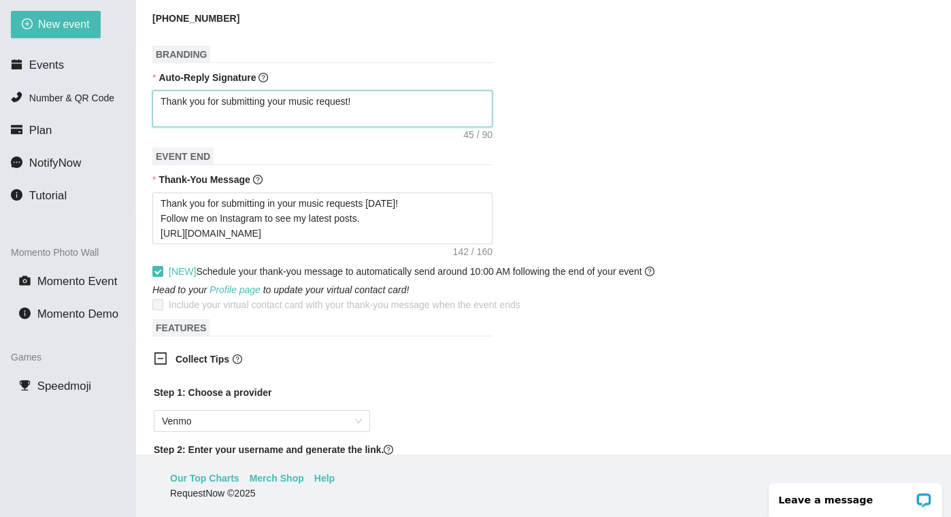
type textarea "Thank you for submitting your music request!"
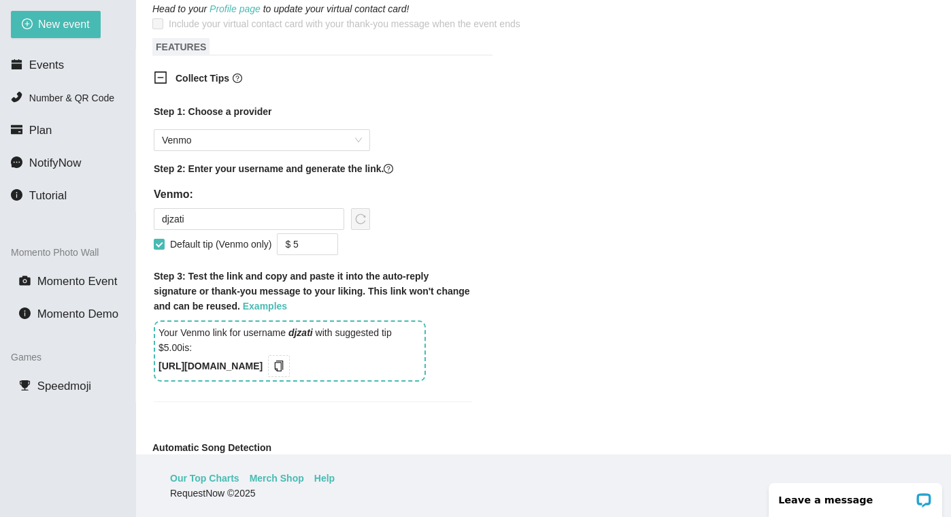
scroll to position [836, 0]
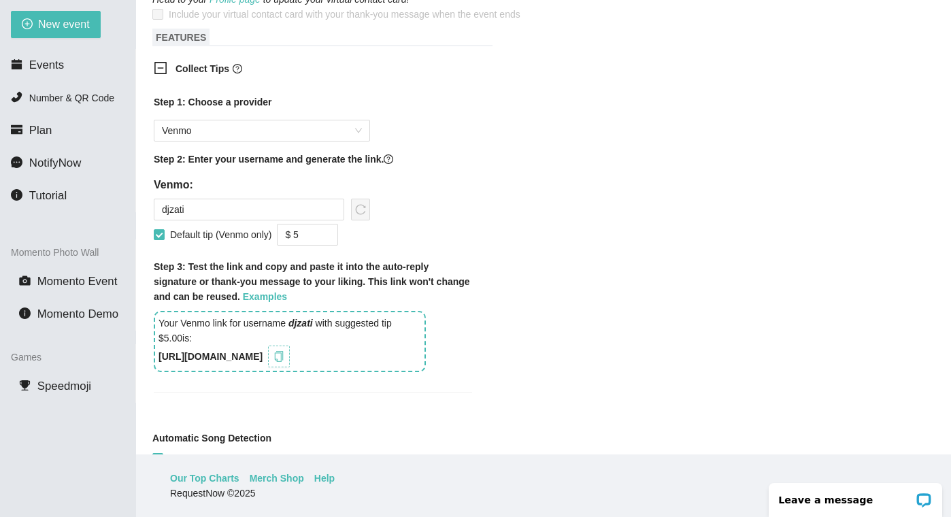
type textarea "Thank you for submitting your music request!"
click at [284, 362] on icon "copy" at bounding box center [278, 356] width 11 height 11
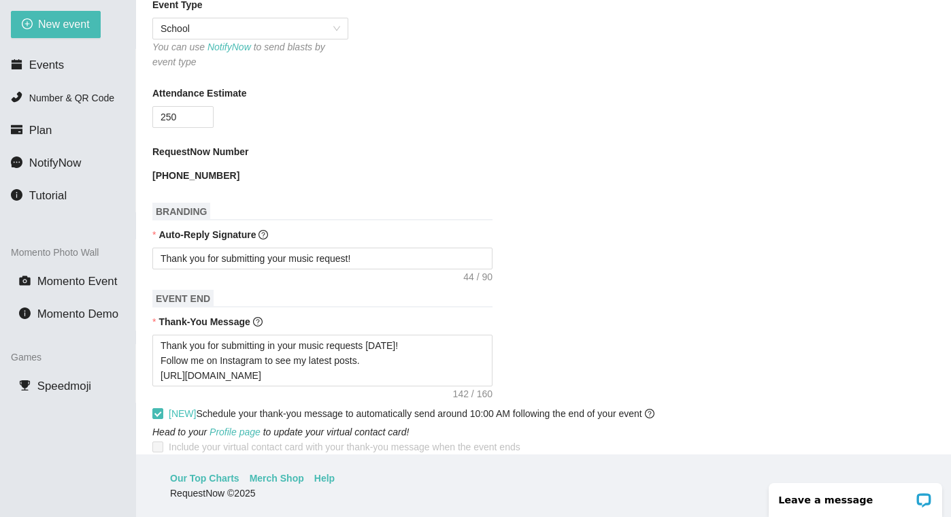
scroll to position [472, 0]
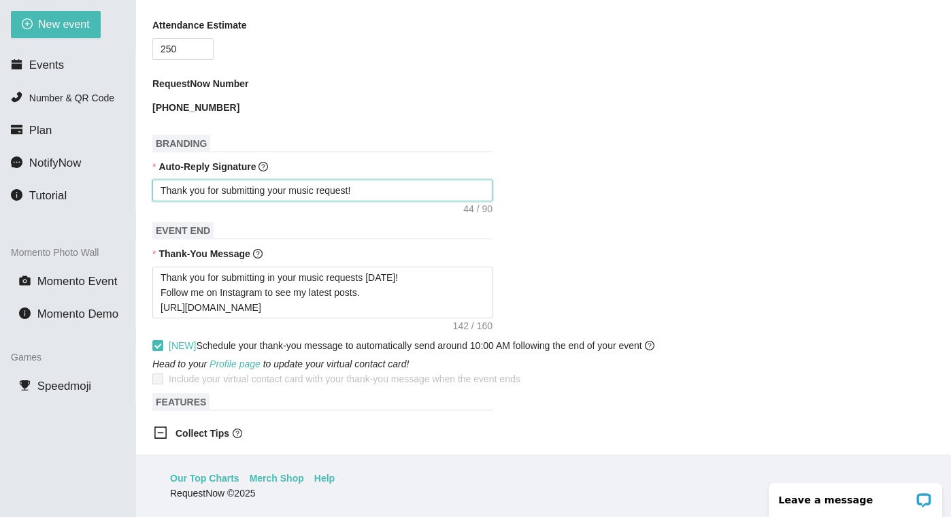
click at [370, 201] on textarea "Thank you for submitting your music request!" at bounding box center [322, 190] width 340 height 22
type textarea "Thank you for submitting your music request!"
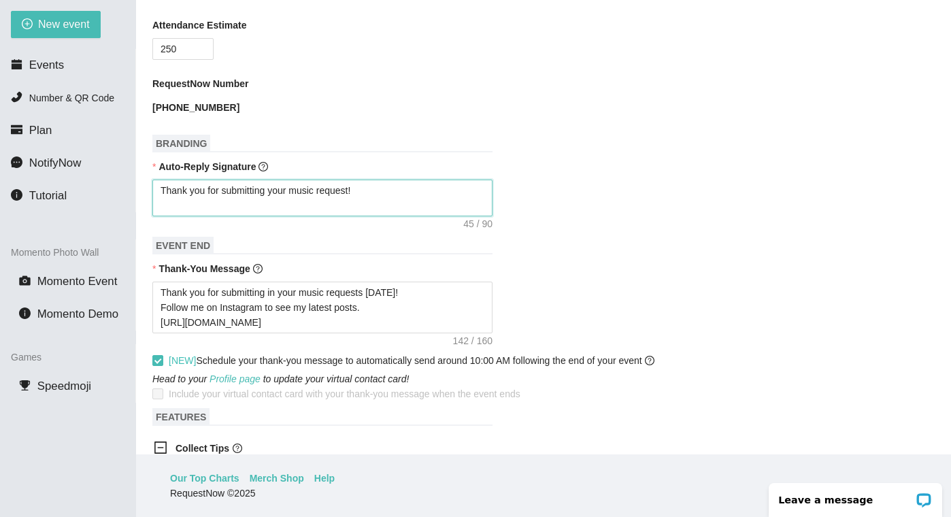
paste textarea "[URL][DOMAIN_NAME]"
type textarea "Thank you for submitting your music request![URL][DOMAIN_NAME]"
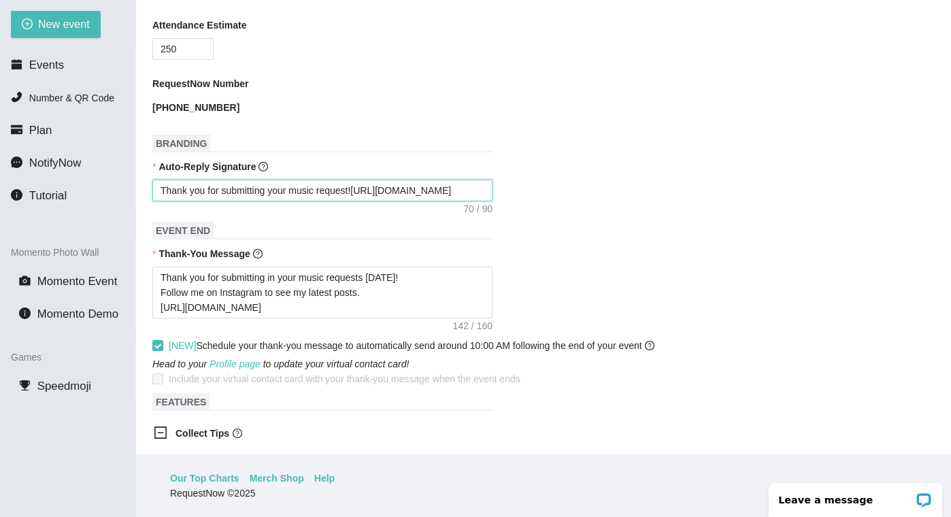
click at [357, 201] on textarea "Thank you for submitting your music request![URL][DOMAIN_NAME]" at bounding box center [322, 190] width 340 height 22
type textarea "Thank you for submitting your music request ![URL][DOMAIN_NAME]"
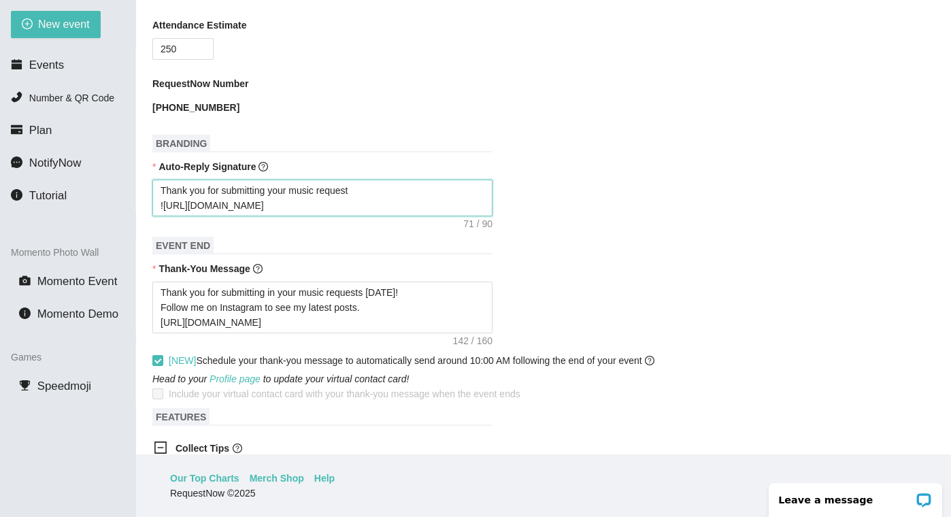
type textarea "Thank you for submitting your music request![URL][DOMAIN_NAME]"
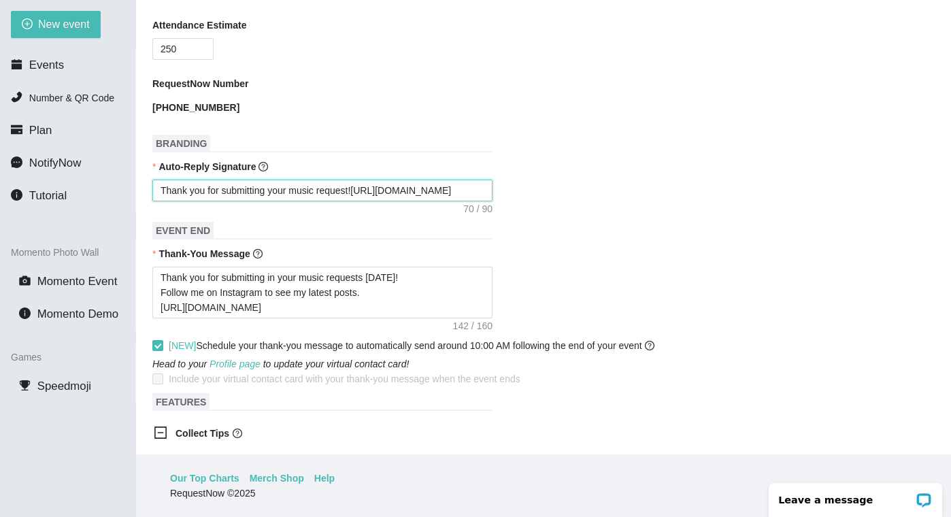
type textarea "Thank you for submitting your music request! [URL][DOMAIN_NAME]"
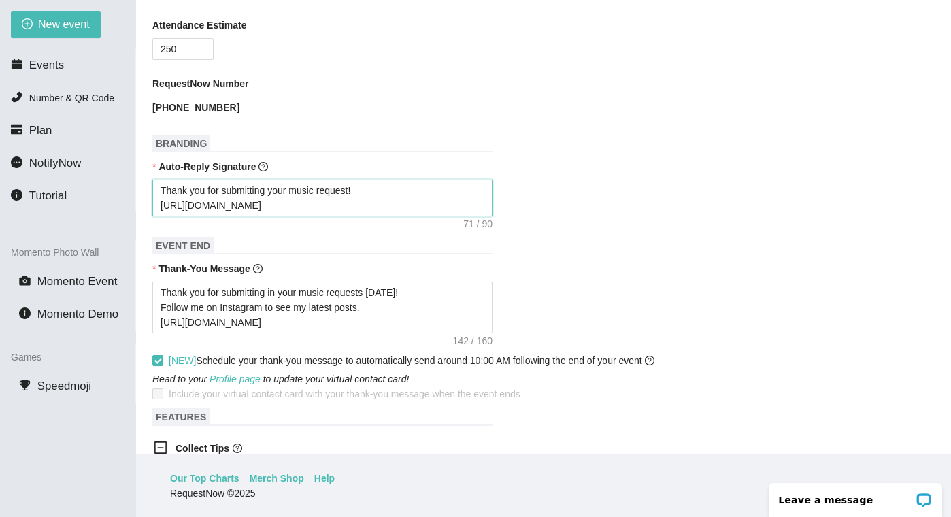
type textarea "Thank you for submitting your music request! Thttps://[DOMAIN_NAME][URL]"
type textarea "Thank you for submitting your music request! Tihttps://[DOMAIN_NAME][URL]"
type textarea "Thank you for submitting your music request! Tiphttps://[DOMAIN_NAME][URL]"
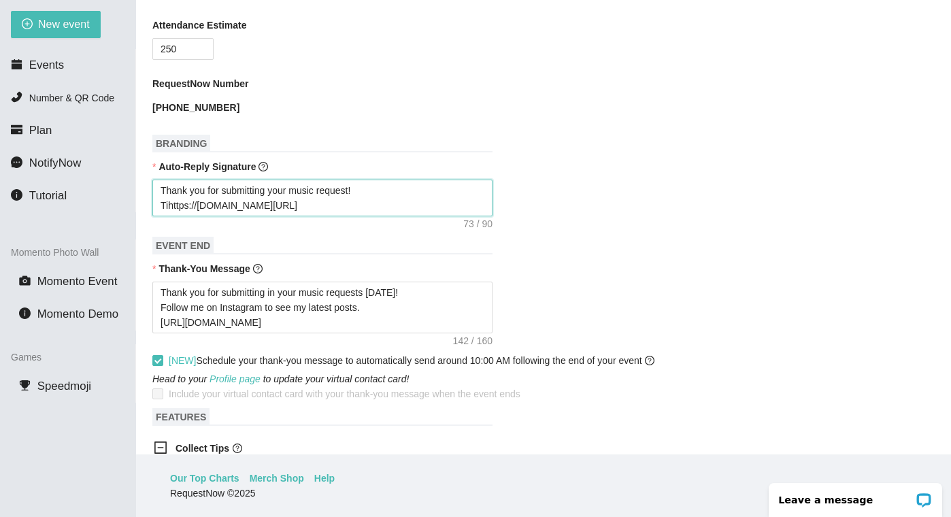
type textarea "Thank you for submitting your music request! Tiphttps://[DOMAIN_NAME][URL]"
type textarea "Thank you for submitting your music request! Tipshttps://[DOMAIN_NAME][URL]"
type textarea "Thank you for submitting your music request! Tips [URL][DOMAIN_NAME]"
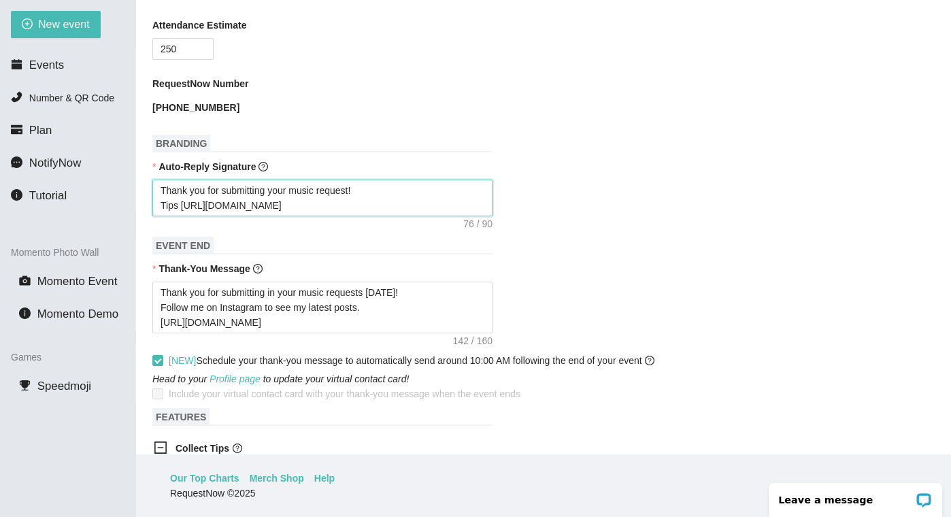
type textarea "Thank you for submitting your music request! Tips ahttps://[DOMAIN_NAME][URL]"
type textarea "Thank you for submitting your music request! Tips arhttps://[DOMAIN_NAME][URL]"
type textarea "Thank you for submitting your music request! Tips arehttps://[DOMAIN_NAME][URL]"
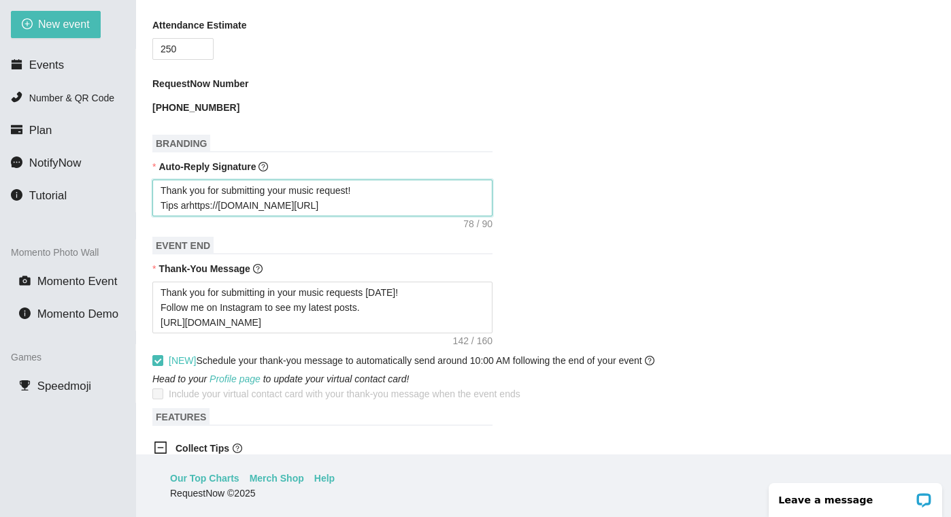
type textarea "Thank you for submitting your music request! Tips arehttps://[DOMAIN_NAME][URL]"
type textarea "Thank you for submitting your music request! Tips are [URL][DOMAIN_NAME]"
type textarea "Thank you for submitting your music request! Tips are ahttps://[DOMAIN_NAME][UR…"
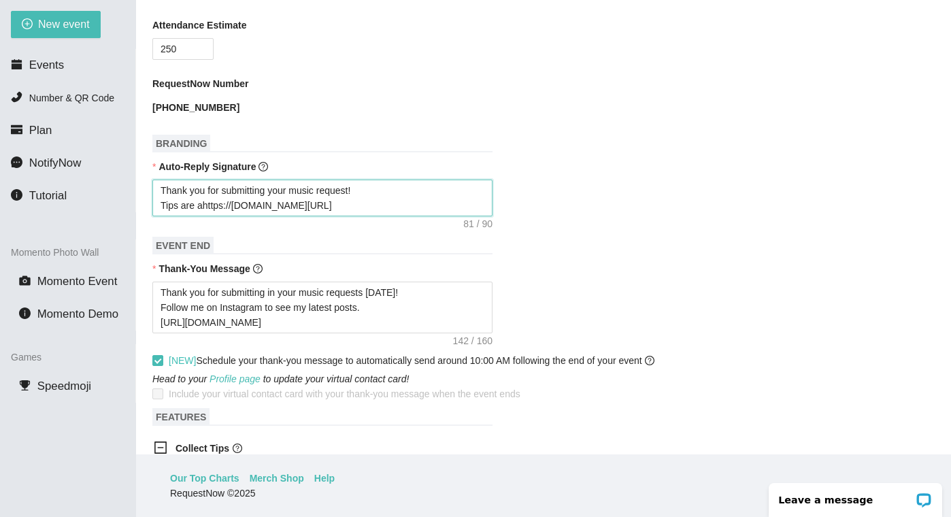
type textarea "Thank you for submitting your music request! Tips are alhttps://[DOMAIN_NAME][U…"
type textarea "Thank you for submitting your music request! Tips are alwhttps://[DOMAIN_NAME][…"
type textarea "Thank you for submitting your music request! Tips are alwahttps://[DOMAIN_NAME]…"
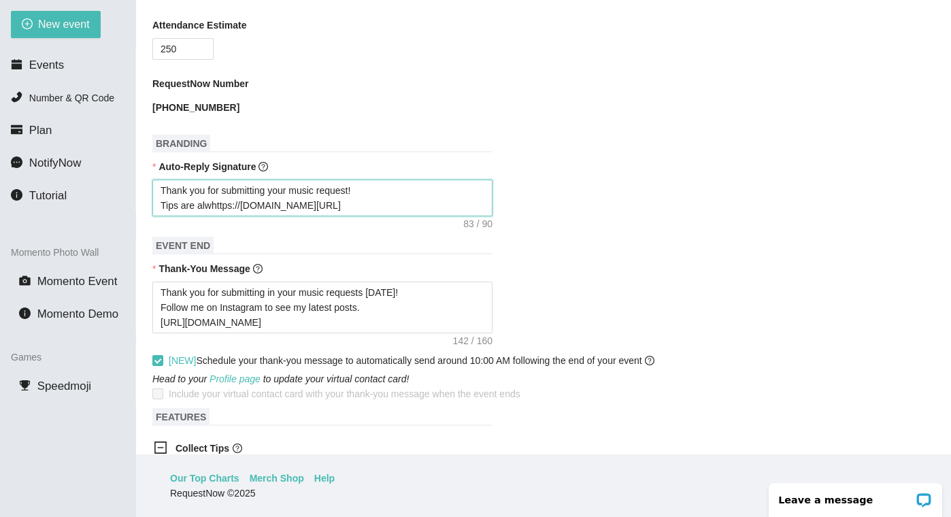
type textarea "Thank you for submitting your music request! Tips are alwahttps://[DOMAIN_NAME]…"
type textarea "Thank you for submitting your music request! Tips are alwayhttps://[DOMAIN_NAME…"
type textarea "Thank you for submitting your music request! Tips are alwayshttps://[DOMAIN_NAM…"
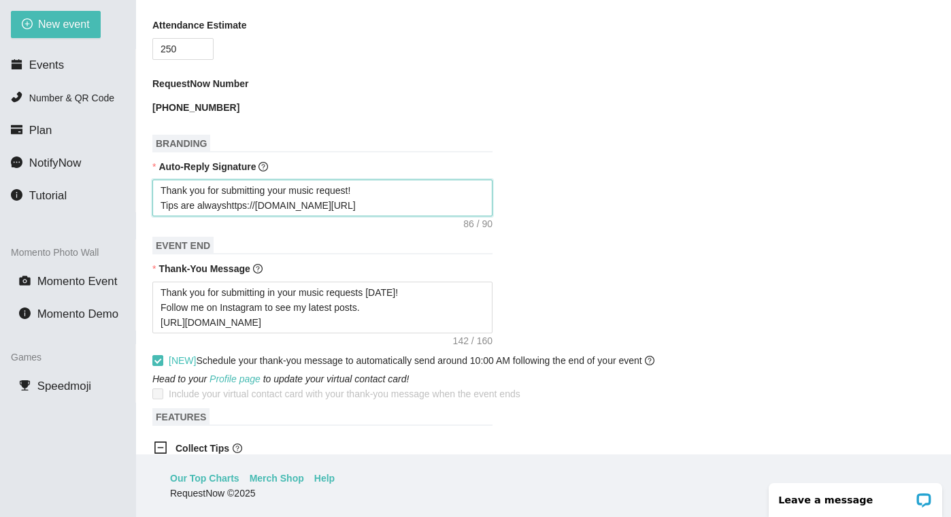
type textarea "Thank you for submitting your music request! Tips are always [URL][DOMAIN_NAME]"
type textarea "Thank you for submitting your music request! Tips are always whttps://[DOMAIN_N…"
type textarea "Thank you for submitting your music request! Tips are always wehttps://[DOMAIN_…"
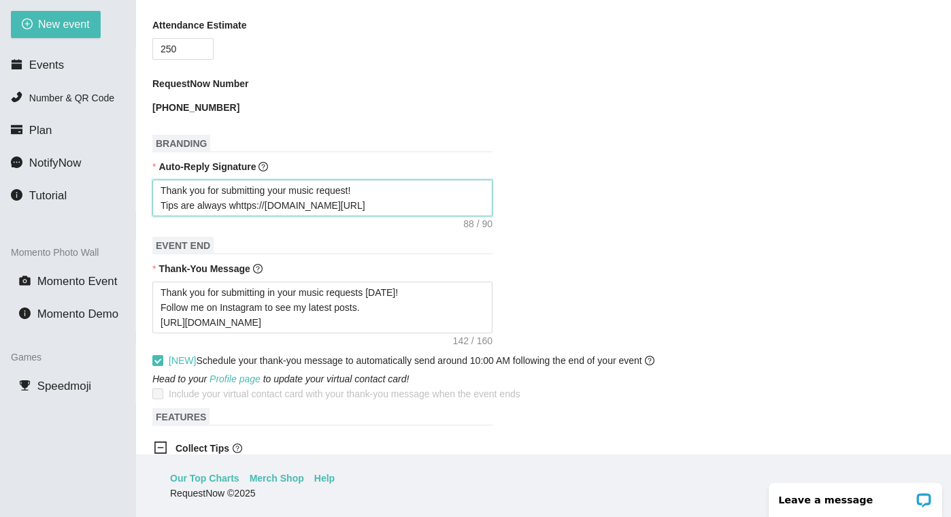
type textarea "Thank you for submitting your music request! Tips are always wehttps://[DOMAIN_…"
type textarea "Thank you for submitting your music request! Tips are always welhttps://[DOMAIN…"
click at [242, 216] on textarea "Thank you for submitting your music request! Tips are always welhttps://[DOMAIN…" at bounding box center [322, 197] width 340 height 37
type textarea "Thank you for submitting your music request! Tips are always wlhttps://[DOMAIN_…"
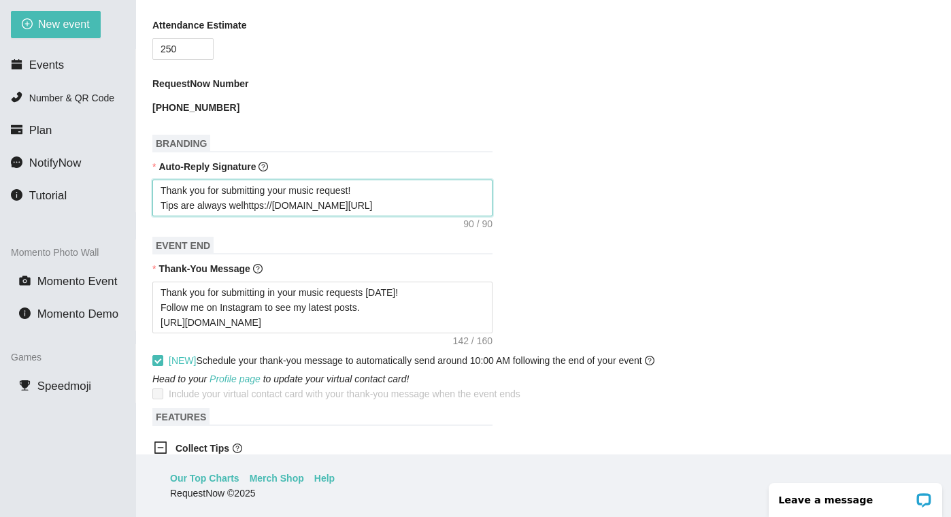
type textarea "Thank you for submitting your music request! Tips are always wlhttps://[DOMAIN_…"
type textarea "Thank you for submitting your music request! Tips are always lhttps://[DOMAIN_N…"
type textarea "Thank you for submitting your music request! Tips are alwayslhttps://[DOMAIN_NA…"
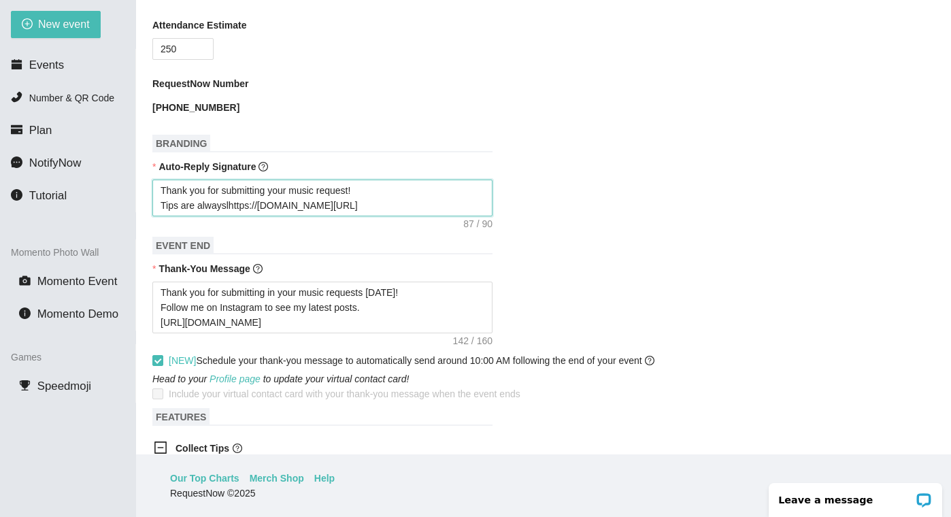
type textarea "Thank you for submitting your music request! Tips are alwaylhttps://[DOMAIN_NAM…"
type textarea "Thank you for submitting your music request! Tips are alwalhttps://[DOMAIN_NAME…"
type textarea "Thank you for submitting your music request! Tips are alwlhttps://[DOMAIN_NAME]…"
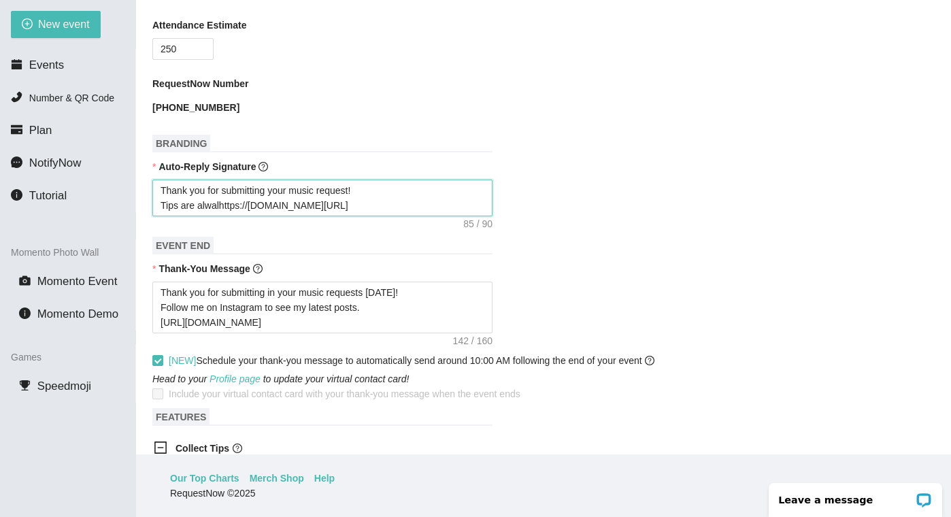
type textarea "Thank you for submitting your music request! Tips are alwlhttps://[DOMAIN_NAME]…"
type textarea "Thank you for submitting your music request! Tips are allhttps://[DOMAIN_NAME][…"
type textarea "Thank you for submitting your music request! Tips are alhttps://[DOMAIN_NAME][U…"
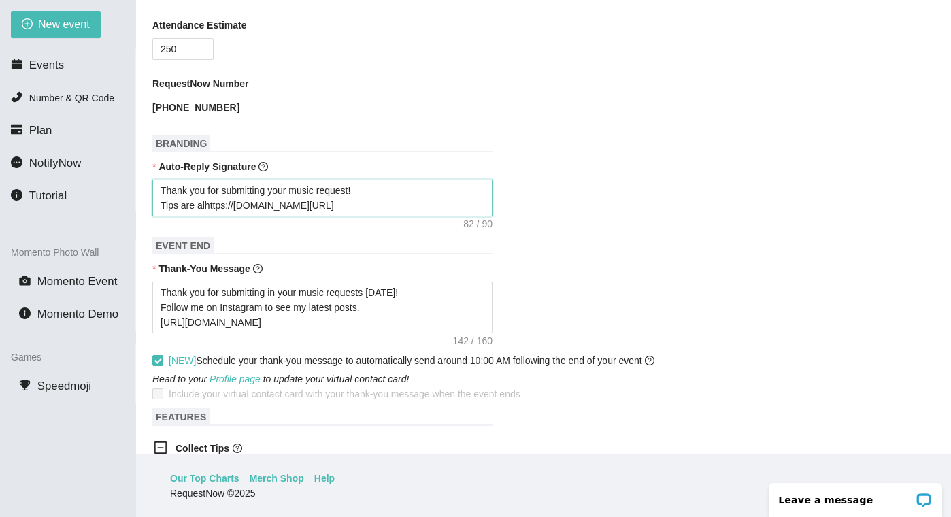
type textarea "Thank you for submitting your music request! Tips are lhttps://[DOMAIN_NAME][UR…"
type textarea "Thank you for submitting your music request! Tips arelhttps://[DOMAIN_NAME][URL]"
type textarea "Thank you for submitting your music request! Tips arlhttps://[DOMAIN_NAME][URL]"
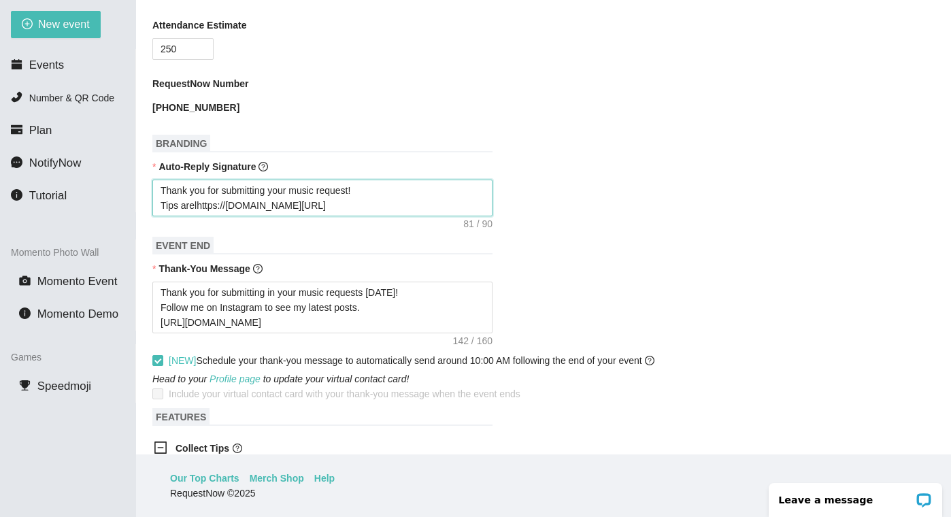
type textarea "Thank you for submitting your music request! Tips arlhttps://[DOMAIN_NAME][URL]"
type textarea "Thank you for submitting your music request! Tips alhttps://[DOMAIN_NAME][URL]"
type textarea "Thank you for submitting your music request! Tips lhttps://[DOMAIN_NAME][URL]"
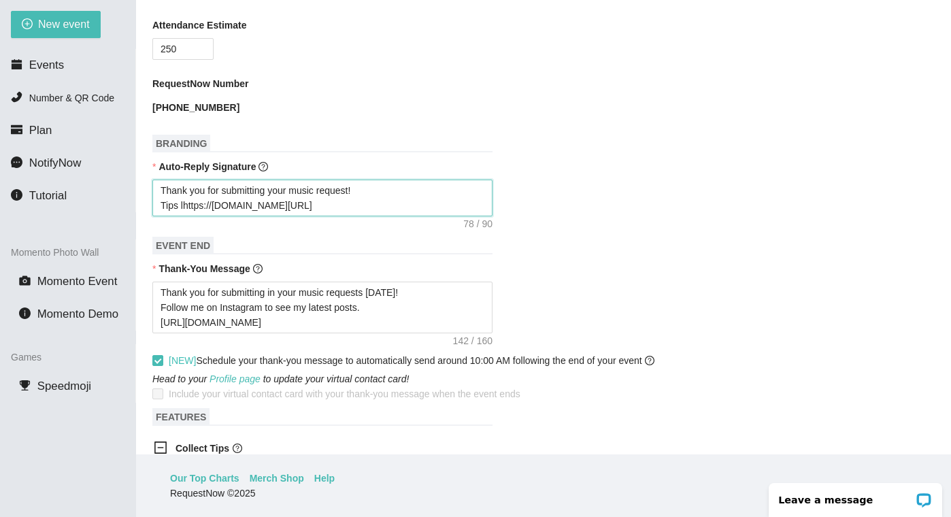
type textarea "Thank you for submitting your music request! Tipslhttps://[DOMAIN_NAME][URL]"
type textarea "Thank you for submitting your music request! Tiplhttps://[DOMAIN_NAME][URL]"
type textarea "Thank you for submitting your music request! Tilhttps://[DOMAIN_NAME][URL]"
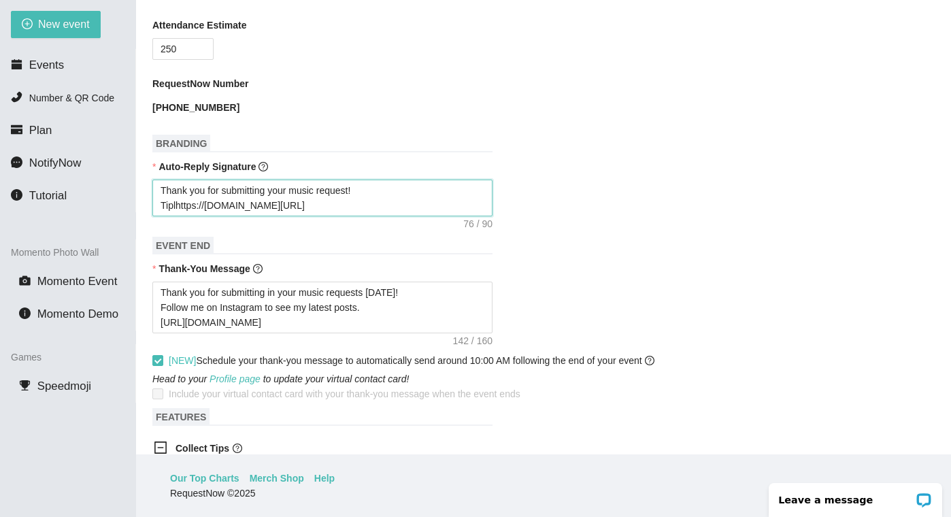
type textarea "Thank you for submitting your music request! Tilhttps://[DOMAIN_NAME][URL]"
type textarea "Thank you for submitting your music request! Tlhttps://[DOMAIN_NAME][URL]"
type textarea "Thank you for submitting your music request! lhttps://[DOMAIN_NAME][URL]"
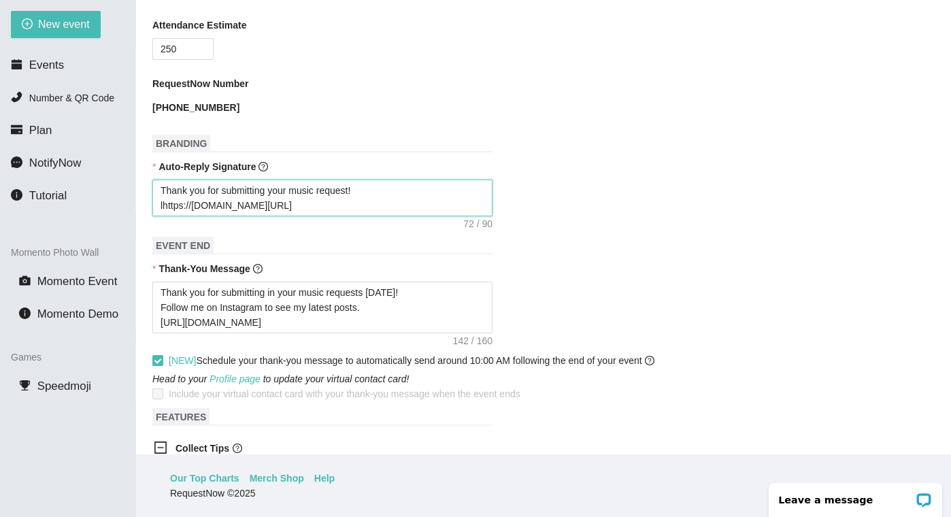
type textarea "Thank you for submitting your music request!lhttps://[DOMAIN_NAME][URL]"
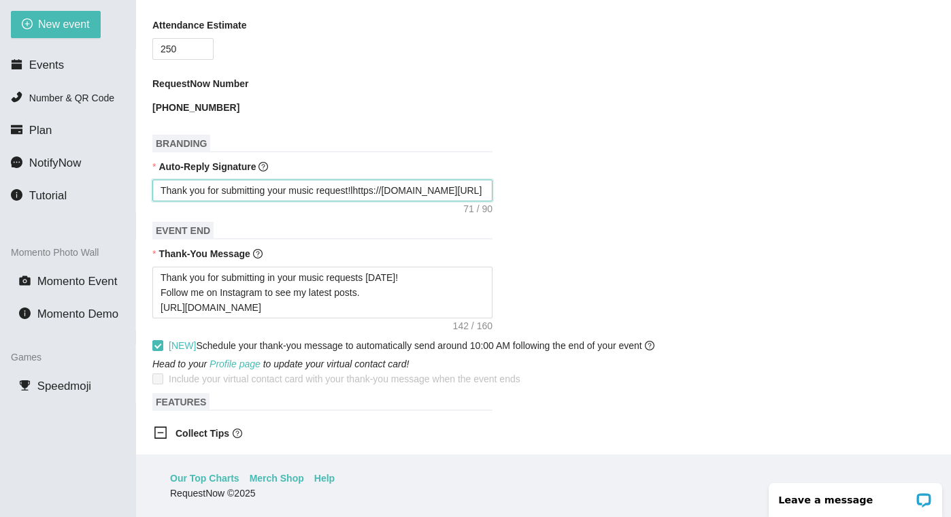
type textarea "Thank you for submitting your music request! lhttps://[DOMAIN_NAME][URL]"
type textarea "Thank you for submitting your music request! Tlhttps://[DOMAIN_NAME][URL]"
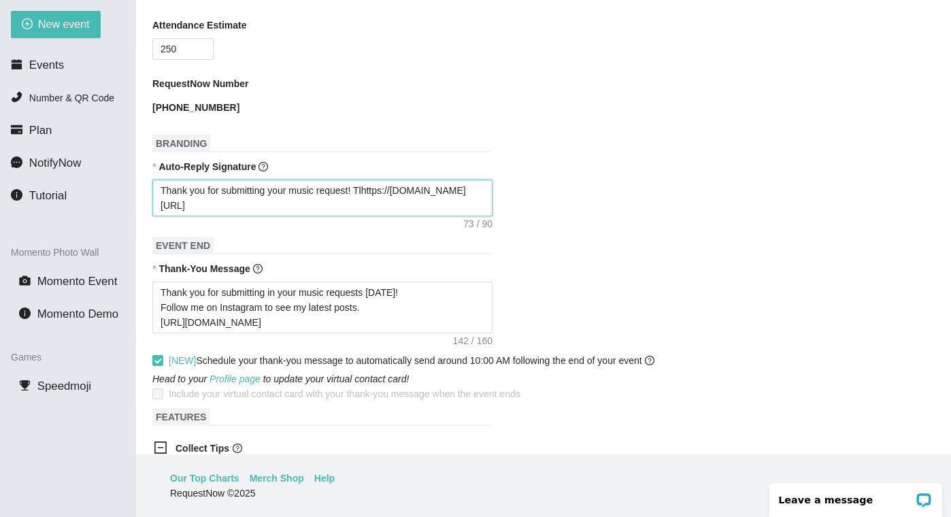
type textarea "Thank you for submitting your music request! Tolhttps://[DOMAIN_NAME][URL]"
type textarea "Thank you for submitting your music request! To lhttps://[DOMAIN_NAME][URL]"
type textarea "Thank you for submitting your music request! To slhttps://[DOMAIN_NAME][URL]"
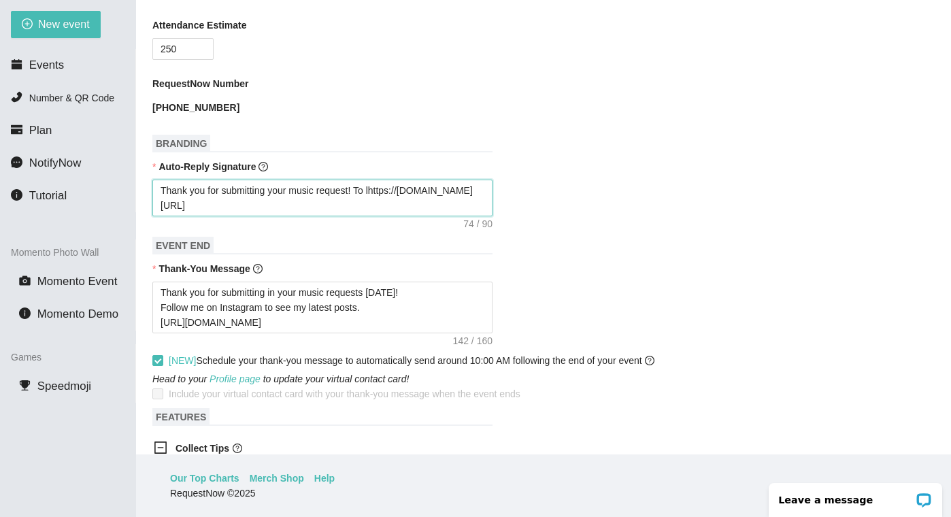
type textarea "Thank you for submitting your music request! To slhttps://[DOMAIN_NAME][URL]"
type textarea "Thank you for submitting your music request! To selhttps://[DOMAIN_NAME][URL]"
type textarea "Thank you for submitting your music request! To senlhttps://[DOMAIN_NAME][URL]"
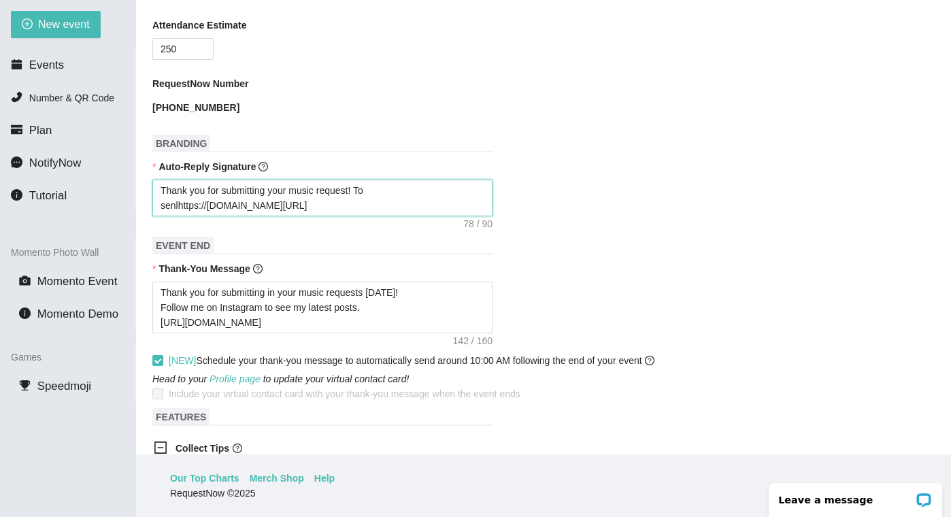
type textarea "Thank you for submitting your music request! To sendlhttps://[DOMAIN_NAME][URL]"
type textarea "Thank you for submitting your music request! To send lhttps://[DOMAIN_NAME][URL]"
type textarea "Thank you for submitting your music request! To send tlhttps://[DOMAIN_NAME][UR…"
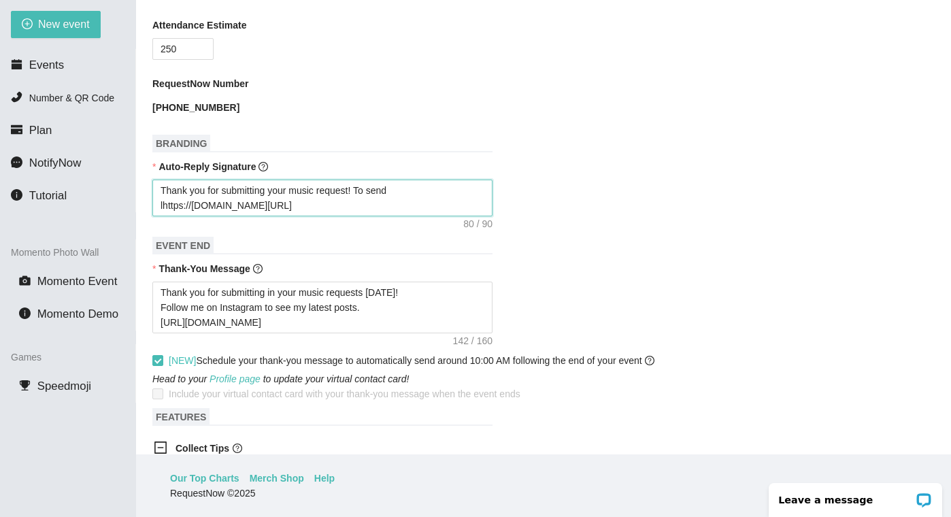
type textarea "Thank you for submitting your music request! To send tlhttps://[DOMAIN_NAME][UR…"
type textarea "Thank you for submitting your music request! To send thlhttps://[DOMAIN_NAME][U…"
type textarea "Thank you for submitting your music request! To send thelhttps://[DOMAIN_NAME][…"
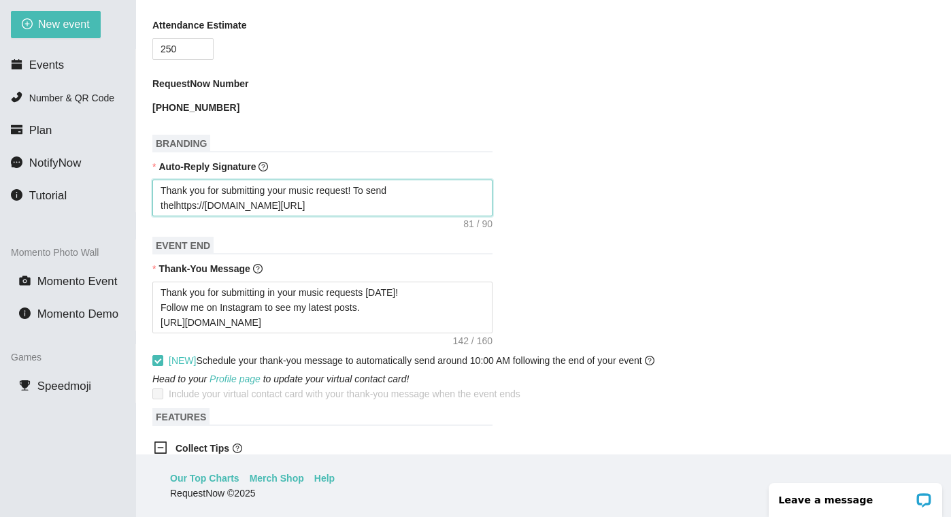
type textarea "Thank you for submitting your music request! To send the lhttps://[DOMAIN_NAME]…"
type textarea "Thank you for submitting your music request! To send the Dlhttps://[DOMAIN_NAME…"
type textarea "Thank you for submitting your music request! To send the Djlhttps://[DOMAIN_NAM…"
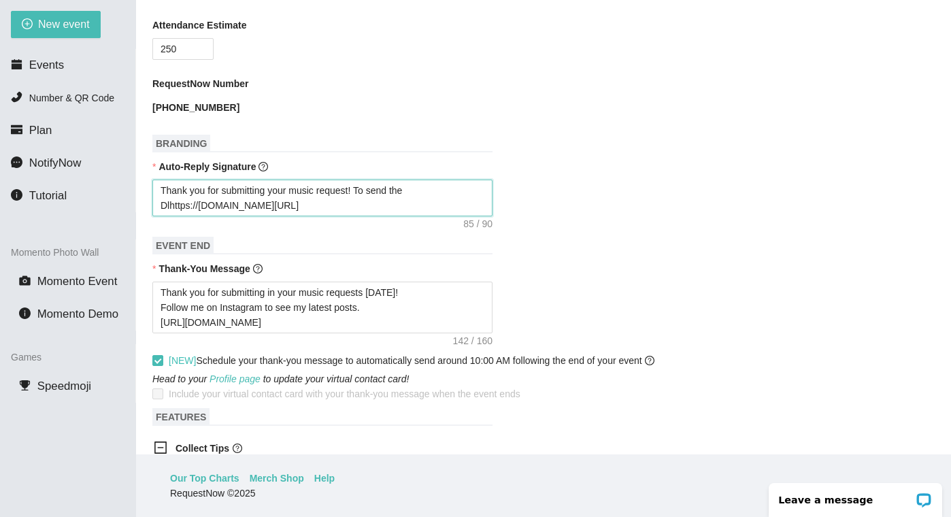
type textarea "Thank you for submitting your music request! To send the Djlhttps://[DOMAIN_NAM…"
type textarea "Thank you for submitting your music request! To send the Dj lhttps://[DOMAIN_NA…"
type textarea "Thank you for submitting your music request! To send the Dj alhttps://[DOMAIN_N…"
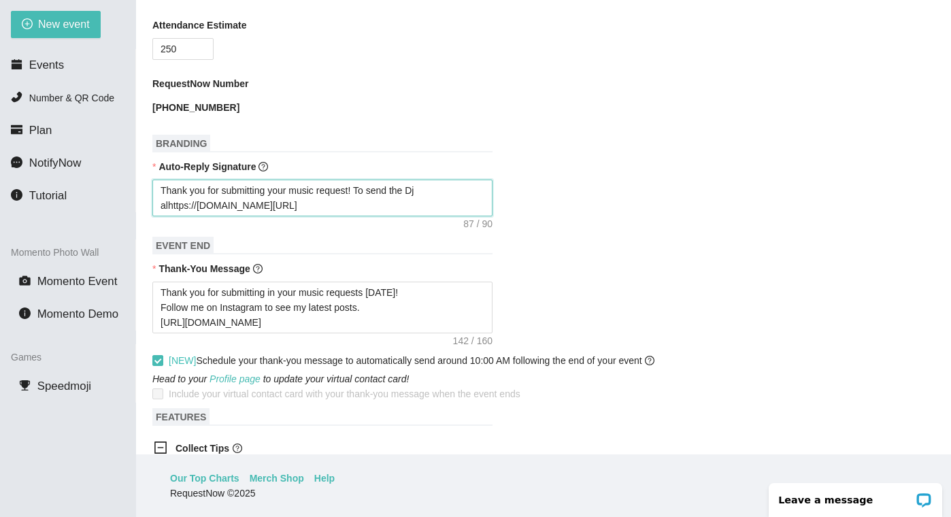
type textarea "Thank you for submitting your music request! To send the Dj a lhttps://[DOMAIN_…"
type textarea "Thank you for submitting your music request! To send the Dj a tlhttps://[DOMAIN…"
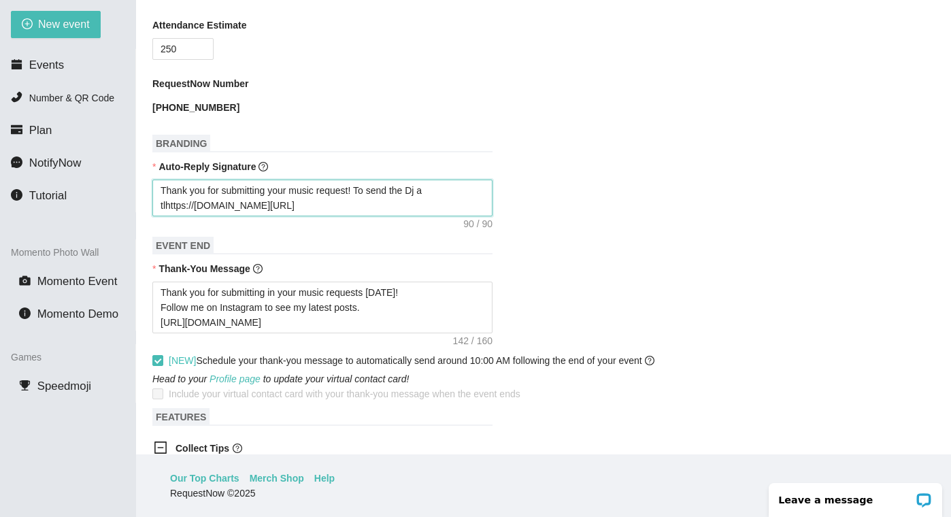
type textarea "Thank you for submitting your music request! To send the Dj a tlhttps://[DOMAIN…"
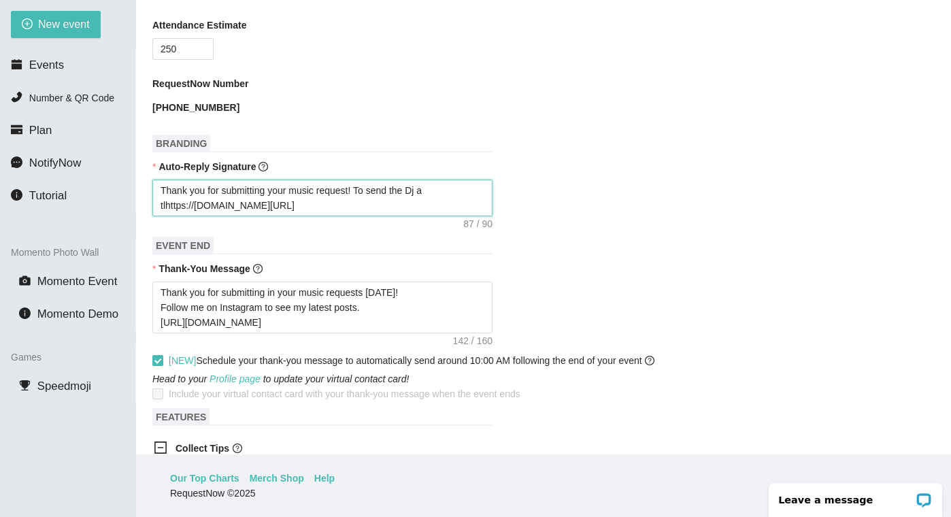
type textarea "Thank you for submitting your music request! To send the Dj a tlhttps://[DOMAIN…"
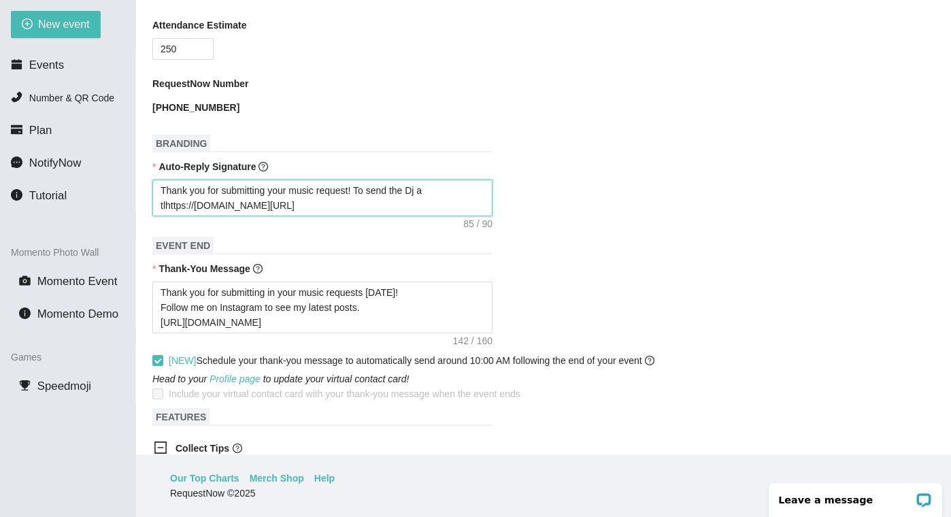
type textarea "Thank you for submitting your music request! To send the Dj a tlhttps://[DOMAIN…"
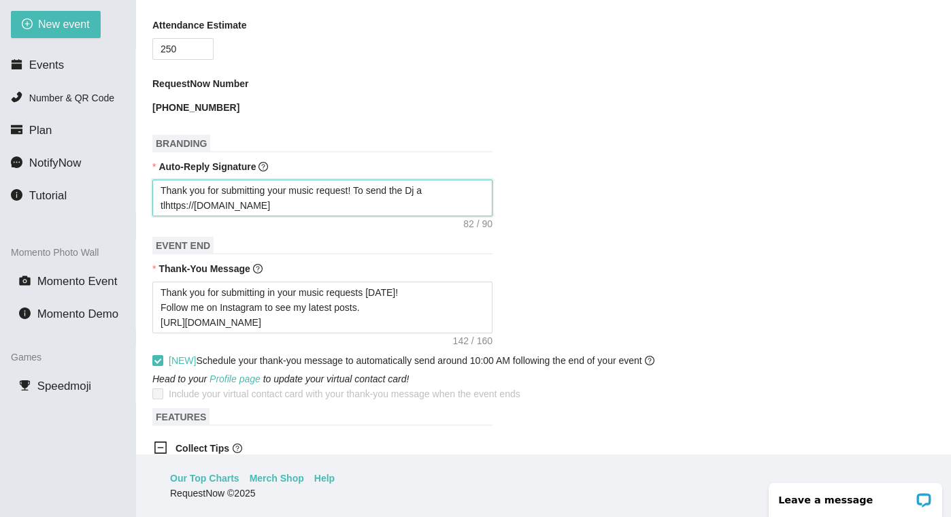
type textarea "Thank you for submitting your music request! To send the Dj a tlhttps://songtip…"
type textarea "Thank you for submitting your music request! To send the Dj a tlhttps://songtip."
type textarea "Thank you for submitting your music request! To send the Dj a tlhttps://songtip"
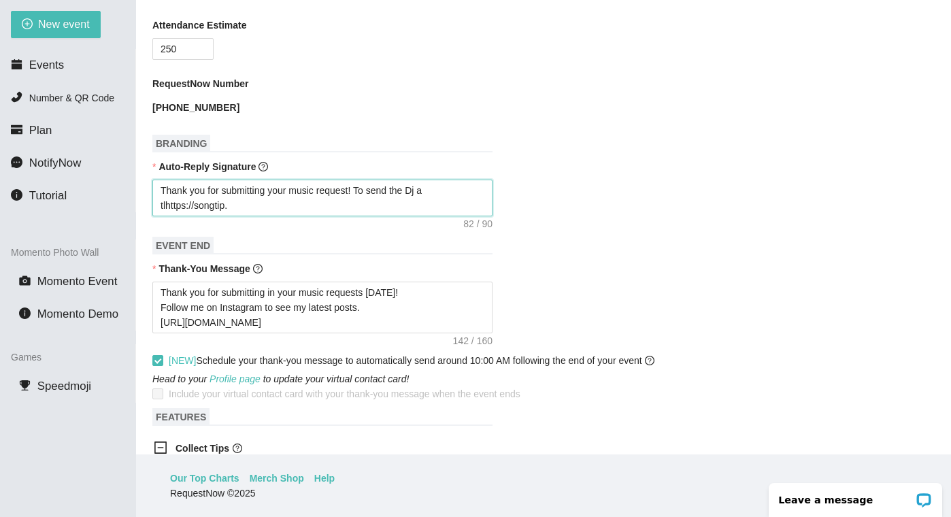
type textarea "Thank you for submitting your music request! To send the Dj a tlhttps://songtip"
type textarea "Thank you for submitting your music request! To send the Dj a tlhttps://songti"
type textarea "Thank you for submitting your music request! To send the Dj a tlhttps://songt"
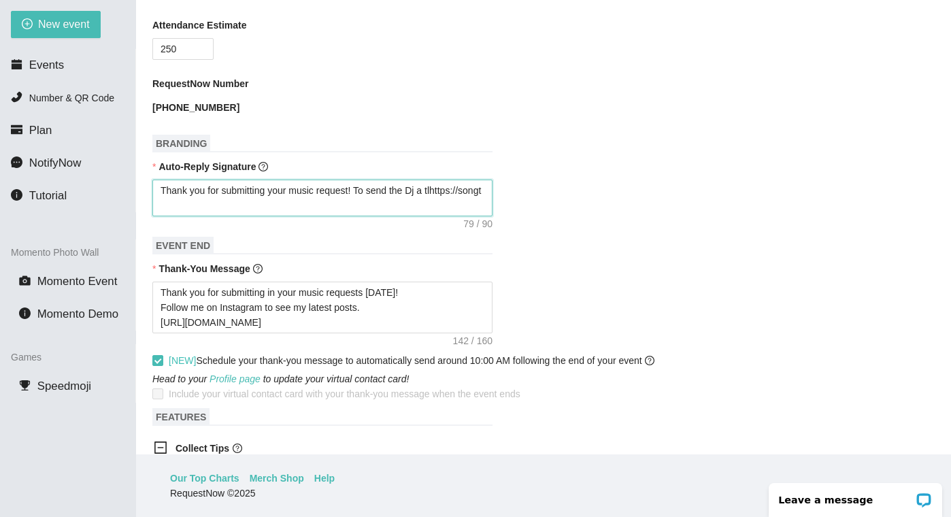
type textarea "Thank you for submitting your music request! To send the Dj a tlhttps://song"
type textarea "Thank you for submitting your music request! To send the Dj a tlhttps://son"
type textarea "Thank you for submitting your music request! To send the Dj a tlhttps://so"
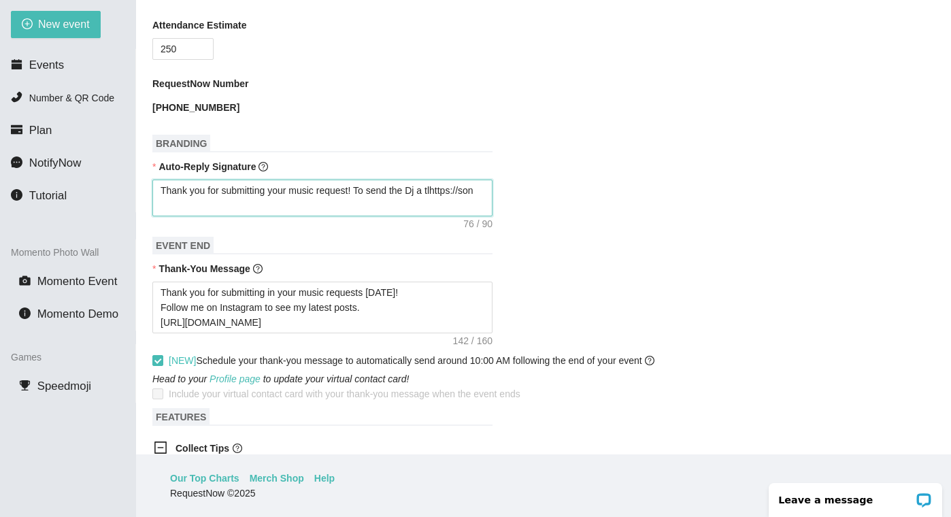
type textarea "Thank you for submitting your music request! To send the Dj a tlhttps://so"
type textarea "Thank you for submitting your music request! To send the Dj a tlhttps://s"
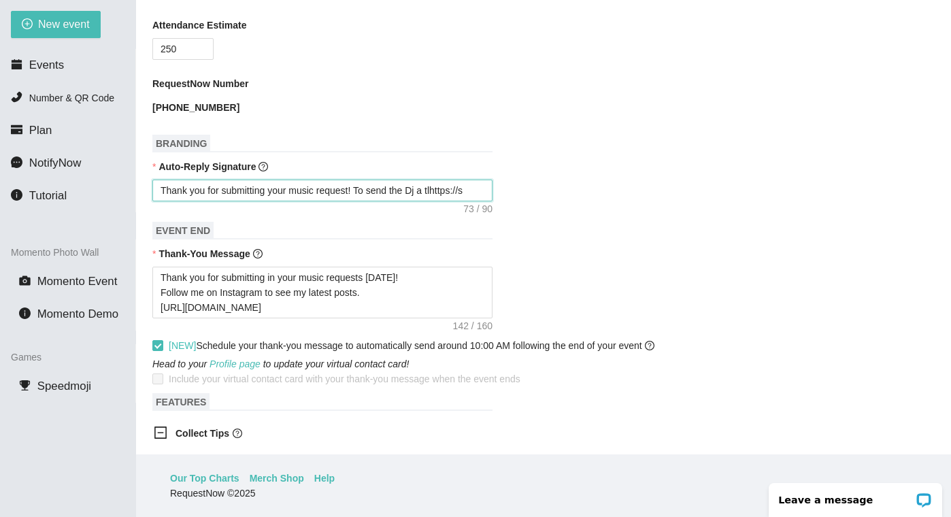
type textarea "Thank you for submitting your music request! To send the Dj a tlhttps://"
type textarea "Thank you for submitting your music request! To send the Dj a tlhttps:/"
type textarea "Thank you for submitting your music request! To send the Dj a tlhttps:"
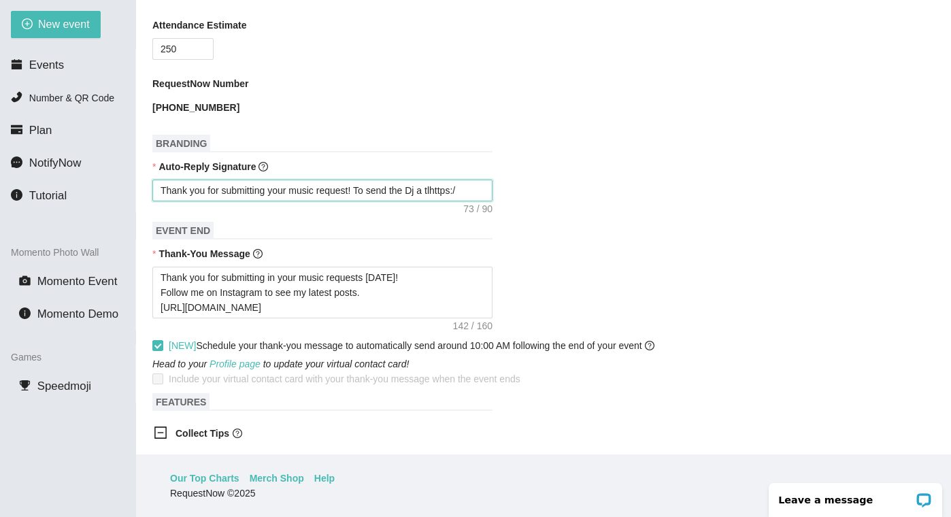
type textarea "Thank you for submitting your music request! To send the Dj a tlhttps:"
type textarea "Thank you for submitting your music request! To send the Dj a tlhttps"
type textarea "Thank you for submitting your music request! To send the Dj a tlhttp"
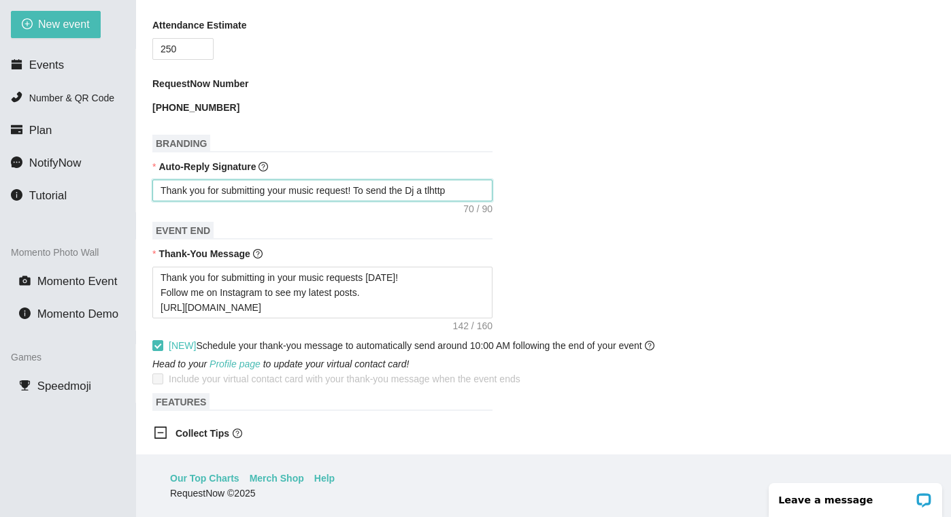
type textarea "Thank you for submitting your music request! To send the Dj a tlhtt"
paste textarea "[URL][DOMAIN_NAME]"
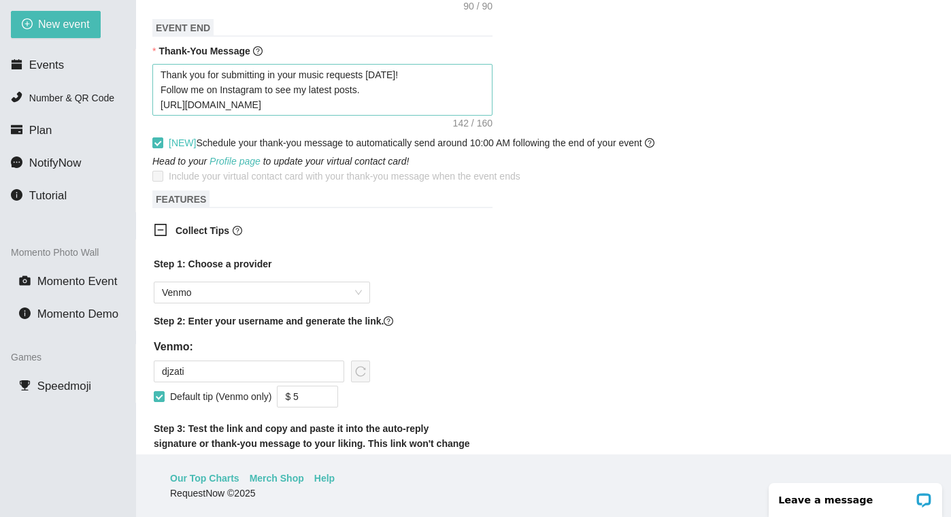
scroll to position [485, 0]
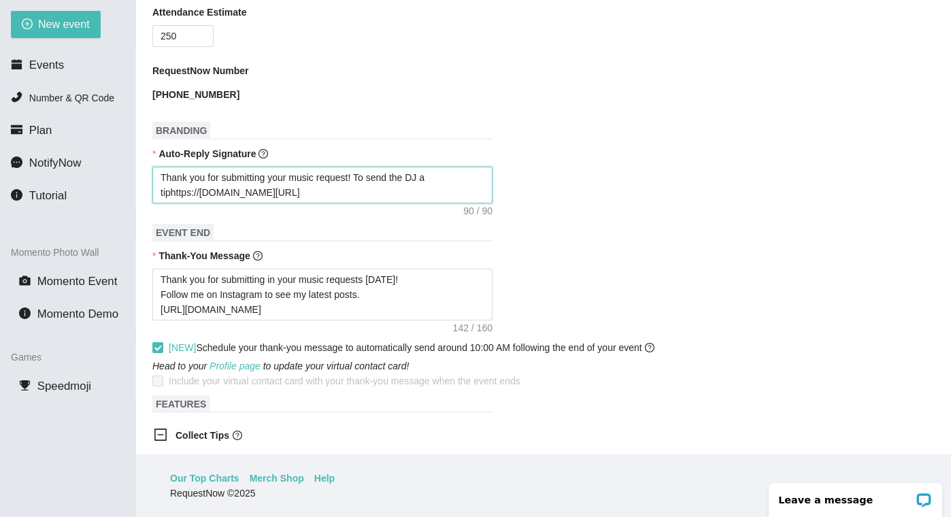
click at [363, 192] on textarea "Thank you for submitting your music request! To send the DJ a tiphttps://[DOMAI…" at bounding box center [322, 185] width 340 height 37
click at [298, 203] on textarea "Thank you for submitting your music request!To send the DJ a tiphttps://[DOMAIN…" at bounding box center [322, 185] width 340 height 37
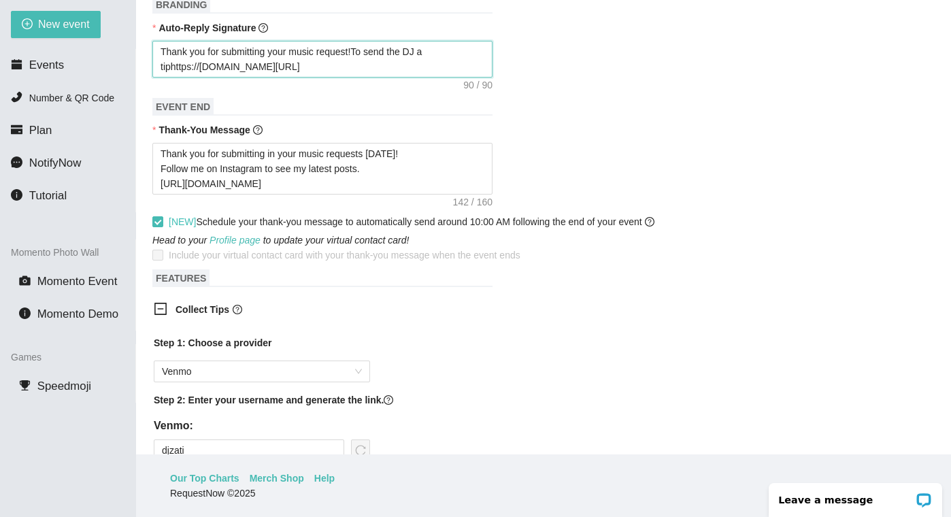
scroll to position [594, 0]
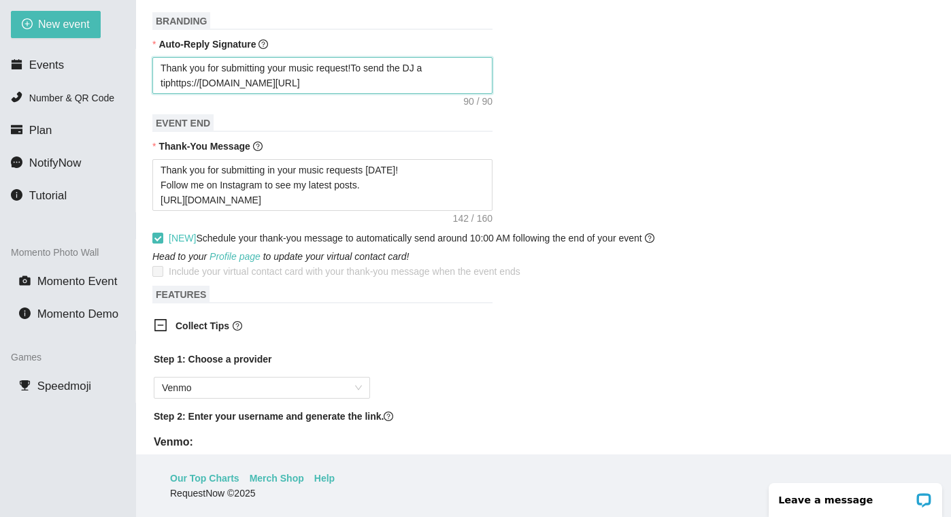
click at [160, 82] on textarea "Thank you for submitting your music request!To send the DJ a tiphttps://[DOMAIN…" at bounding box center [322, 75] width 340 height 37
click at [172, 94] on textarea "Thank you for submitting your music request!To send the DJ a tiphttps://[DOMAIN…" at bounding box center [322, 75] width 340 height 37
click at [362, 84] on textarea "Thank you for submitting your music request!To send the DJ a tiphttps://[DOMAIN…" at bounding box center [322, 75] width 340 height 37
click at [172, 94] on textarea "Thank you for submitting your request. To send the DJ a tiphttps://[DOMAIN_NAME…" at bounding box center [322, 75] width 340 height 37
click at [286, 94] on textarea "Thank you for submitting your request. To send the DJ a tip [URL][DOMAIN_NAME]" at bounding box center [322, 75] width 340 height 37
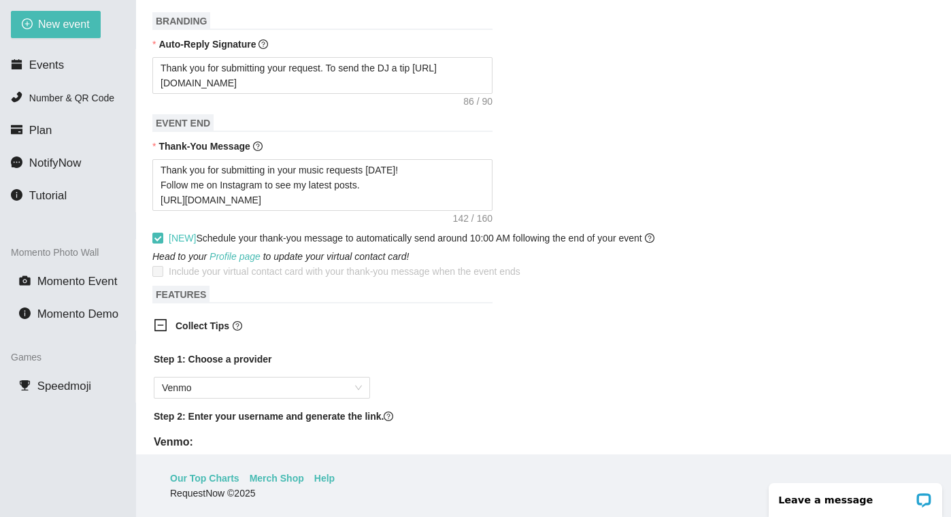
click at [591, 148] on form "Event Name [PERSON_NAME] Academy Event Start Date [DATE] Your event will accept…" at bounding box center [543, 272] width 782 height 1430
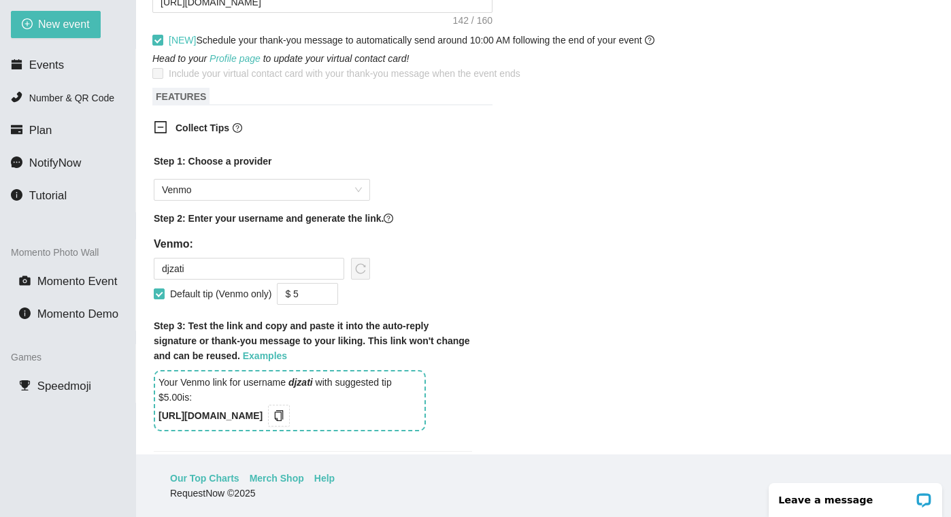
scroll to position [853, 0]
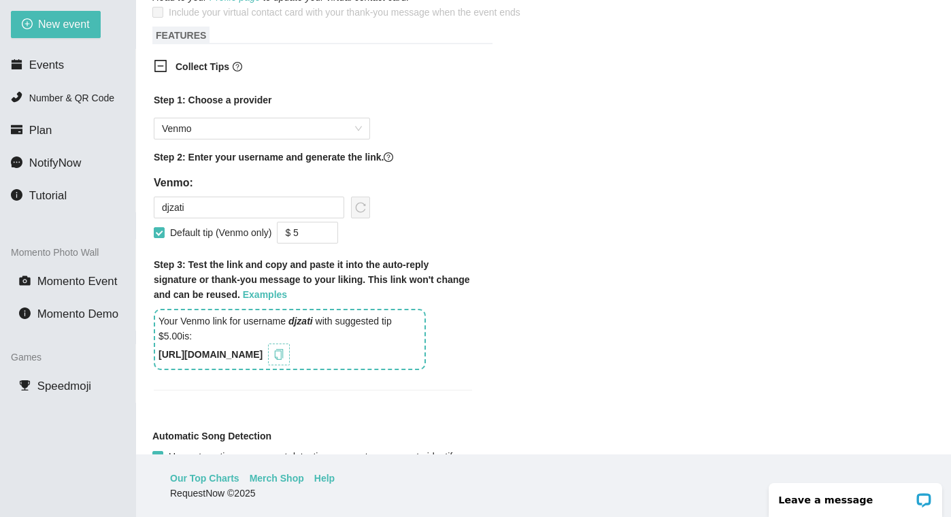
click at [284, 360] on icon "copy" at bounding box center [278, 354] width 11 height 11
click at [284, 360] on icon "copy" at bounding box center [279, 354] width 9 height 11
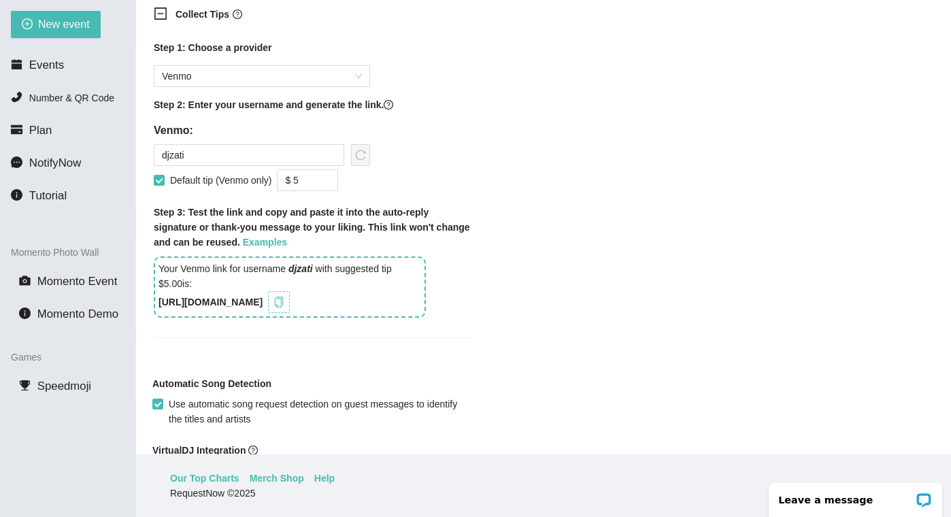
scroll to position [1169, 0]
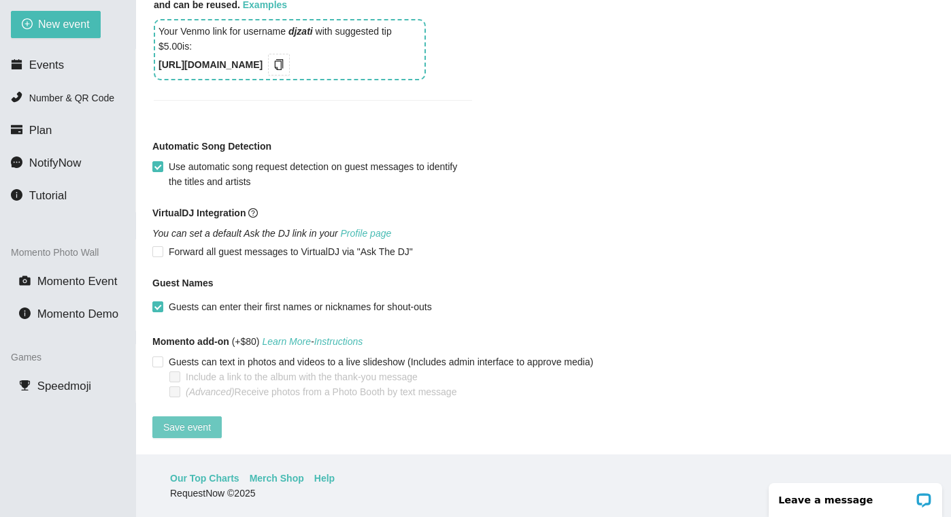
click at [209, 416] on button "Save event" at bounding box center [186, 427] width 69 height 22
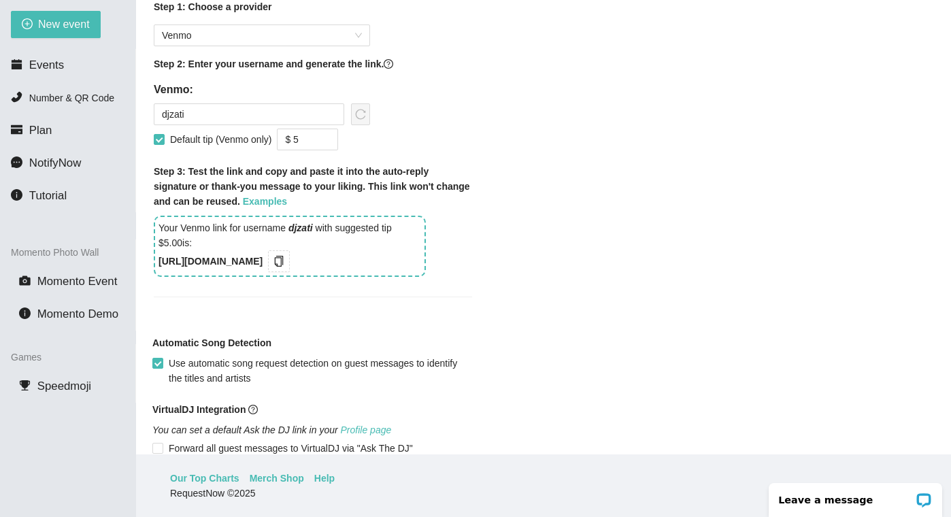
scroll to position [974, 0]
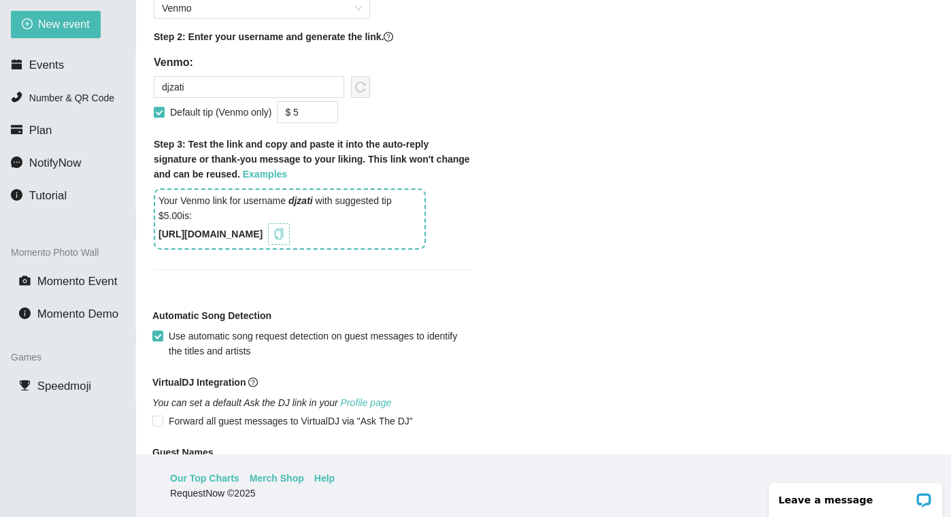
click at [284, 239] on icon "copy" at bounding box center [278, 233] width 11 height 11
click at [163, 118] on span at bounding box center [159, 112] width 11 height 11
click at [163, 116] on input "Default tip (Venmo only)" at bounding box center [159, 112] width 10 height 10
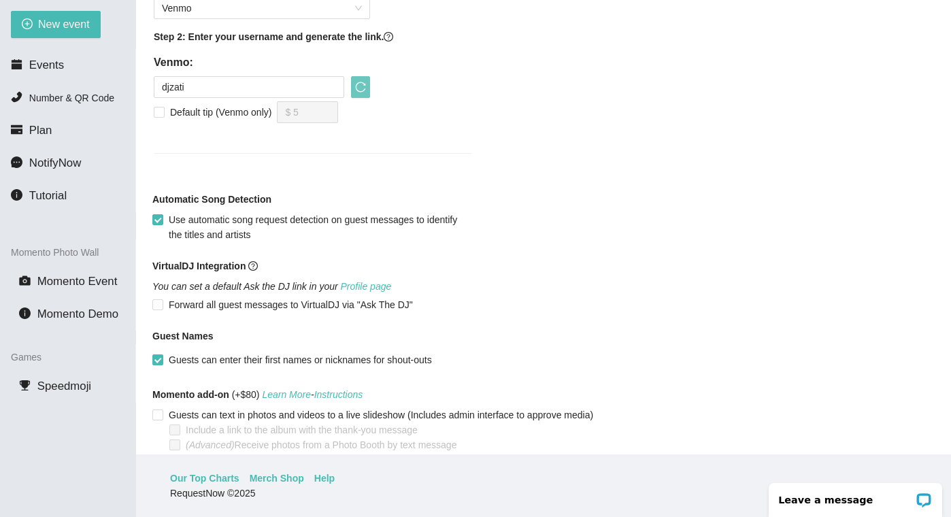
click at [360, 98] on button "button" at bounding box center [360, 87] width 19 height 22
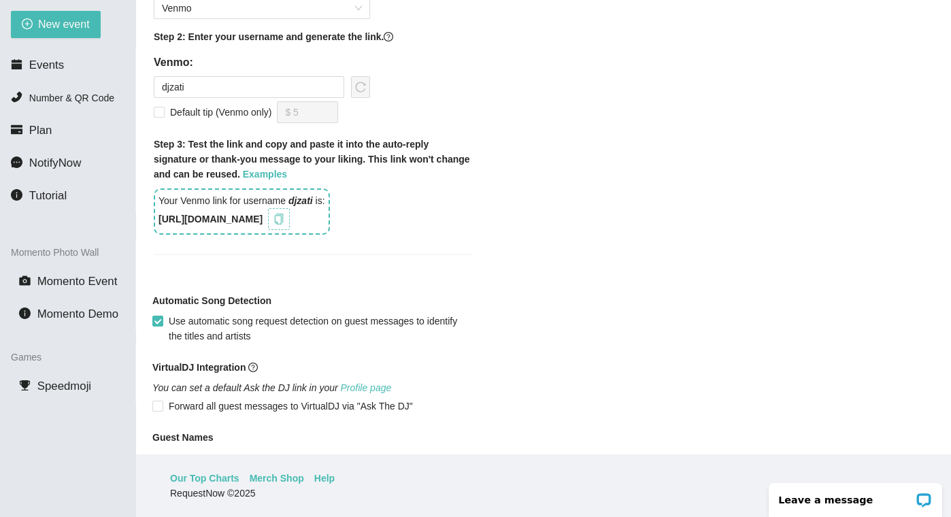
click at [284, 224] on icon "copy" at bounding box center [278, 218] width 11 height 11
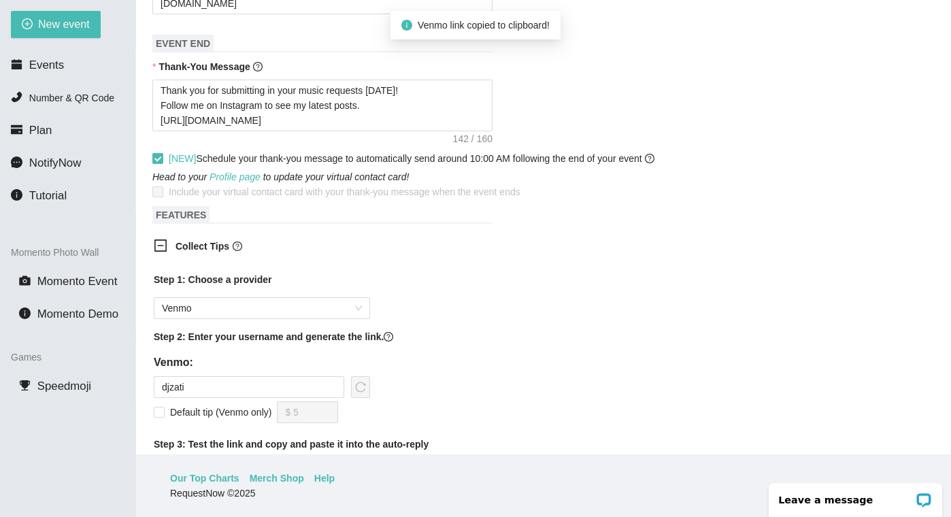
scroll to position [550, 0]
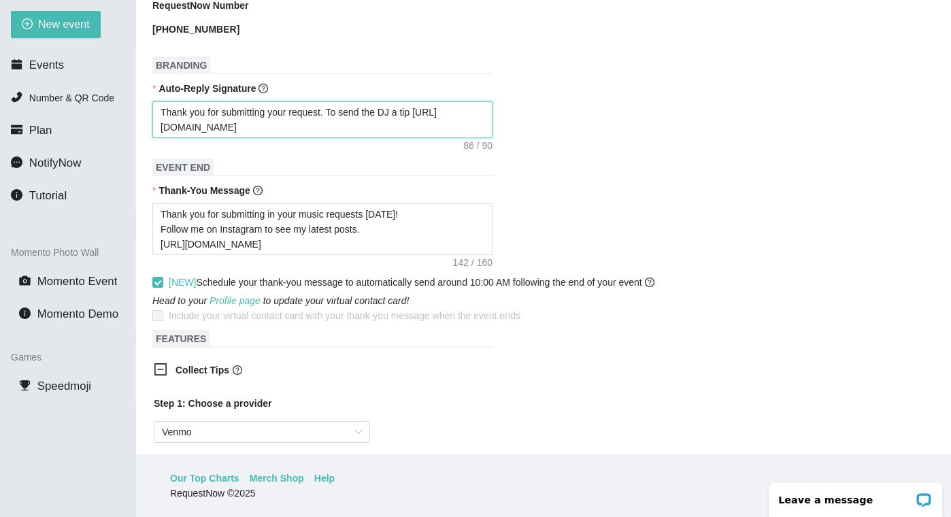
drag, startPoint x: 292, startPoint y: 146, endPoint x: 152, endPoint y: 140, distance: 140.8
click at [152, 138] on textarea "Thank you for submitting your request. To send the DJ a tip [URL][DOMAIN_NAME]" at bounding box center [322, 119] width 340 height 37
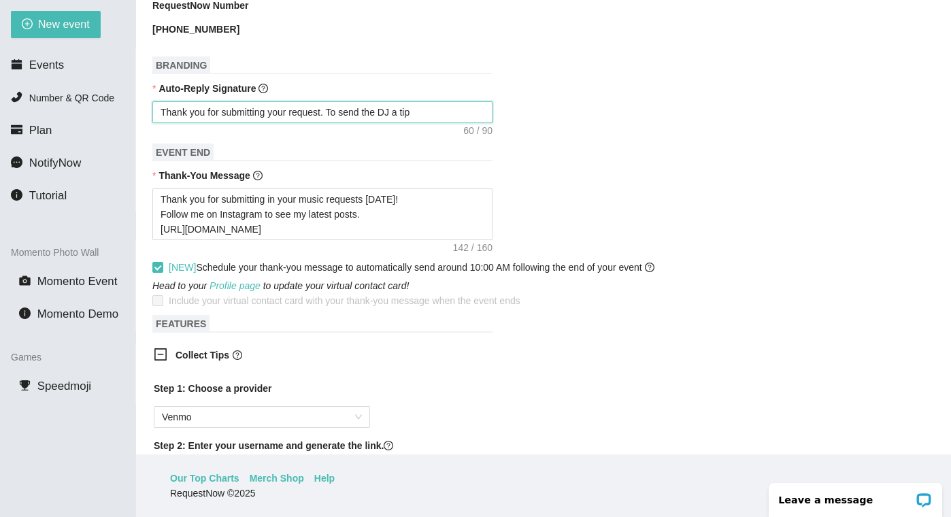
paste textarea "[URL][DOMAIN_NAME]"
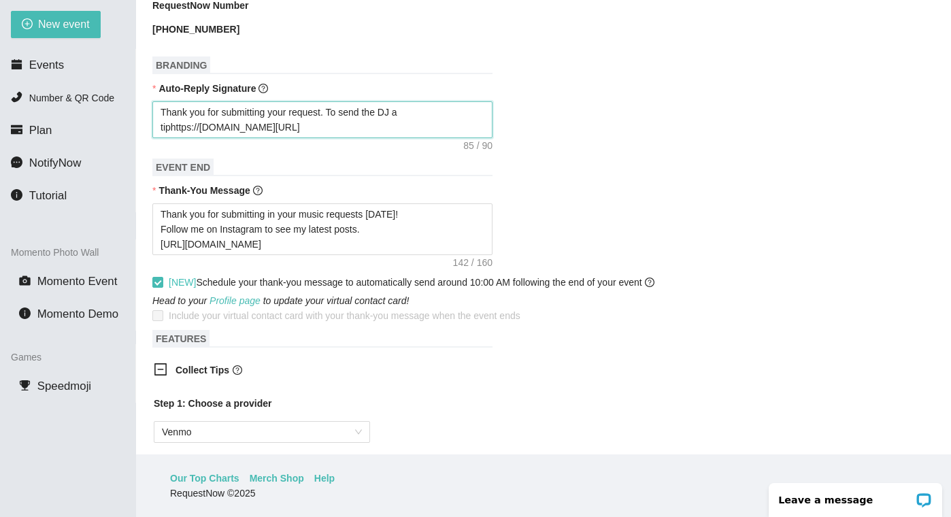
click at [171, 138] on textarea "Thank you for submitting your request. To send the DJ a tiphttps://[DOMAIN_NAME…" at bounding box center [322, 119] width 340 height 37
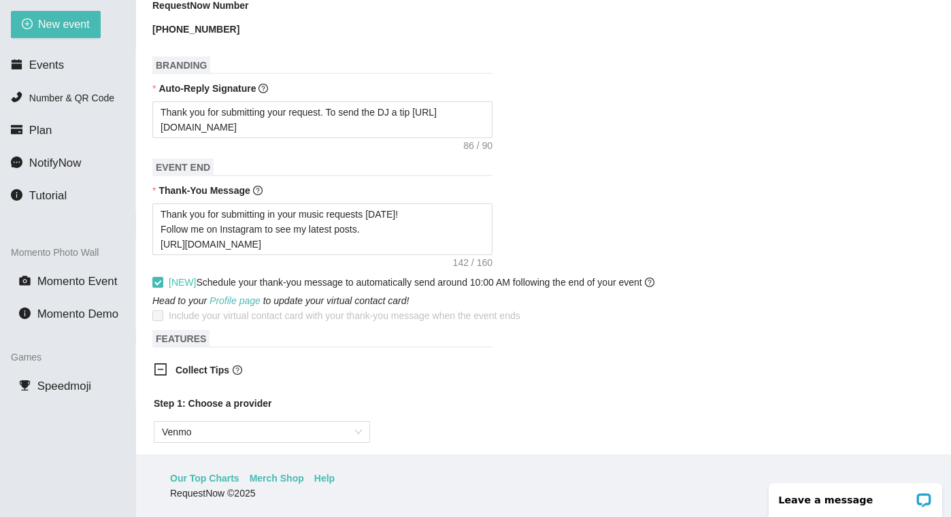
click at [562, 170] on form "Event Name [PERSON_NAME] Academy Event Start Date [DATE] Your event will accept…" at bounding box center [543, 308] width 782 height 1415
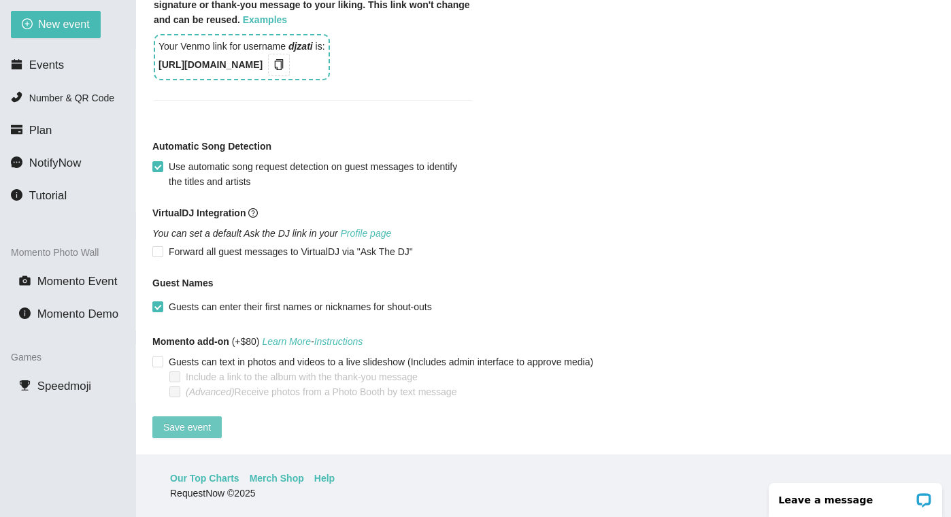
click at [198, 420] on span "Save event" at bounding box center [187, 427] width 48 height 15
click at [284, 59] on icon "copy" at bounding box center [278, 64] width 11 height 11
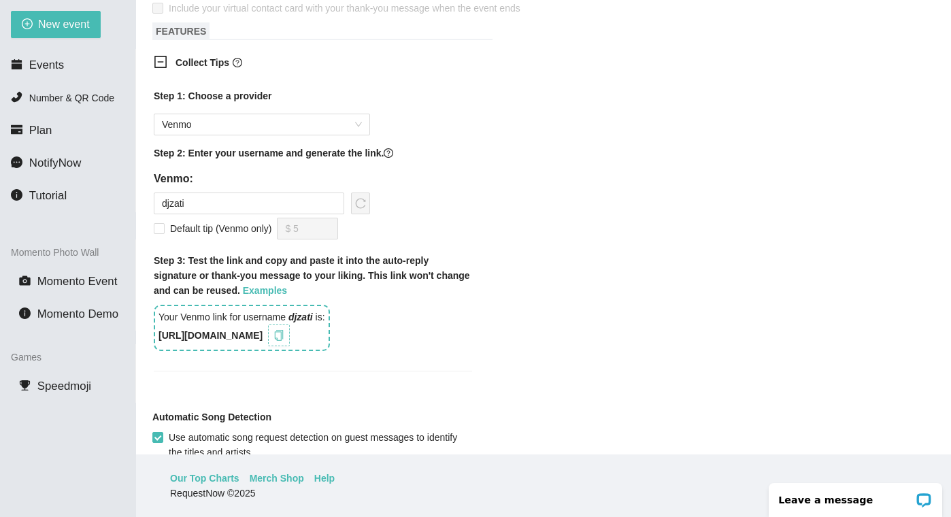
scroll to position [855, 0]
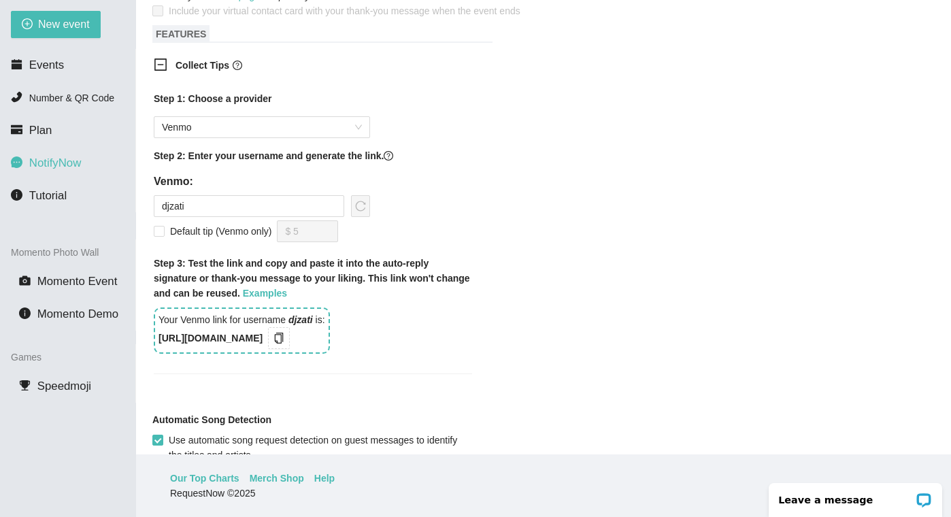
click at [52, 163] on span "NotifyNow" at bounding box center [55, 162] width 52 height 13
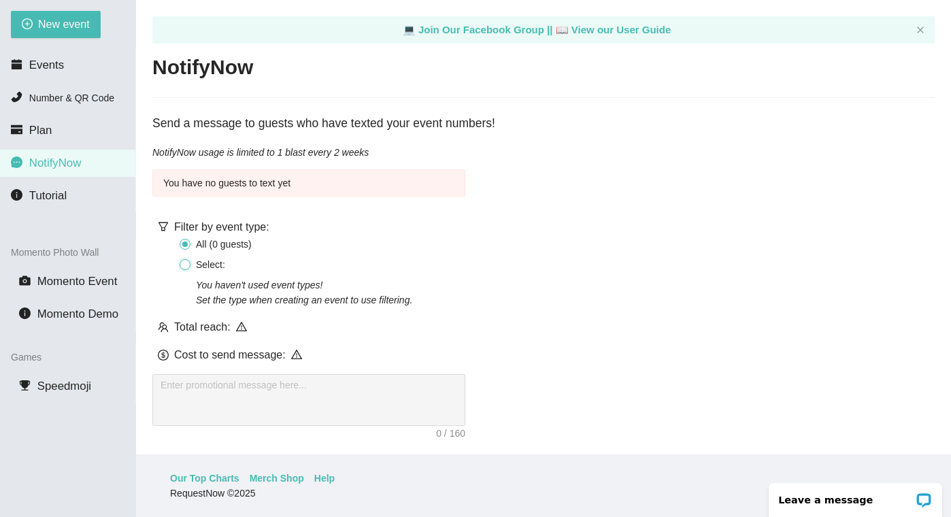
click at [188, 263] on input "Select:" at bounding box center [184, 264] width 11 height 11
click at [184, 243] on input "All ( 0 guest s )" at bounding box center [184, 244] width 11 height 11
click at [296, 354] on icon "warning" at bounding box center [296, 354] width 11 height 11
click at [66, 139] on li "Plan" at bounding box center [67, 130] width 135 height 27
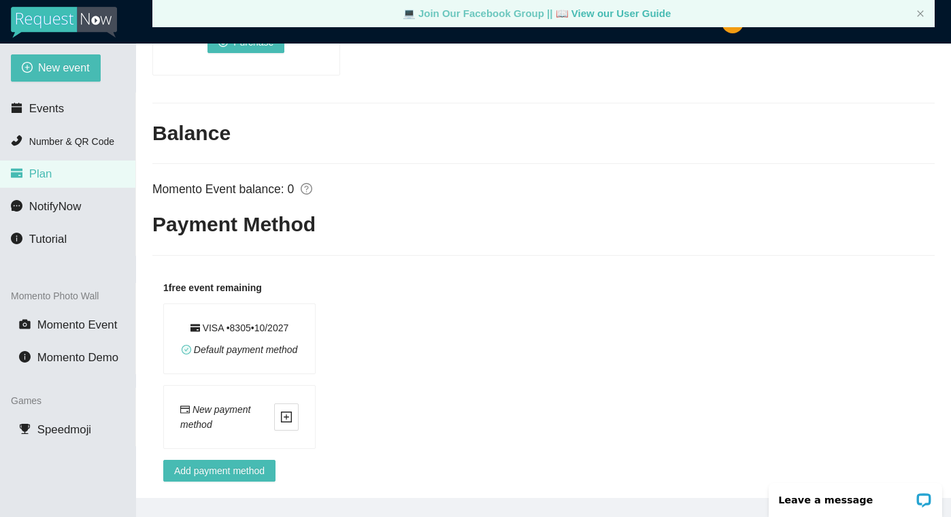
click at [473, 10] on link "💻 Join Our Facebook Group ||" at bounding box center [479, 13] width 153 height 12
click at [65, 133] on li "Number & QR Code" at bounding box center [67, 141] width 135 height 27
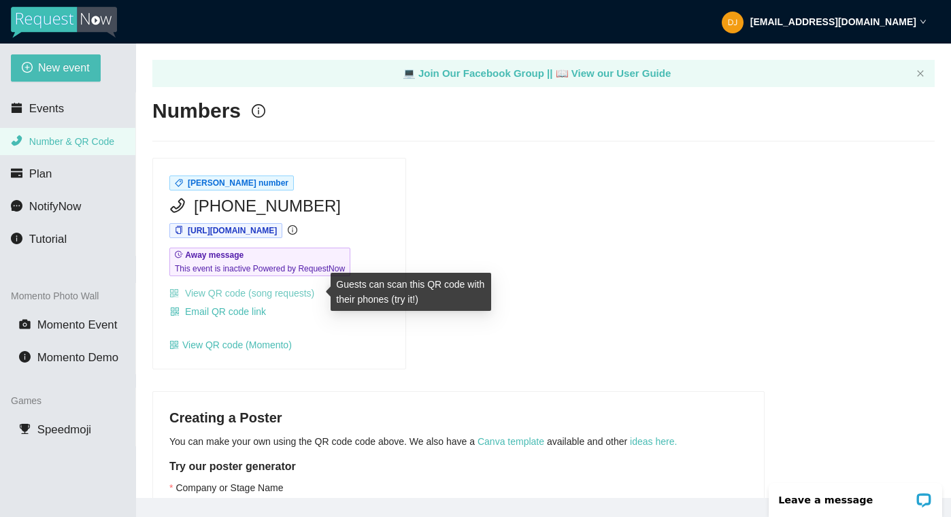
click at [239, 289] on link "View QR code (song requests)" at bounding box center [241, 293] width 145 height 11
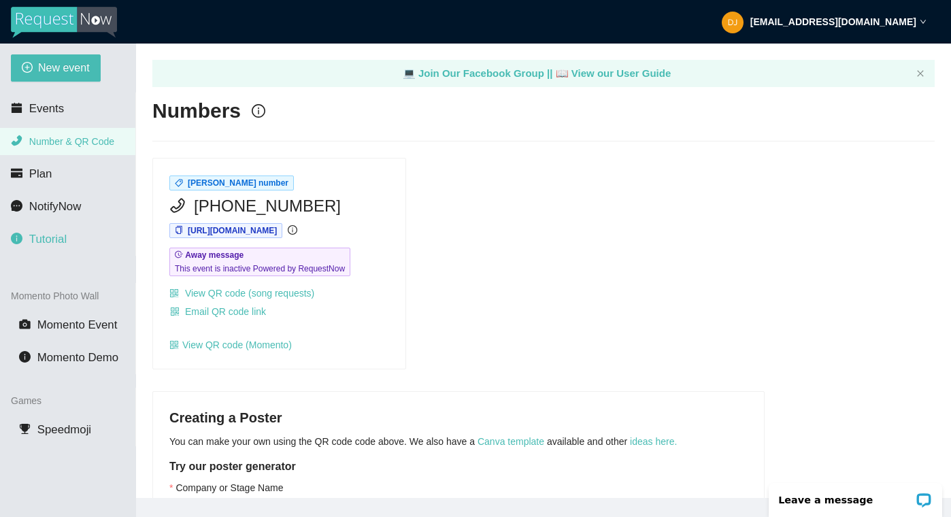
click at [51, 249] on li "Tutorial" at bounding box center [67, 239] width 135 height 27
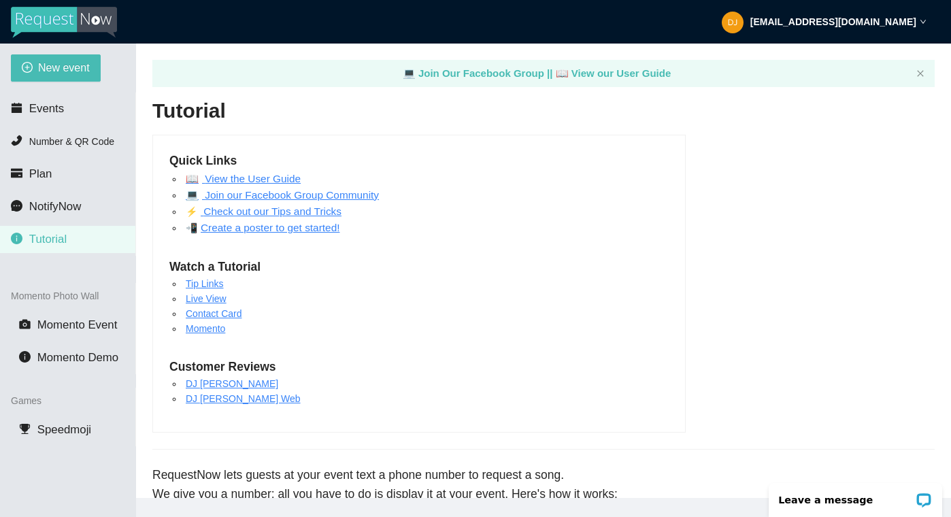
click at [216, 384] on link "DJ [PERSON_NAME]" at bounding box center [232, 383] width 92 height 11
